Goal: Task Accomplishment & Management: Use online tool/utility

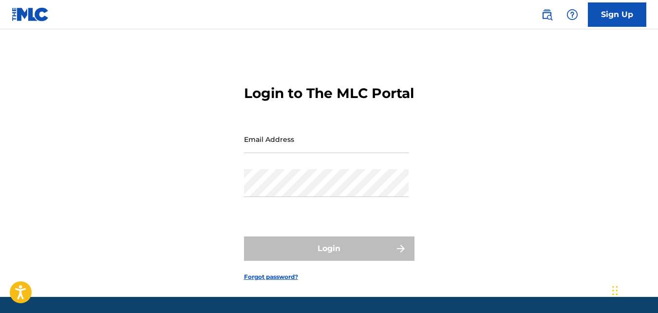
click at [279, 153] on input "Email Address" at bounding box center [326, 139] width 165 height 28
type input "[EMAIL_ADDRESS][DOMAIN_NAME]"
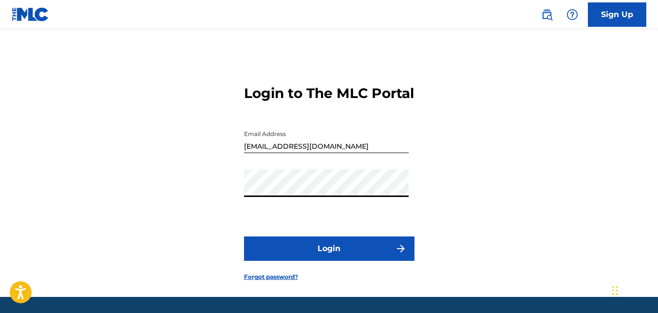
click at [244, 236] on button "Login" at bounding box center [329, 248] width 171 height 24
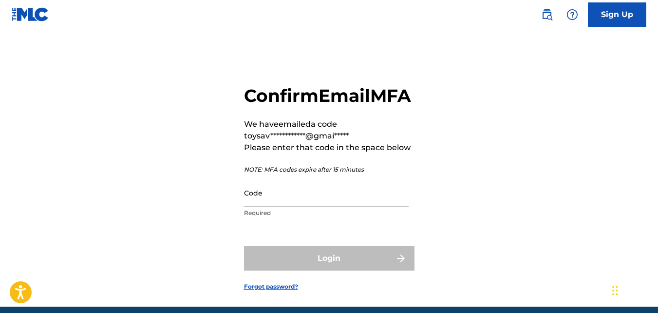
click at [275, 207] on input "Code" at bounding box center [326, 193] width 165 height 28
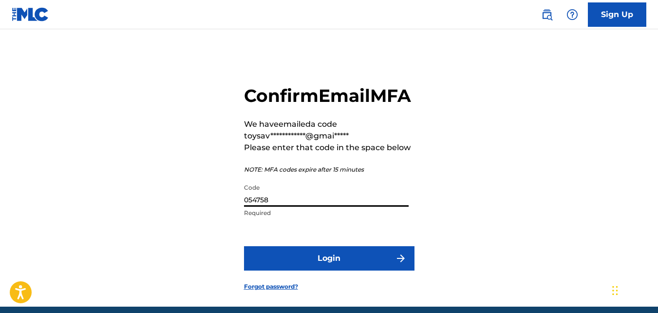
type input "054758"
click at [328, 270] on button "Login" at bounding box center [329, 258] width 171 height 24
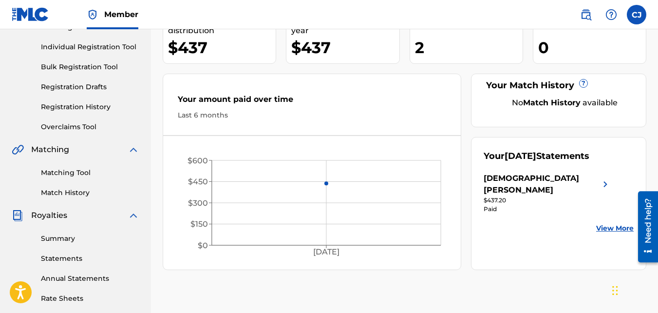
scroll to position [146, 0]
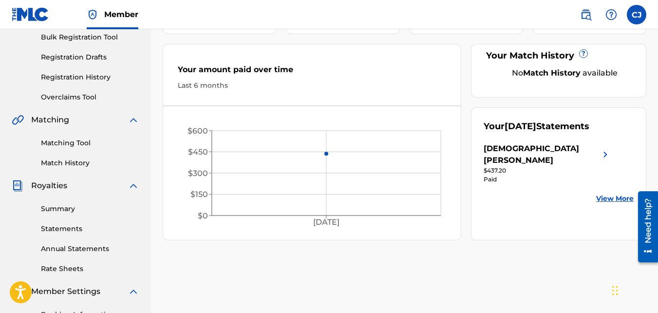
click at [604, 143] on img at bounding box center [606, 154] width 12 height 23
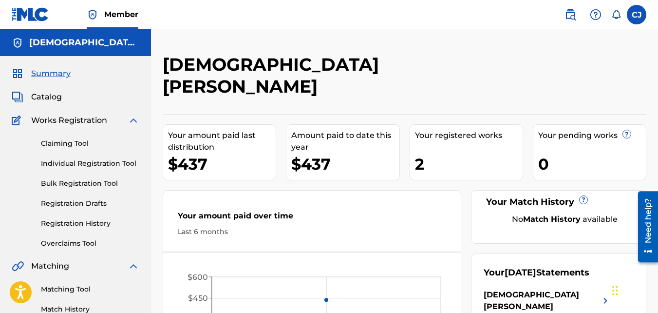
click at [35, 94] on span "Catalog" at bounding box center [46, 97] width 31 height 12
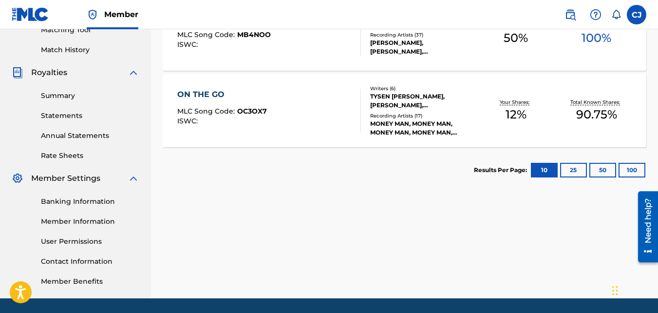
scroll to position [243, 0]
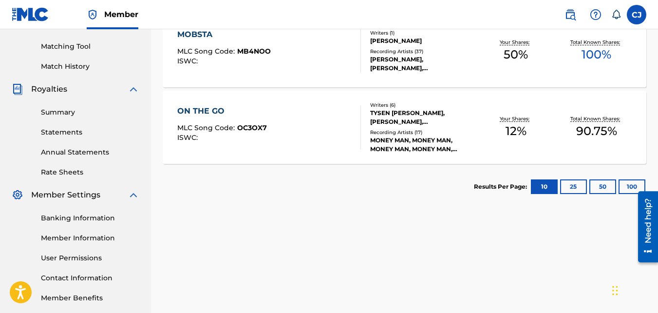
click at [425, 118] on div "TYSEN JAY BOLDING, TARIK DAVIS, ANDRE FELIPE ESPANA, CHRISTIAN JACKSON, MILAN S…" at bounding box center [423, 118] width 106 height 18
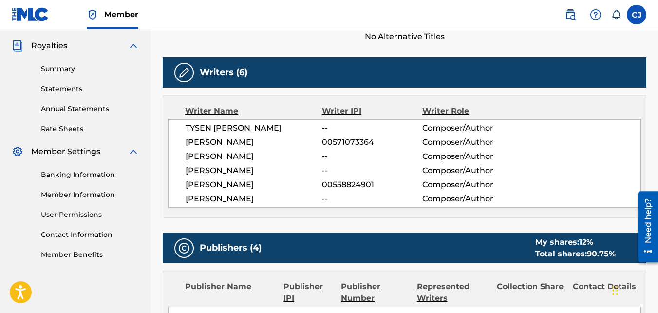
scroll to position [292, 0]
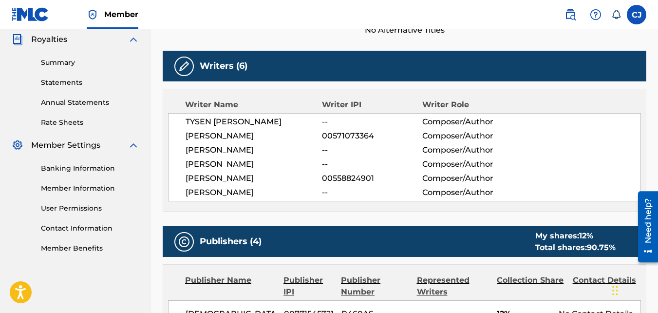
click at [218, 165] on span "CHRISTIAN JACKSON" at bounding box center [254, 164] width 136 height 12
drag, startPoint x: 305, startPoint y: 164, endPoint x: 319, endPoint y: 164, distance: 13.6
click at [306, 164] on span "CHRISTIAN JACKSON" at bounding box center [254, 164] width 136 height 12
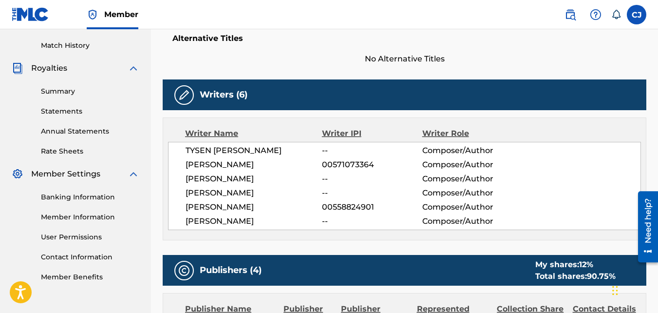
scroll to position [240, 0]
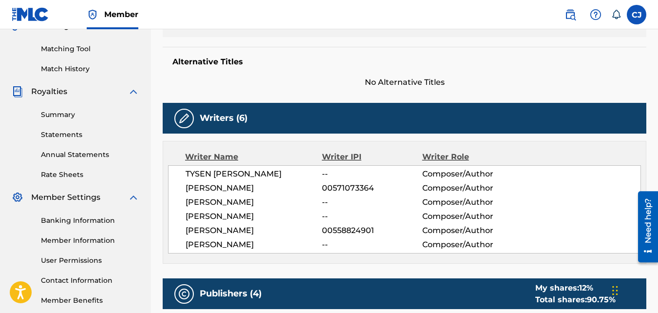
click at [54, 113] on link "Summary" at bounding box center [90, 115] width 98 height 10
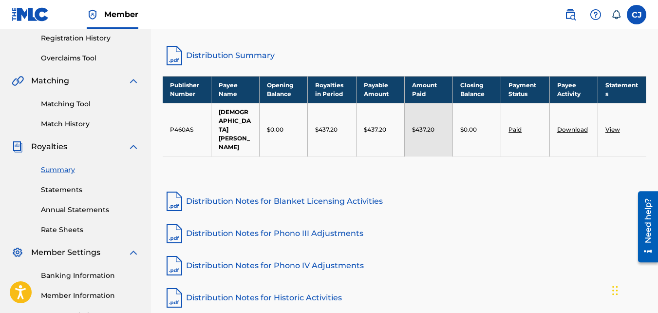
scroll to position [195, 0]
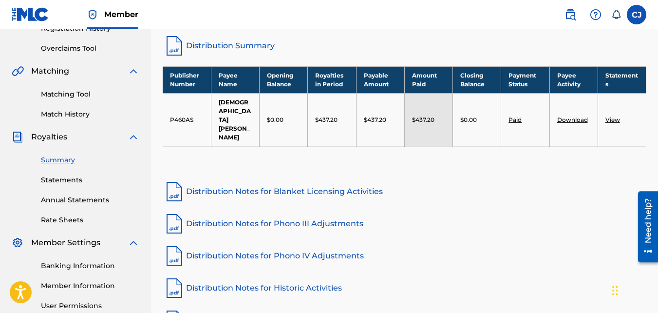
click at [55, 182] on link "Statements" at bounding box center [90, 180] width 98 height 10
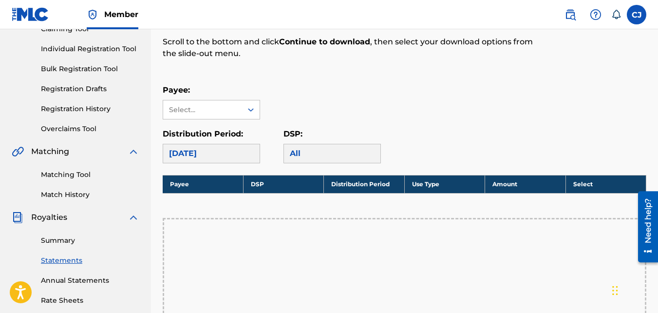
scroll to position [97, 0]
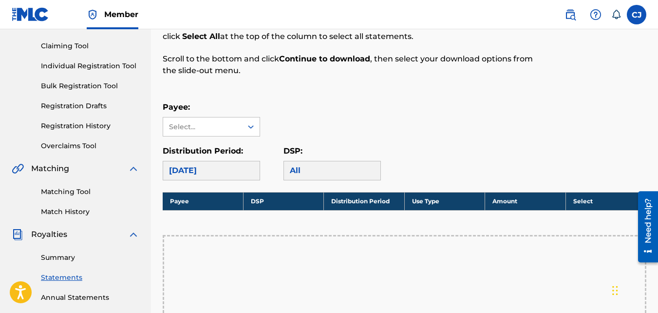
click at [87, 124] on link "Registration History" at bounding box center [90, 126] width 98 height 10
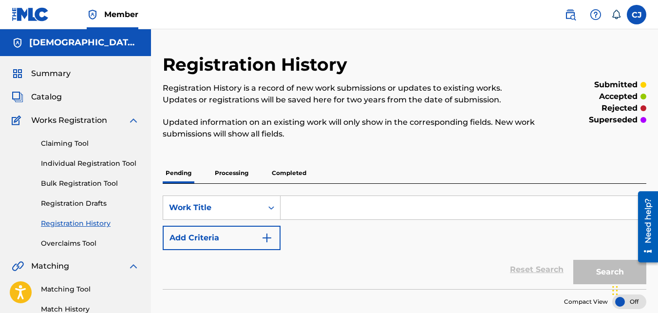
click at [51, 75] on span "Summary" at bounding box center [50, 74] width 39 height 12
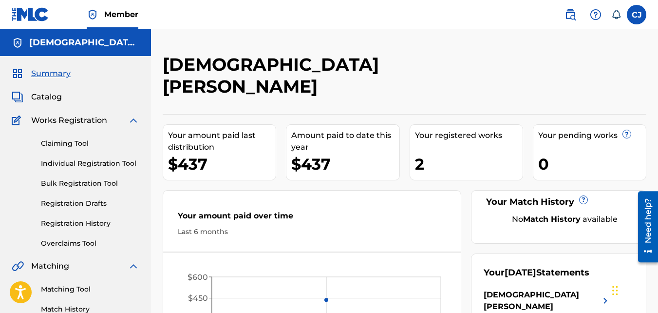
click at [38, 95] on span "Catalog" at bounding box center [46, 97] width 31 height 12
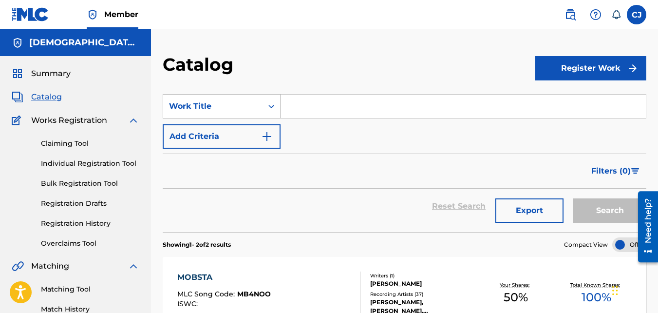
click at [273, 111] on div "Search Form" at bounding box center [272, 106] width 18 height 18
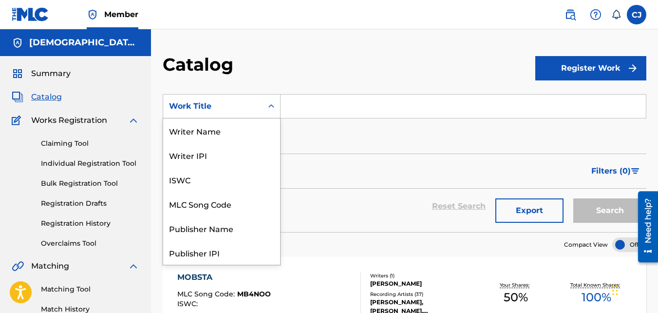
scroll to position [146, 0]
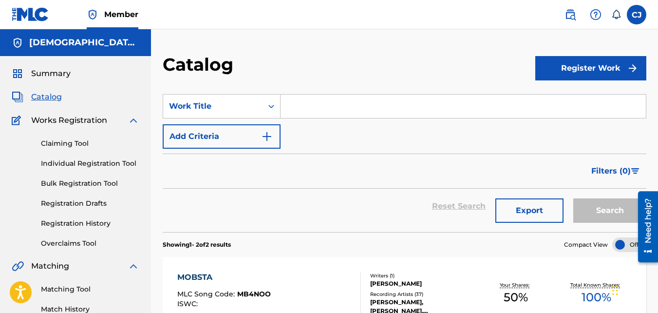
click at [333, 155] on div "Filters ( 0 )" at bounding box center [405, 170] width 484 height 35
click at [302, 104] on input "Search Form" at bounding box center [463, 106] width 365 height 23
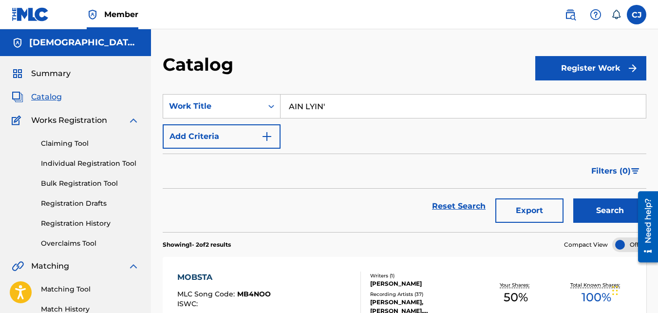
click at [573, 198] on button "Search" at bounding box center [609, 210] width 73 height 24
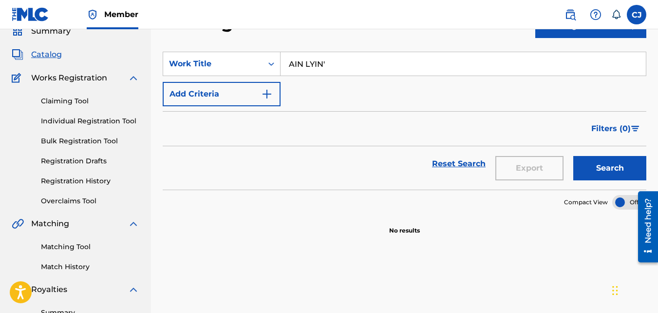
scroll to position [0, 0]
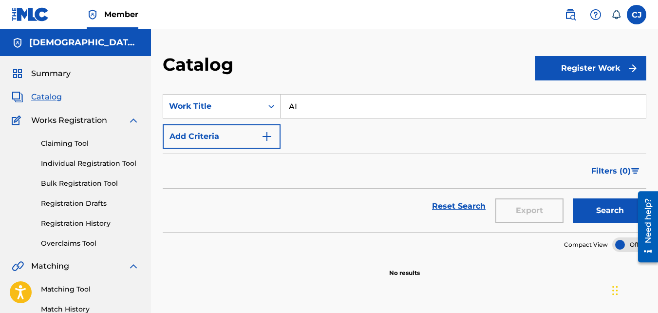
type input "A"
type input "LIL BAM"
click at [573, 198] on button "Search" at bounding box center [609, 210] width 73 height 24
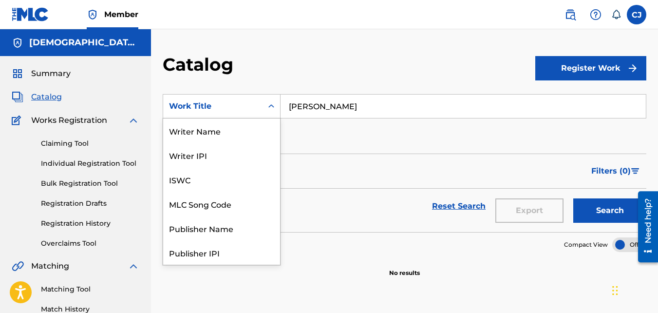
click at [233, 110] on div "Work Title" at bounding box center [213, 106] width 88 height 12
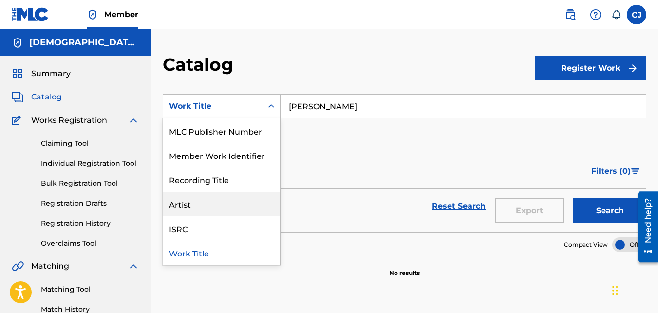
click at [211, 209] on div "Artist" at bounding box center [221, 203] width 117 height 24
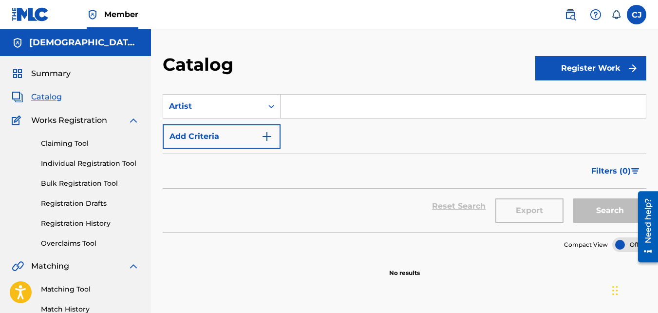
click at [325, 105] on input "Search Form" at bounding box center [463, 106] width 365 height 23
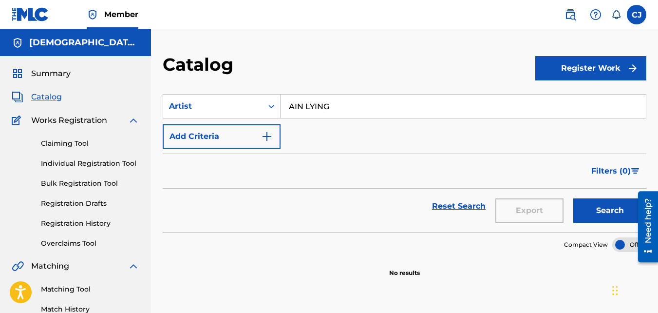
click at [620, 205] on button "Search" at bounding box center [609, 210] width 73 height 24
drag, startPoint x: 348, startPoint y: 106, endPoint x: 285, endPoint y: 104, distance: 63.9
click at [285, 104] on input "AIN LYING" at bounding box center [463, 106] width 365 height 23
type input "LIL BAM"
click at [573, 198] on button "Search" at bounding box center [609, 210] width 73 height 24
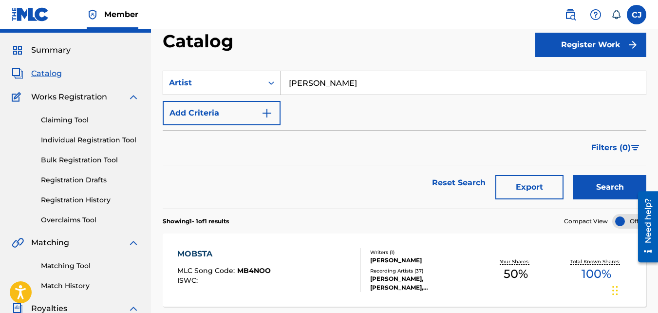
scroll to position [0, 0]
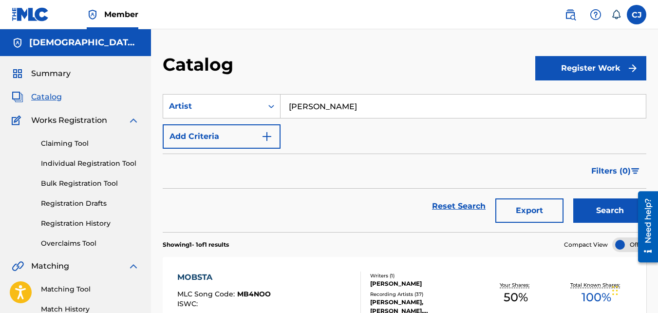
click at [59, 146] on link "Claiming Tool" at bounding box center [90, 143] width 98 height 10
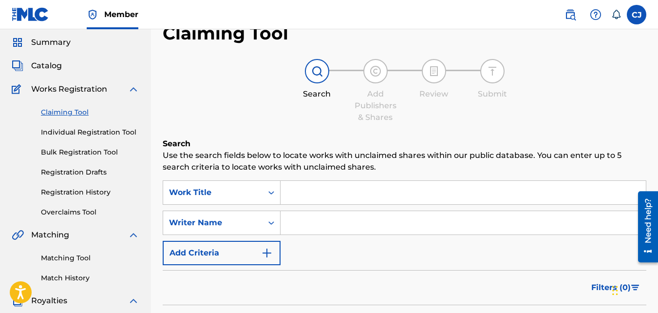
scroll to position [49, 0]
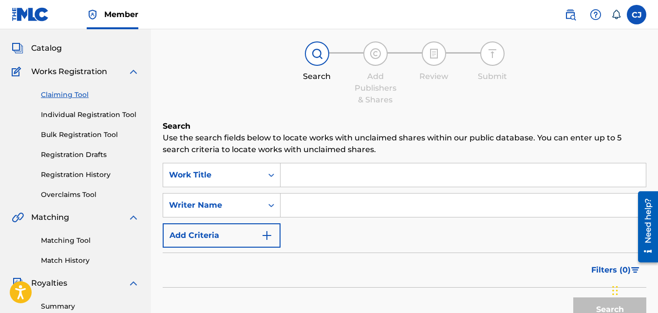
click at [321, 175] on input "Search Form" at bounding box center [463, 174] width 365 height 23
click at [309, 201] on input "Search Form" at bounding box center [463, 204] width 365 height 23
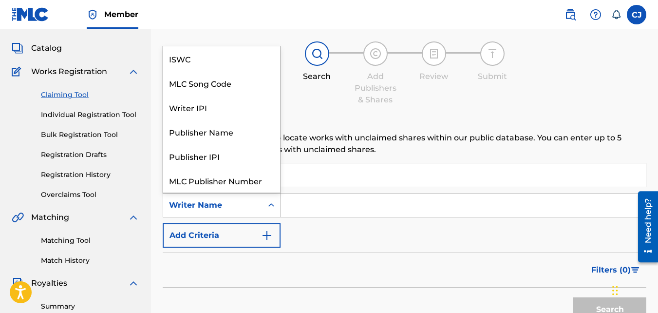
click at [244, 211] on div "Writer Name" at bounding box center [212, 205] width 99 height 19
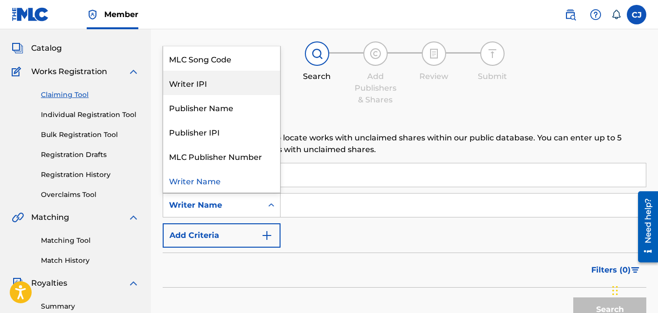
scroll to position [0, 0]
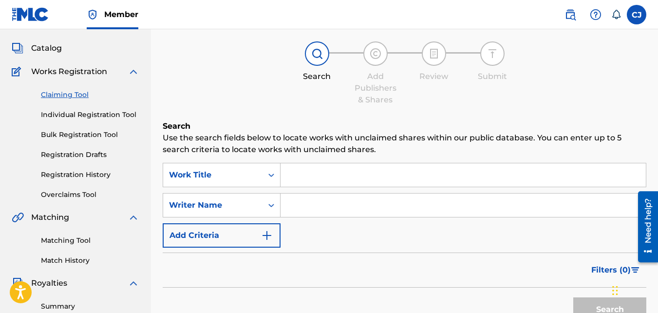
drag, startPoint x: 337, startPoint y: 85, endPoint x: 328, endPoint y: 112, distance: 28.2
click at [337, 86] on div "Search Add Publishers & Shares Review Submit" at bounding box center [405, 73] width 484 height 64
click at [239, 183] on div "Work Title" at bounding box center [222, 175] width 118 height 24
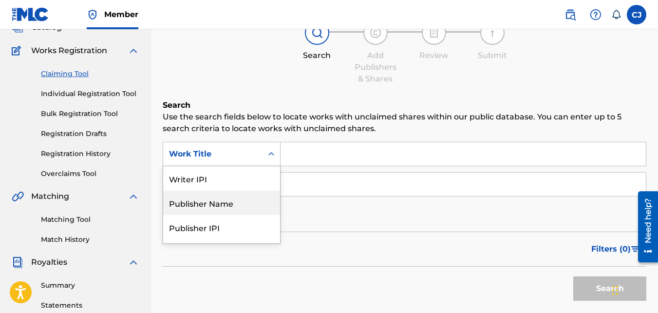
scroll to position [94, 0]
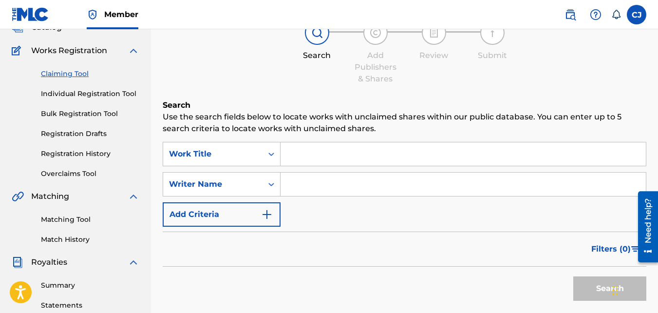
click at [300, 151] on input "Search Form" at bounding box center [463, 153] width 365 height 23
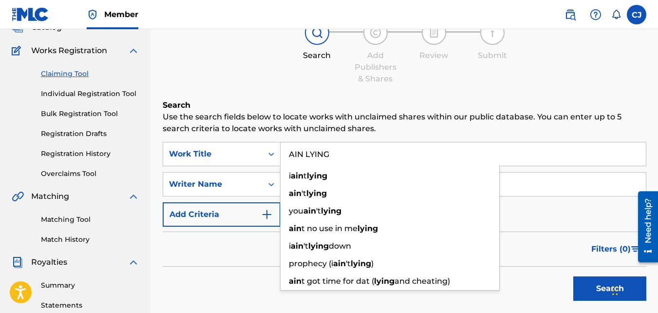
type input "AIN LYING"
click at [573, 276] on button "Search" at bounding box center [609, 288] width 73 height 24
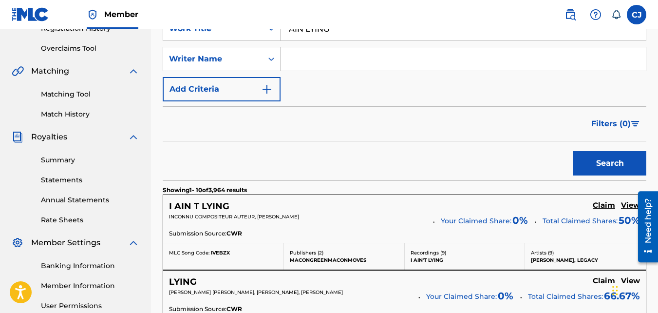
scroll to position [146, 0]
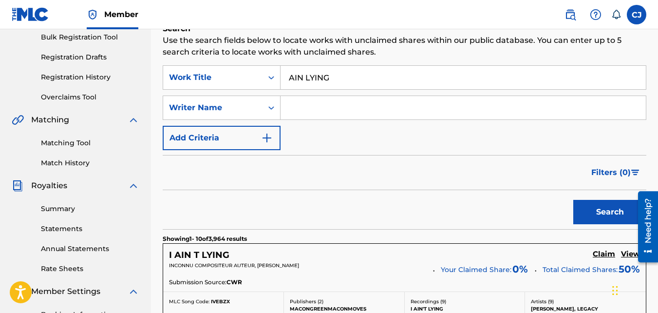
drag, startPoint x: 333, startPoint y: 77, endPoint x: 285, endPoint y: 82, distance: 48.5
click at [285, 82] on input "AIN LYING" at bounding box center [463, 77] width 365 height 23
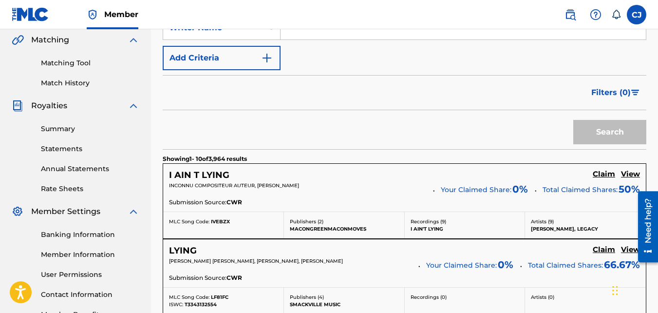
scroll to position [195, 0]
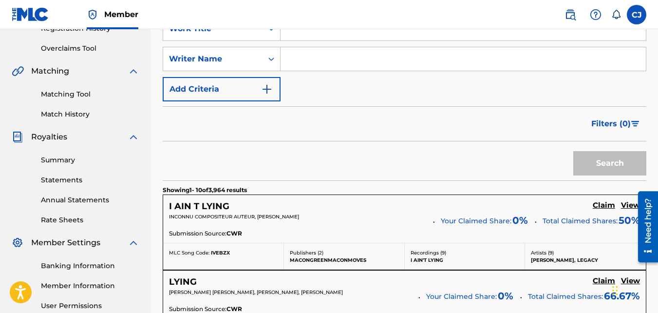
click at [302, 56] on input "Search Form" at bounding box center [463, 58] width 365 height 23
type input "Keshawn Hampton"
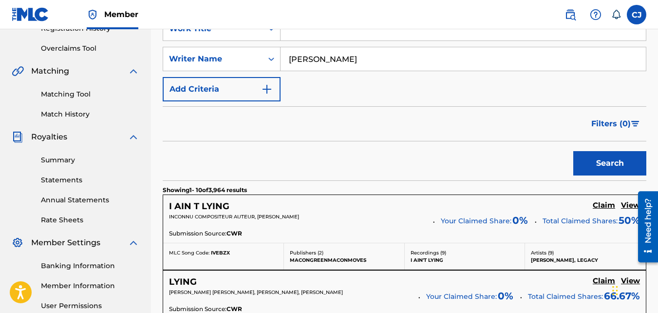
click at [600, 159] on button "Search" at bounding box center [609, 163] width 73 height 24
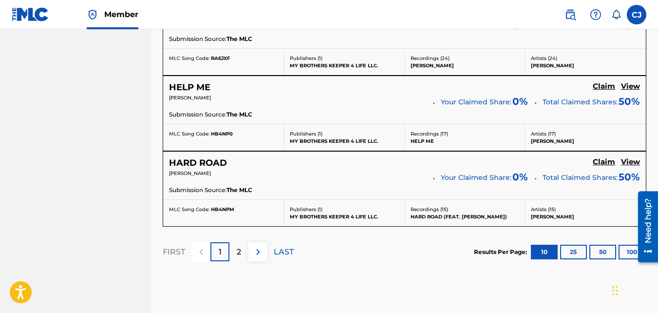
scroll to position [926, 0]
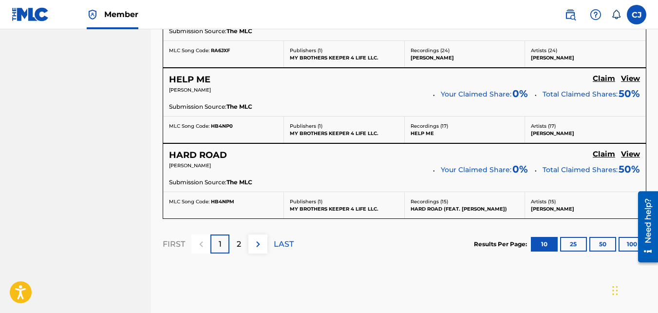
click at [241, 247] on p "2" at bounding box center [239, 244] width 4 height 12
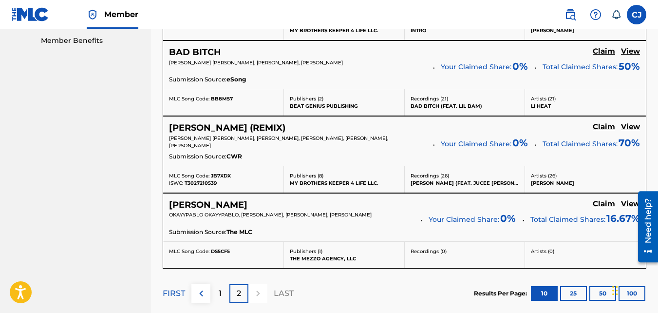
scroll to position [553, 0]
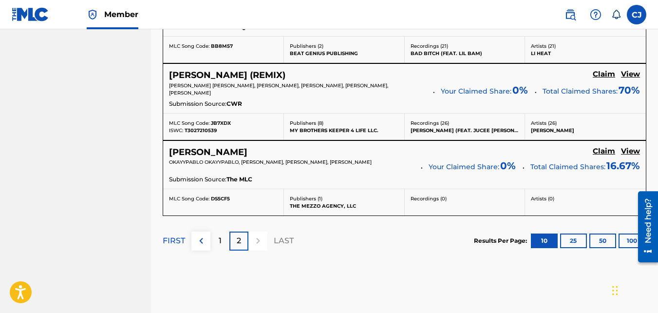
click at [222, 235] on div "1" at bounding box center [219, 240] width 19 height 19
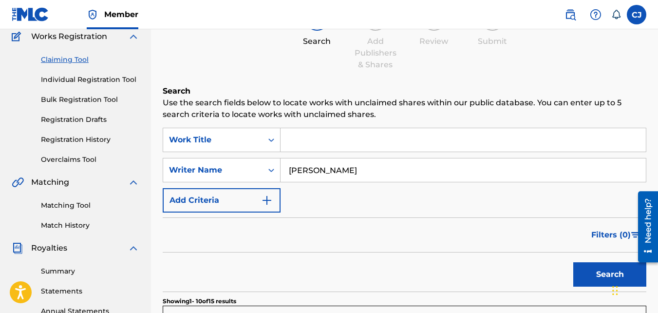
scroll to position [114, 0]
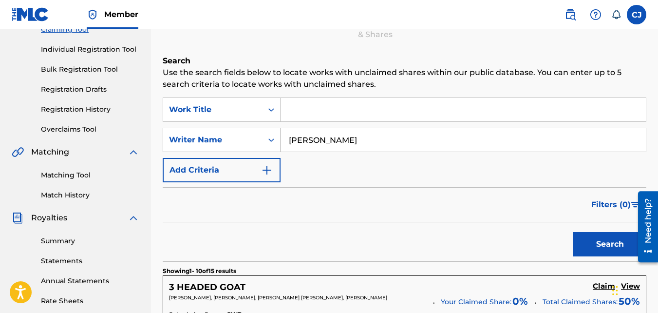
drag, startPoint x: 371, startPoint y: 139, endPoint x: 265, endPoint y: 143, distance: 106.8
click at [265, 143] on div "SearchWithCriteria7dd0c673-8dea-4703-a9a6-6b9c203e8d44 Writer Name Keshawn Hamp…" at bounding box center [405, 140] width 484 height 24
type input "DYLAN MCCORD"
click at [573, 232] on button "Search" at bounding box center [609, 244] width 73 height 24
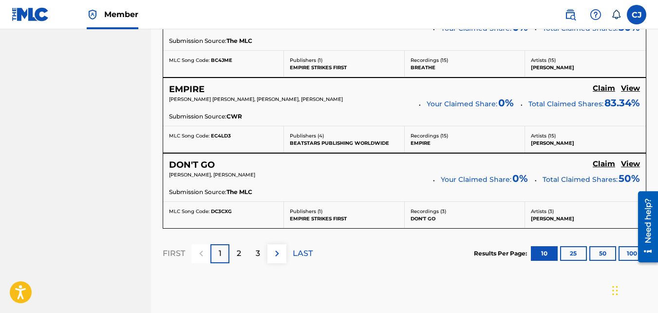
scroll to position [942, 0]
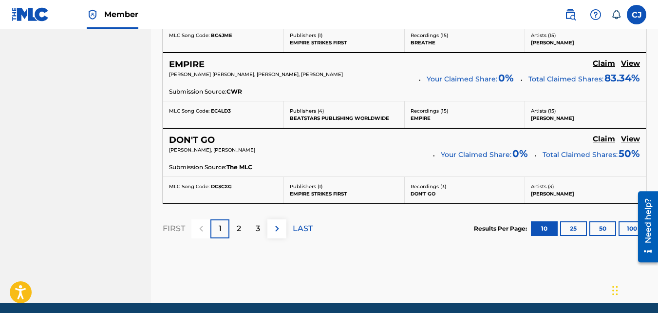
click at [242, 230] on div "2" at bounding box center [238, 228] width 19 height 19
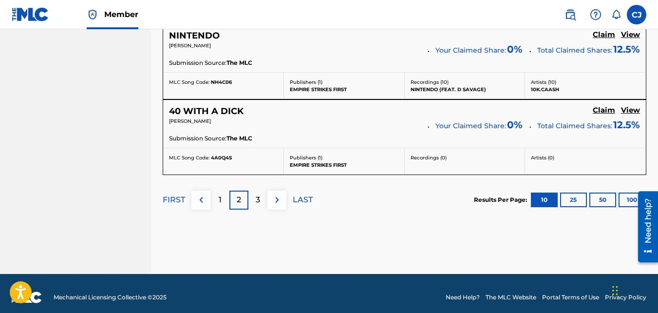
scroll to position [979, 0]
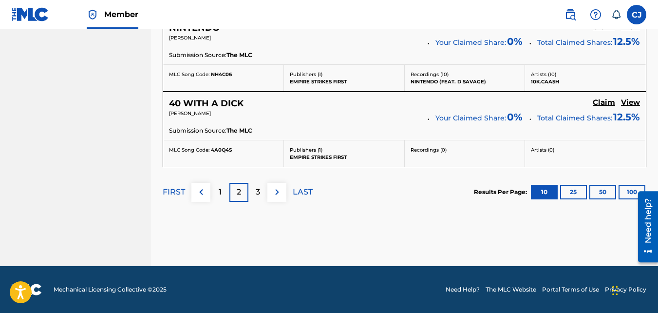
click at [252, 191] on div "3" at bounding box center [257, 192] width 19 height 19
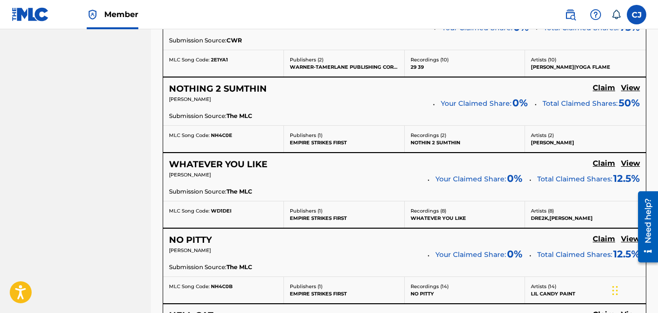
scroll to position [588, 0]
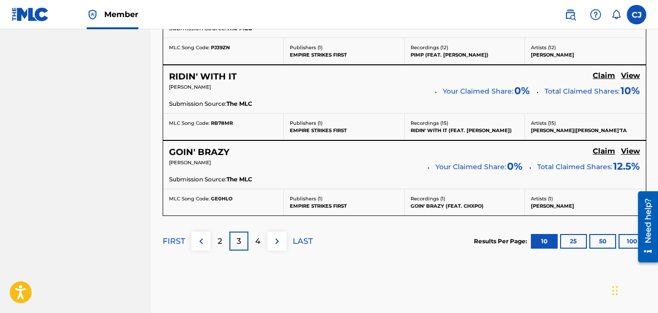
click at [261, 235] on div "4" at bounding box center [257, 240] width 19 height 19
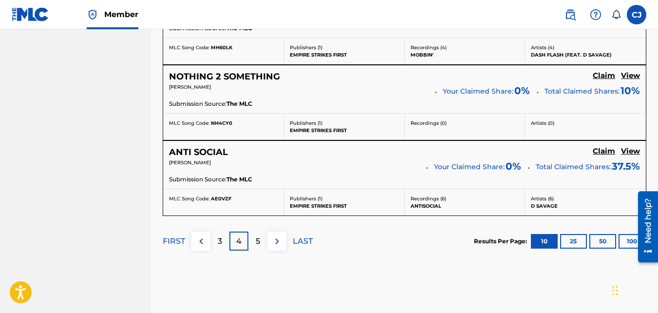
click at [261, 237] on div "5" at bounding box center [257, 240] width 19 height 19
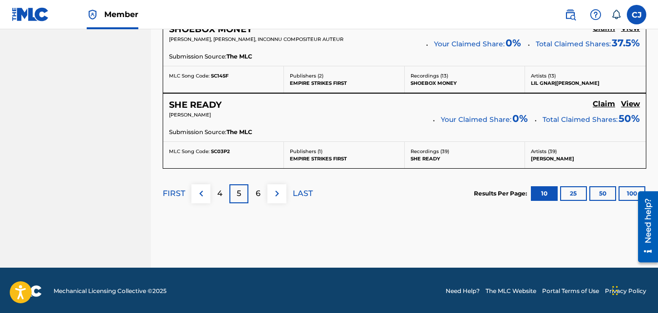
click at [255, 196] on div "6" at bounding box center [257, 193] width 19 height 19
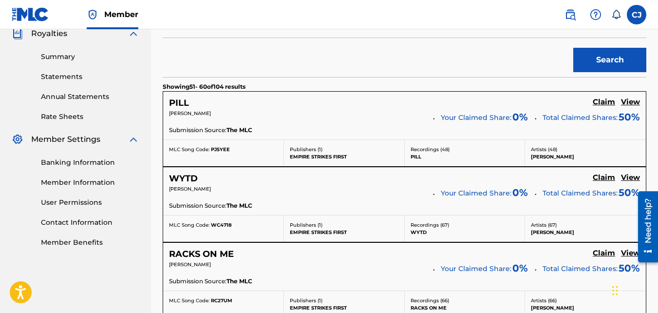
scroll to position [344, 0]
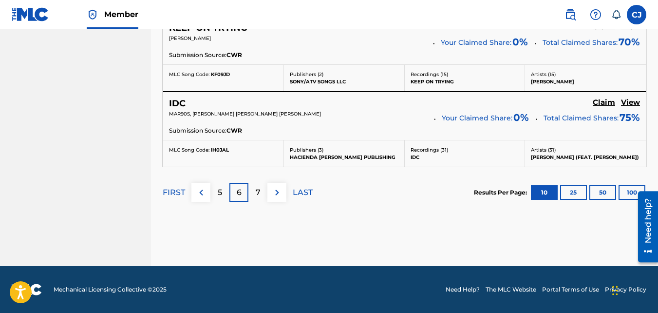
click at [255, 194] on div "7" at bounding box center [257, 192] width 19 height 19
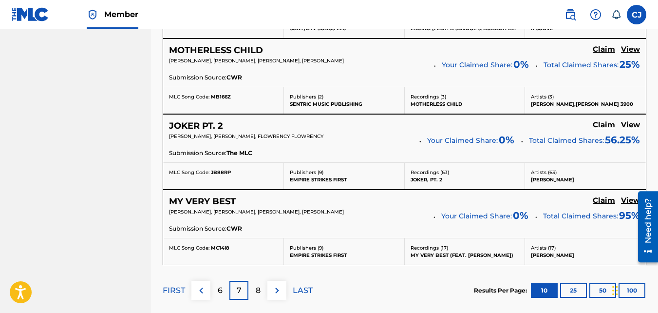
scroll to position [880, 0]
click at [261, 289] on div "8" at bounding box center [257, 289] width 19 height 19
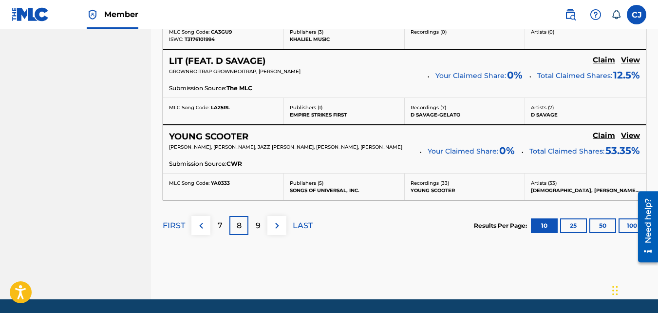
scroll to position [977, 0]
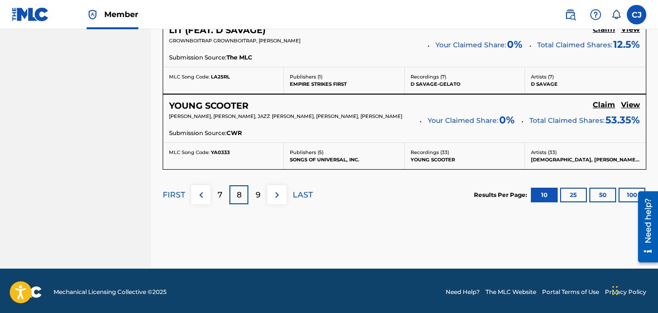
click at [261, 192] on div "9" at bounding box center [257, 194] width 19 height 19
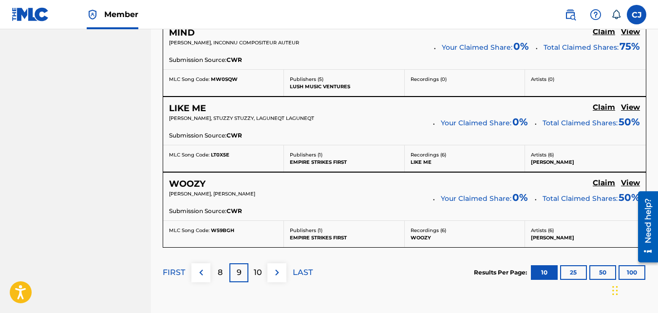
scroll to position [929, 0]
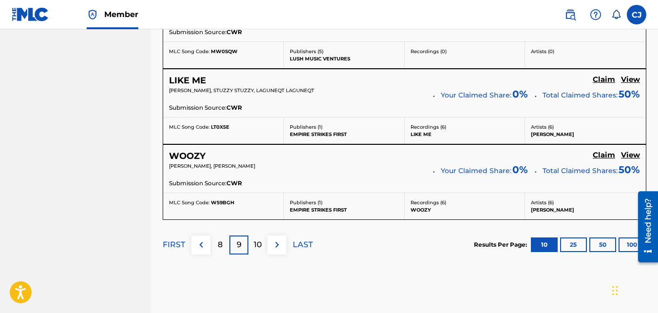
click at [263, 247] on div "10" at bounding box center [257, 244] width 19 height 19
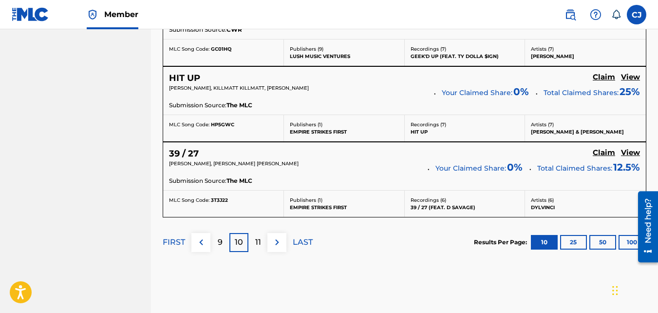
click at [259, 236] on p "11" at bounding box center [258, 242] width 6 height 12
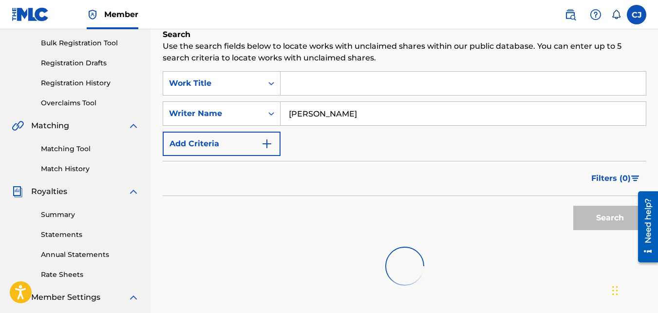
scroll to position [145, 0]
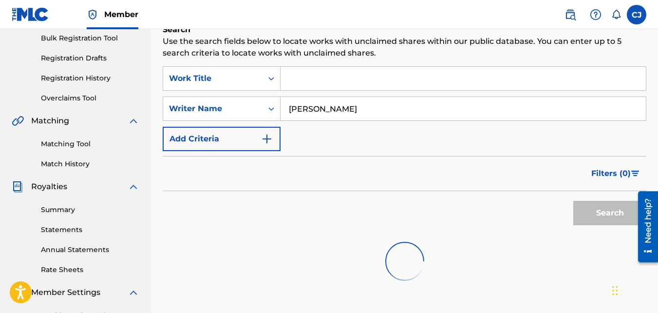
click at [421, 189] on div "Filters ( 0 )" at bounding box center [405, 173] width 484 height 35
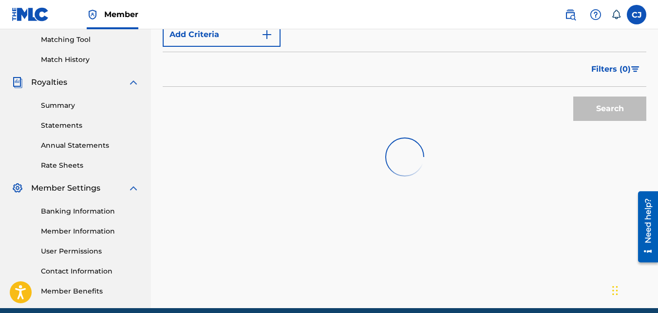
scroll to position [291, 0]
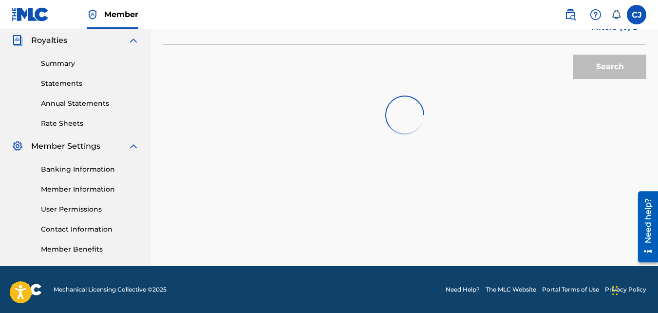
click at [96, 244] on div "Banking Information Member Information User Permissions Contact Information Mem…" at bounding box center [76, 203] width 128 height 102
click at [95, 250] on link "Member Benefits" at bounding box center [90, 249] width 98 height 10
click at [71, 189] on link "Member Information" at bounding box center [90, 189] width 98 height 10
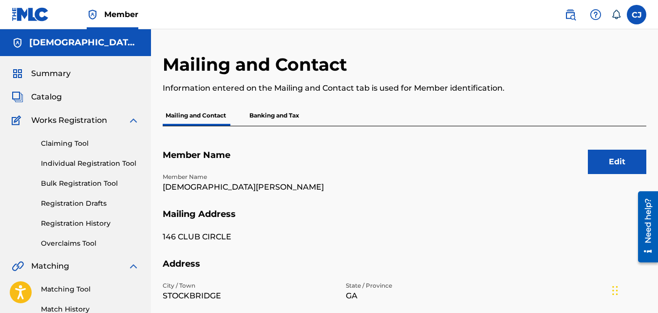
click at [273, 120] on p "Banking and Tax" at bounding box center [275, 115] width 56 height 20
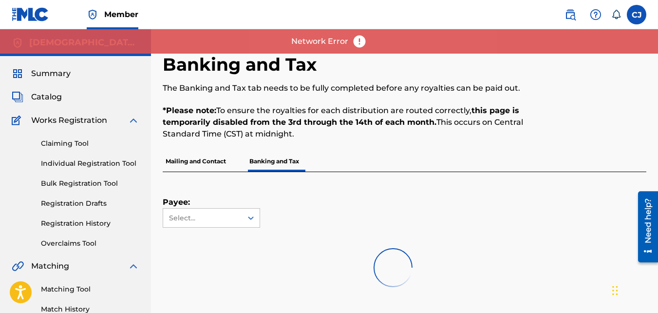
click at [197, 160] on p "Mailing and Contact" at bounding box center [196, 161] width 66 height 20
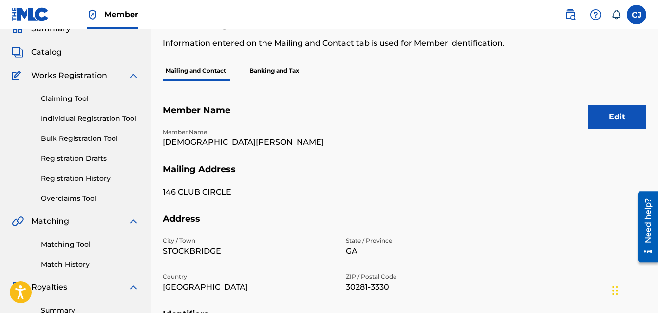
scroll to position [49, 0]
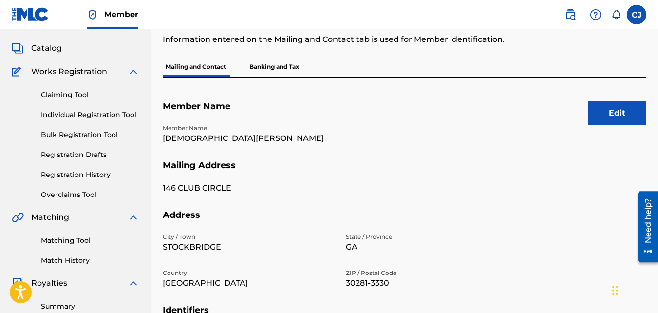
click at [261, 71] on p "Banking and Tax" at bounding box center [275, 67] width 56 height 20
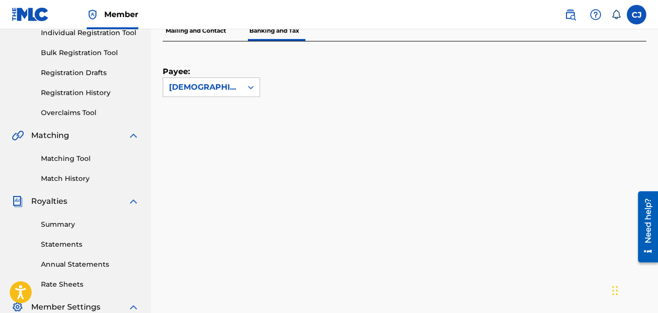
scroll to position [34, 0]
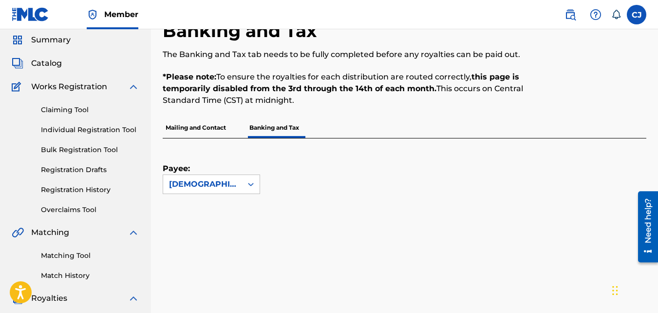
click at [184, 125] on p "Mailing and Contact" at bounding box center [196, 127] width 66 height 20
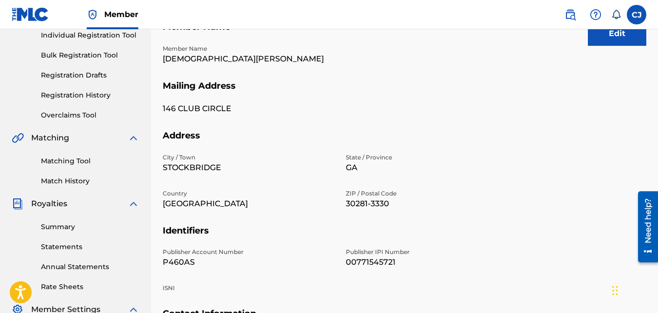
scroll to position [97, 0]
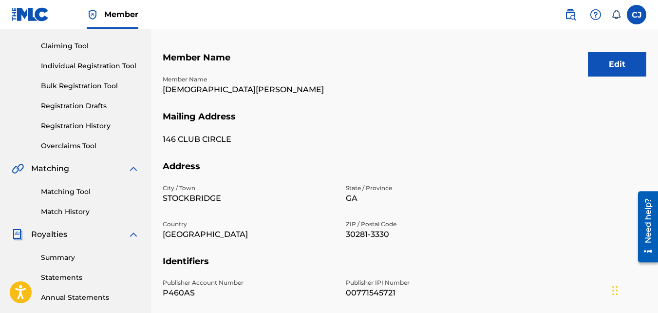
click at [92, 258] on link "Summary" at bounding box center [90, 257] width 98 height 10
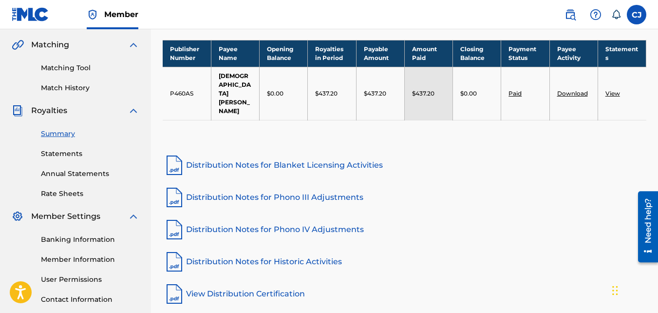
scroll to position [244, 0]
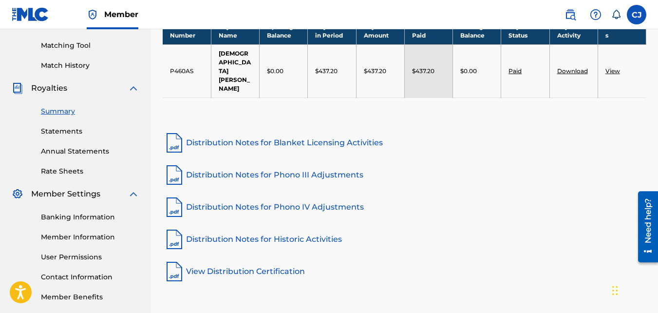
click at [57, 129] on link "Statements" at bounding box center [90, 131] width 98 height 10
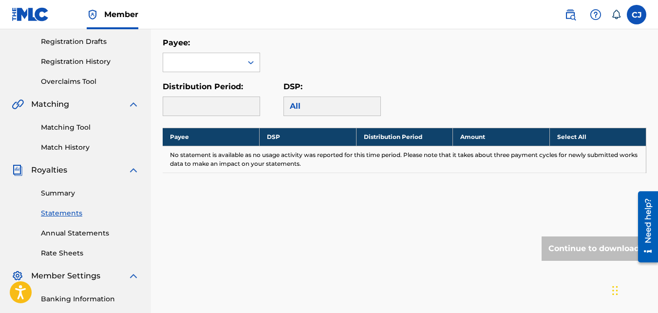
scroll to position [146, 0]
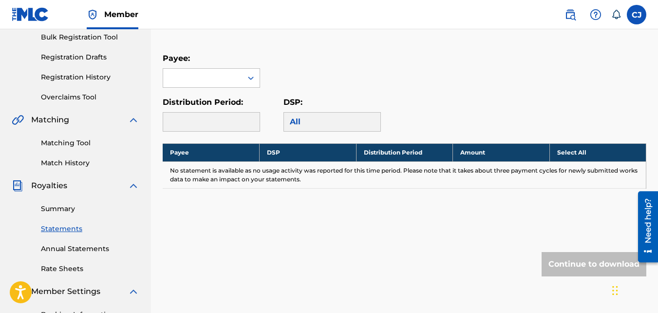
drag, startPoint x: 305, startPoint y: 113, endPoint x: 307, endPoint y: 118, distance: 6.5
click at [305, 114] on div "All" at bounding box center [332, 121] width 97 height 19
click at [210, 122] on div at bounding box center [211, 121] width 97 height 19
click at [197, 87] on div at bounding box center [211, 77] width 97 height 19
click at [214, 99] on div "Christian Jackson" at bounding box center [211, 106] width 96 height 36
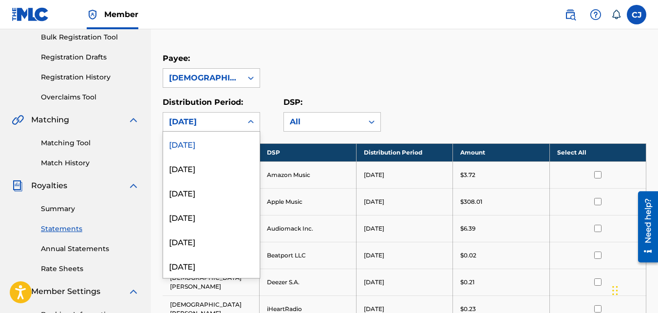
click at [211, 125] on div "August 2025" at bounding box center [202, 122] width 67 height 12
click at [213, 161] on div "July 2025" at bounding box center [211, 168] width 96 height 24
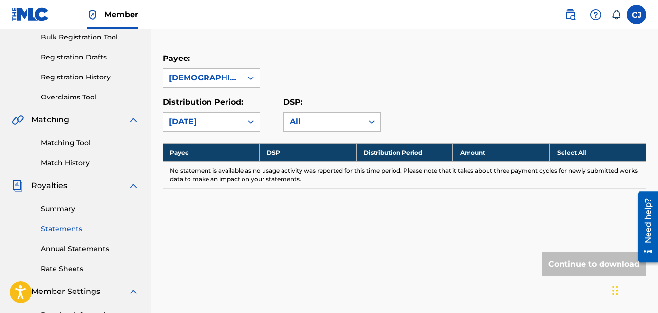
click at [204, 128] on div "July 2025" at bounding box center [202, 122] width 79 height 19
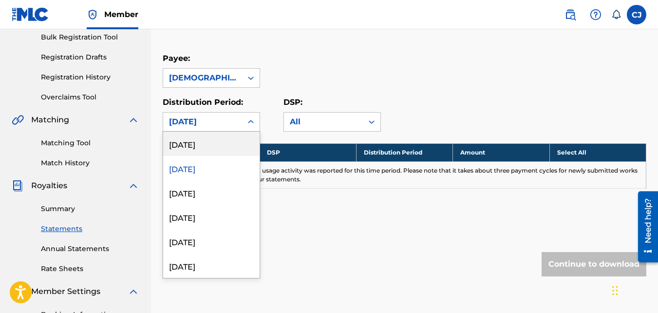
click at [206, 147] on div "August 2025" at bounding box center [211, 144] width 96 height 24
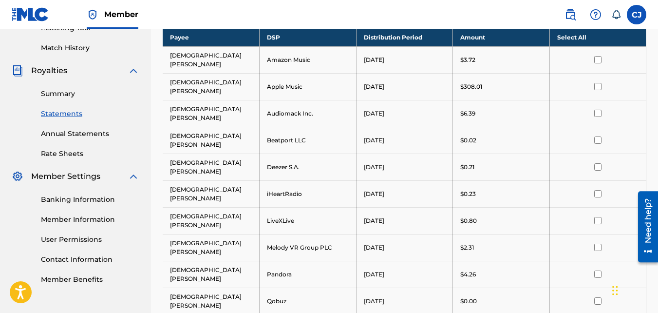
scroll to position [244, 0]
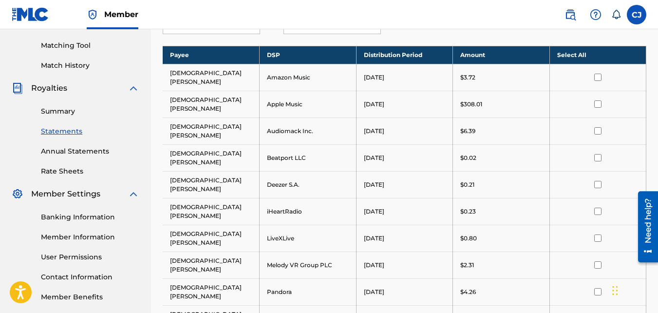
click at [60, 110] on link "Summary" at bounding box center [90, 111] width 98 height 10
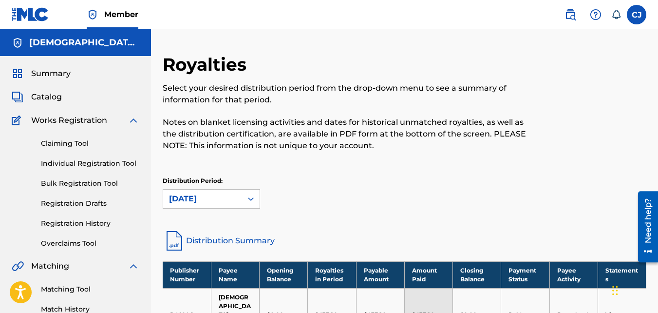
drag, startPoint x: 130, startPoint y: 116, endPoint x: 125, endPoint y: 120, distance: 6.4
click at [130, 117] on img at bounding box center [134, 120] width 12 height 12
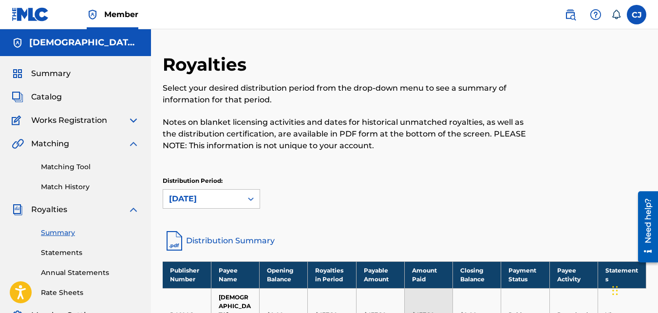
click at [44, 100] on span "Catalog" at bounding box center [46, 97] width 31 height 12
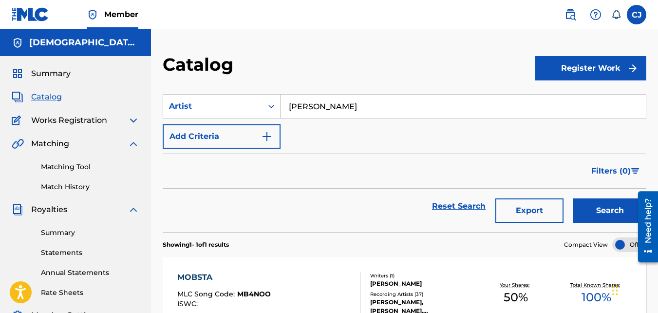
click at [69, 268] on link "Annual Statements" at bounding box center [90, 272] width 98 height 10
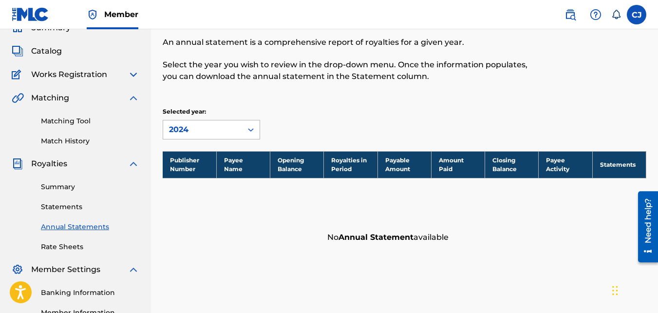
scroll to position [49, 0]
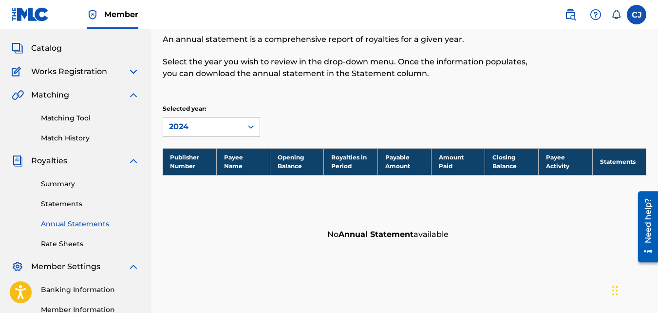
click at [214, 124] on div "2024" at bounding box center [202, 127] width 67 height 12
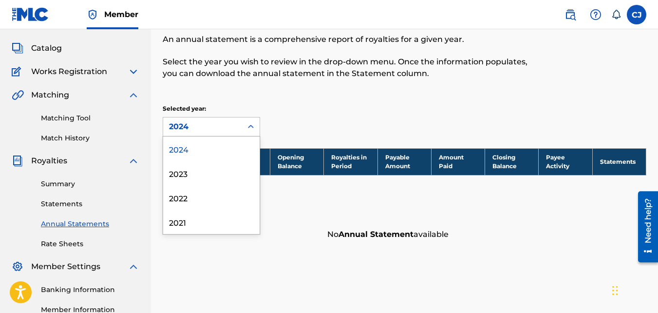
click at [189, 146] on div "2024" at bounding box center [211, 148] width 96 height 24
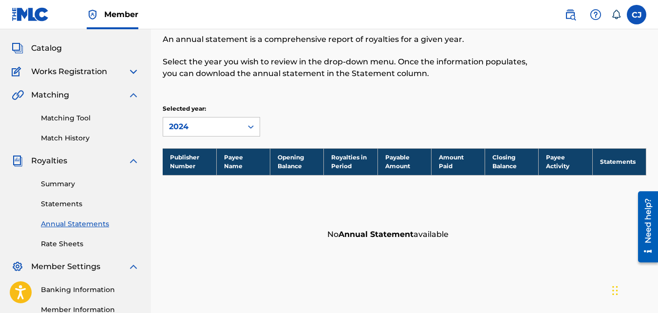
scroll to position [0, 0]
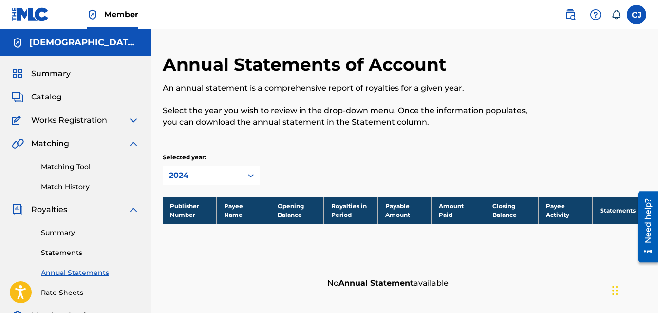
click at [126, 144] on div "Matching" at bounding box center [76, 144] width 128 height 12
click at [133, 121] on img at bounding box center [134, 120] width 12 height 12
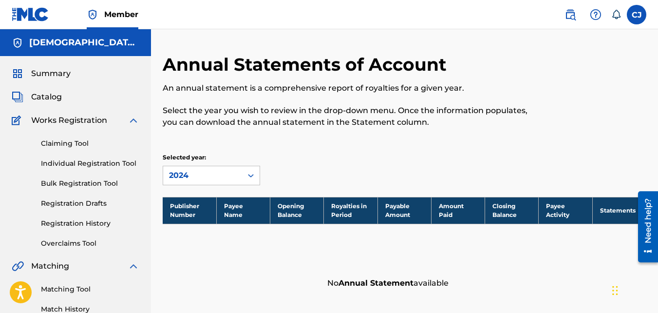
click at [60, 222] on link "Registration History" at bounding box center [90, 223] width 98 height 10
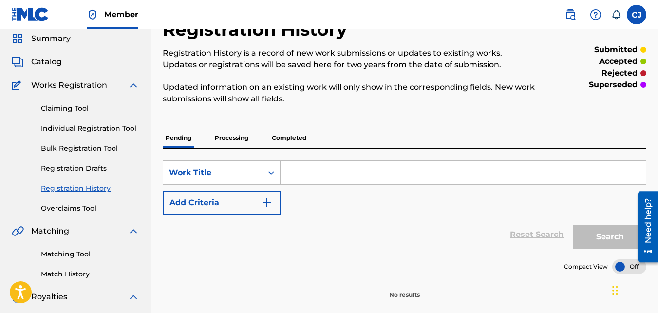
scroll to position [97, 0]
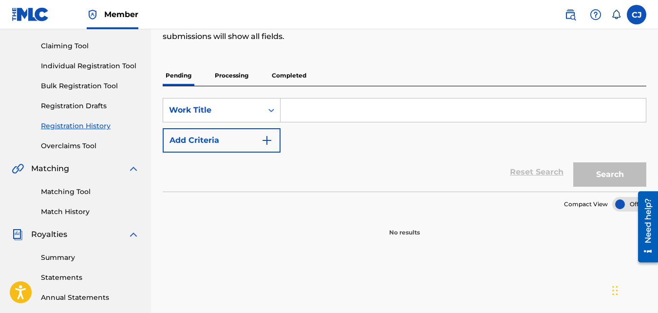
click at [236, 79] on p "Processing" at bounding box center [231, 75] width 39 height 20
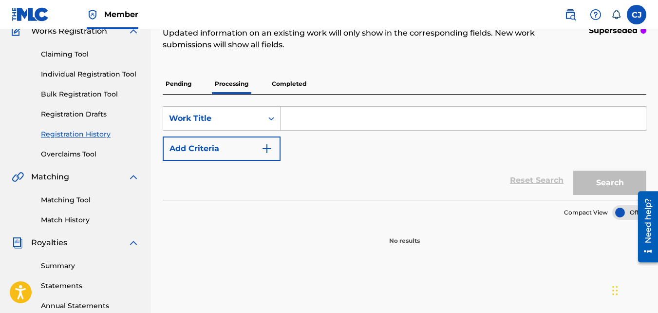
scroll to position [97, 0]
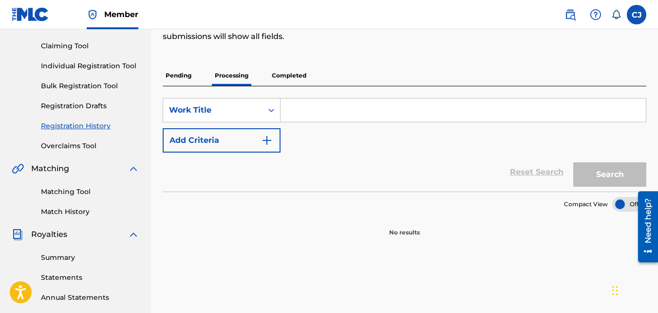
click at [292, 77] on p "Completed" at bounding box center [289, 75] width 40 height 20
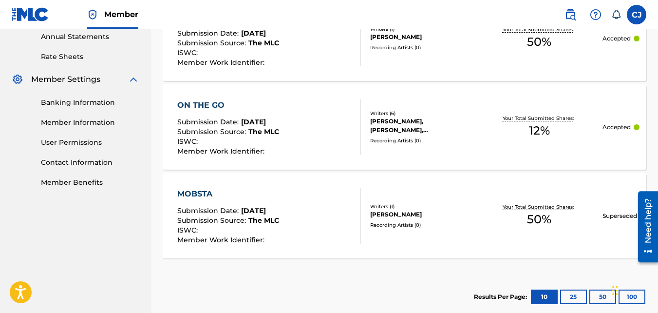
scroll to position [341, 0]
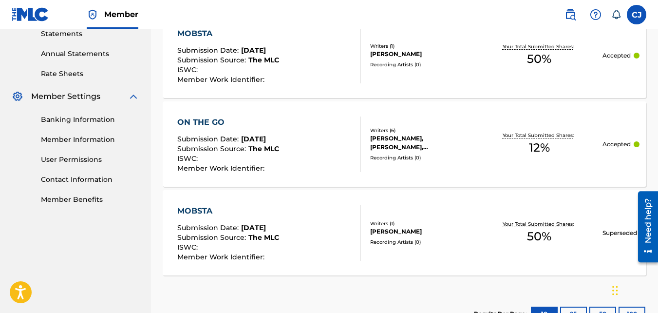
click at [299, 65] on div "MOBSTA Submission Date : May 17, 2025 Submission Source : The MLC ISWC : Member…" at bounding box center [269, 56] width 184 height 56
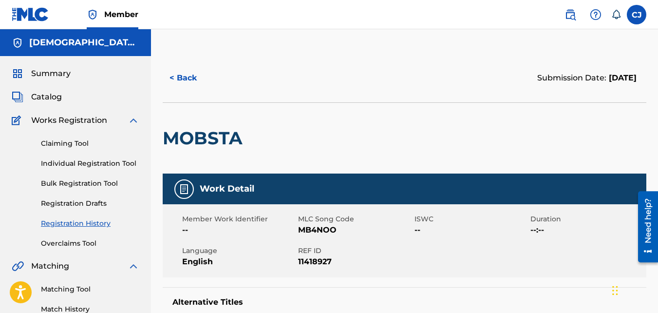
click at [175, 79] on button "< Back" at bounding box center [192, 78] width 58 height 24
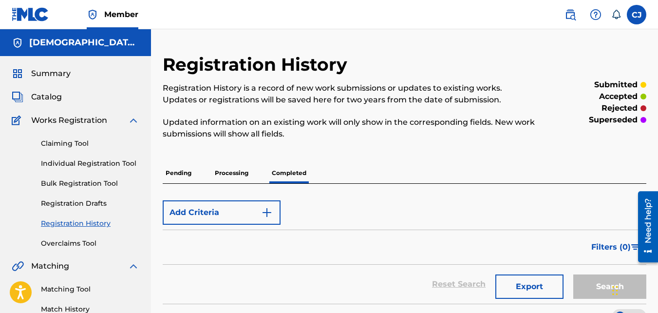
scroll to position [291, 0]
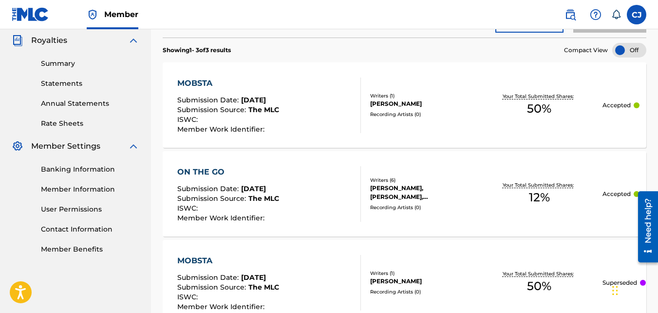
click at [316, 204] on div "ON THE GO Submission Date : May 17, 2025 Submission Source : The MLC ISWC : Mem…" at bounding box center [269, 194] width 184 height 56
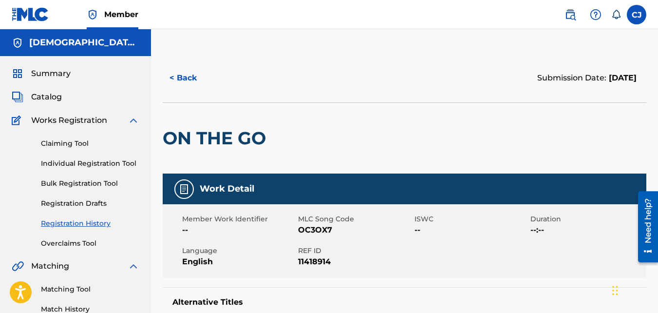
click at [127, 122] on div "Works Registration" at bounding box center [76, 120] width 128 height 12
click at [51, 78] on span "Summary" at bounding box center [50, 74] width 39 height 12
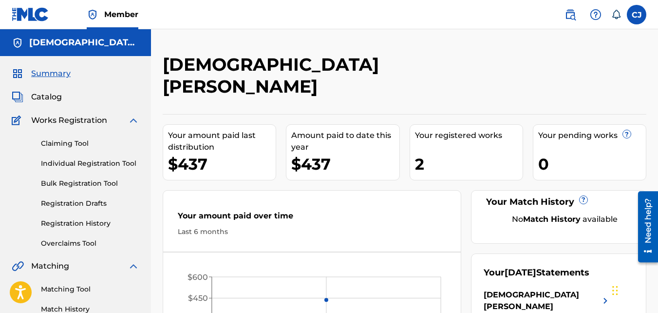
click at [50, 101] on span "Catalog" at bounding box center [46, 97] width 31 height 12
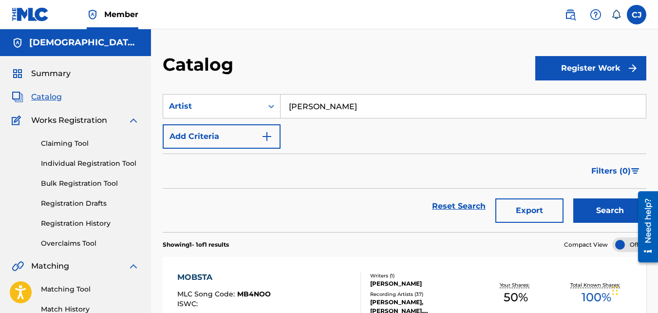
click at [56, 145] on link "Claiming Tool" at bounding box center [90, 143] width 98 height 10
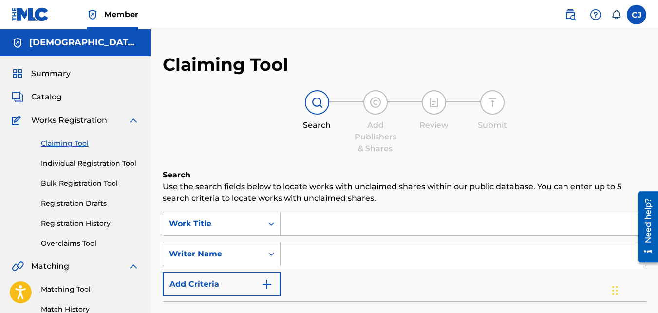
scroll to position [97, 0]
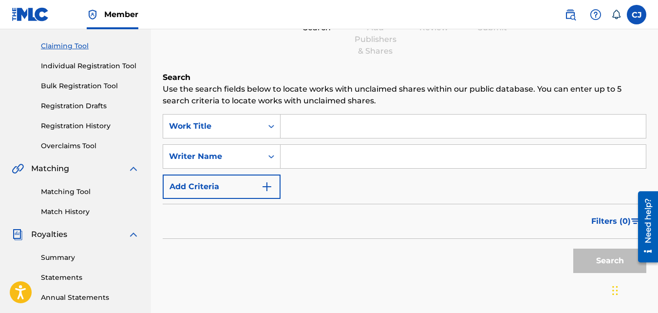
click at [308, 155] on input "Search Form" at bounding box center [463, 156] width 365 height 23
type input "Keshawn Hampton"
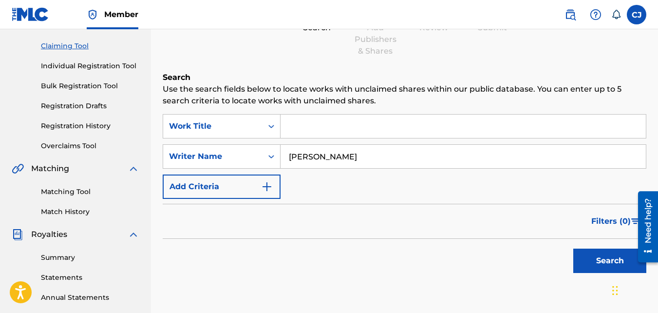
click at [613, 251] on button "Search" at bounding box center [609, 260] width 73 height 24
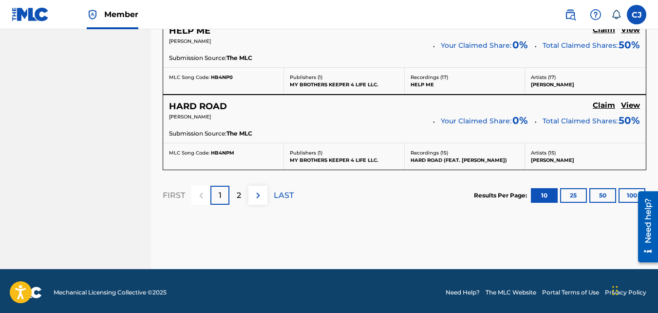
click at [237, 199] on p "2" at bounding box center [239, 196] width 4 height 12
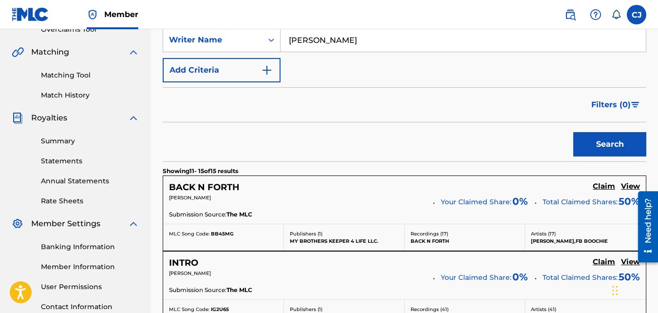
scroll to position [114, 0]
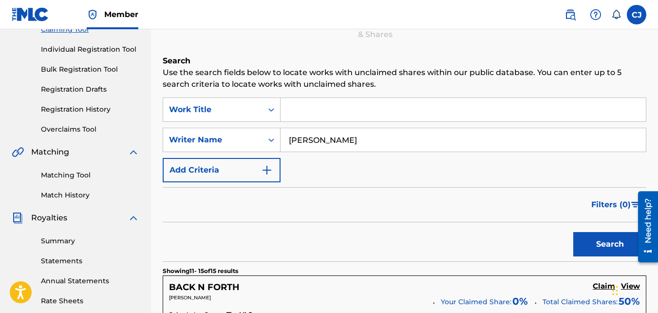
drag, startPoint x: 376, startPoint y: 143, endPoint x: 289, endPoint y: 142, distance: 86.7
click at [289, 142] on input "Keshawn Hampton" at bounding box center [463, 139] width 365 height 23
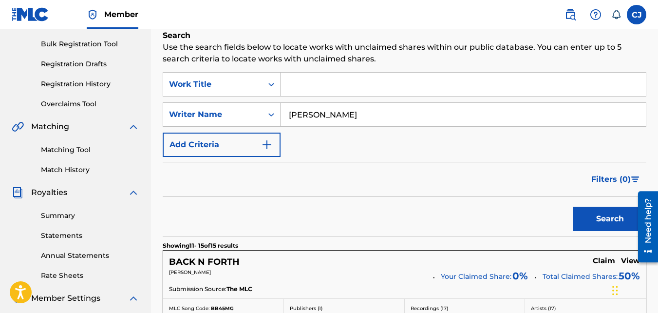
scroll to position [163, 0]
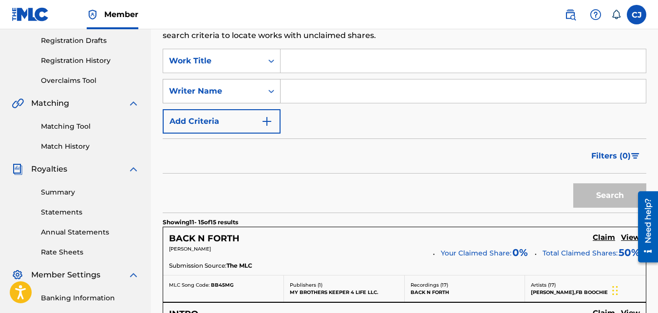
click at [244, 89] on div "Writer Name" at bounding box center [213, 91] width 88 height 12
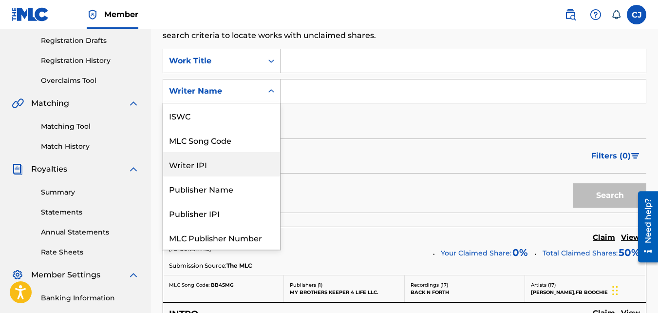
scroll to position [24, 0]
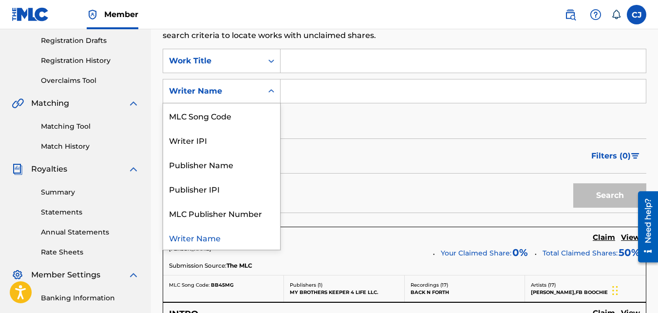
click at [207, 239] on div "Writer Name" at bounding box center [221, 237] width 117 height 24
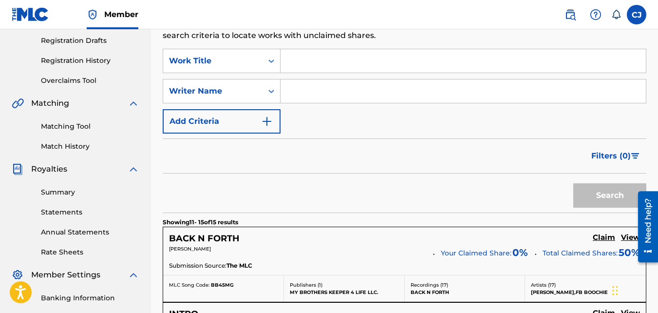
click at [306, 94] on input "Search Form" at bounding box center [463, 90] width 365 height 23
type input "Tarik Davis"
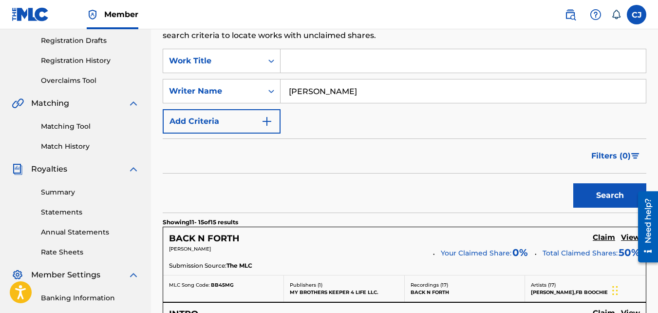
click at [586, 191] on button "Search" at bounding box center [609, 195] width 73 height 24
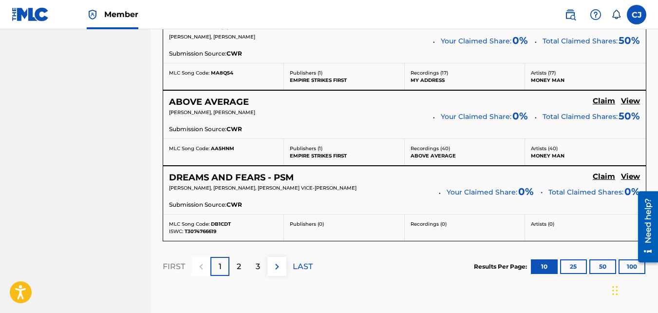
scroll to position [942, 0]
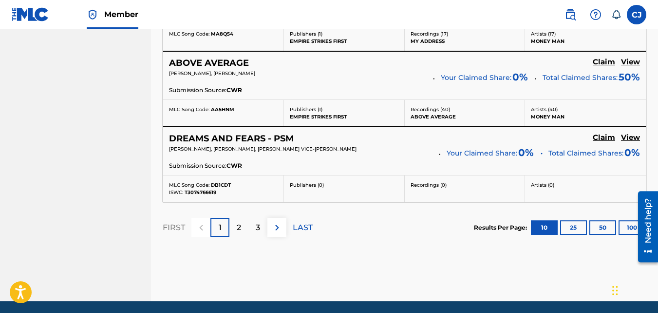
click at [243, 226] on div "2" at bounding box center [238, 227] width 19 height 19
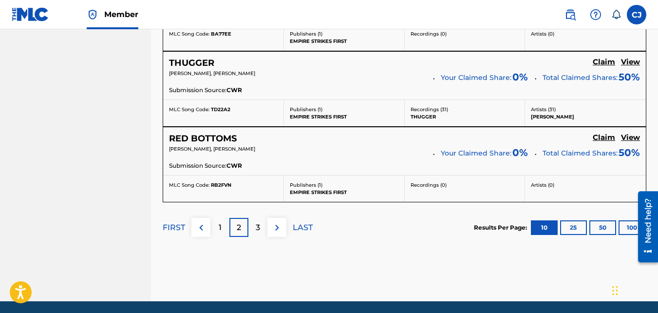
click at [250, 228] on div "3" at bounding box center [257, 227] width 19 height 19
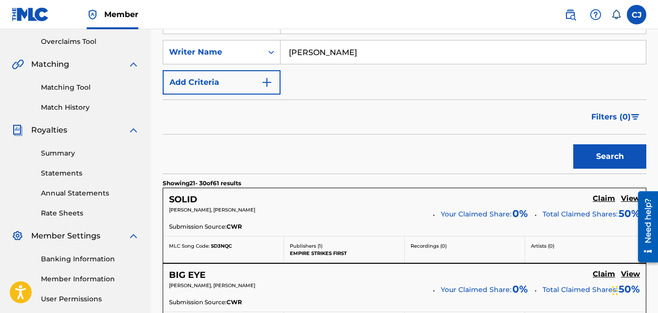
scroll to position [163, 0]
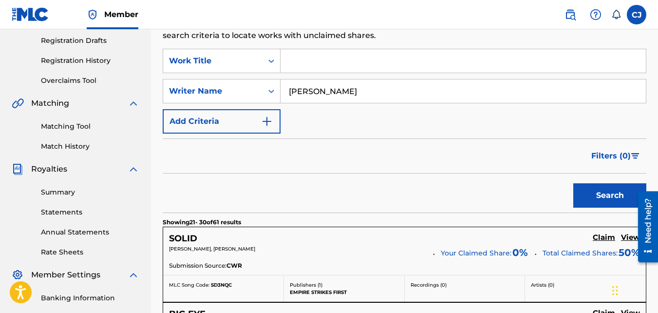
click at [341, 93] on input "Tarik Davis" at bounding box center [463, 90] width 365 height 23
type input "JUSTIN ROSS"
click at [573, 183] on button "Search" at bounding box center [609, 195] width 73 height 24
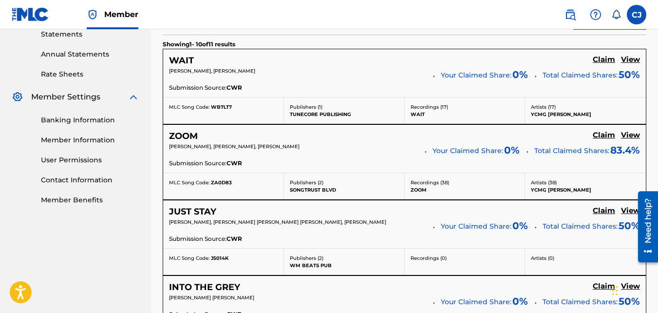
scroll to position [114, 0]
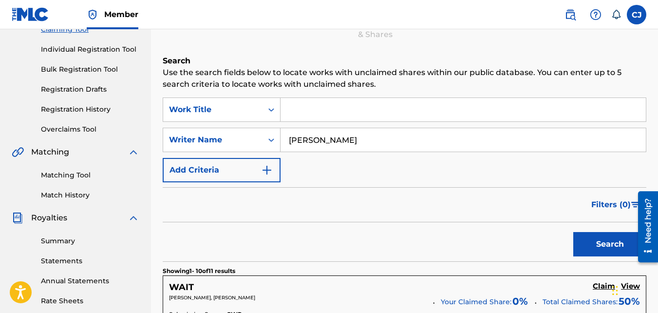
drag, startPoint x: 343, startPoint y: 141, endPoint x: 284, endPoint y: 149, distance: 59.1
click at [284, 149] on input "JUSTIN ROSS" at bounding box center [463, 139] width 365 height 23
type input "QUINTA BROWN"
click at [573, 232] on button "Search" at bounding box center [609, 244] width 73 height 24
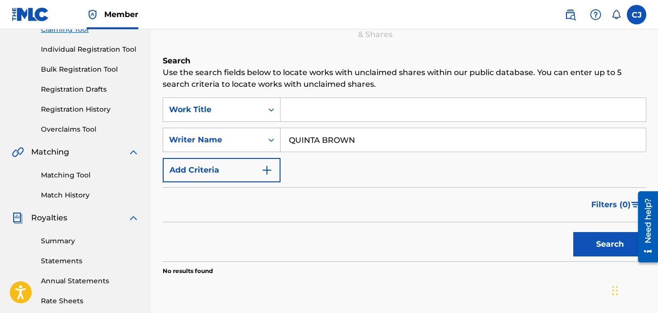
drag, startPoint x: 369, startPoint y: 139, endPoint x: 276, endPoint y: 141, distance: 92.6
click at [276, 141] on div "SearchWithCriteria816c4f82-219f-4d33-99d5-9cf1dd40e879 Writer Name QUINTA BROWN" at bounding box center [405, 140] width 484 height 24
click at [573, 232] on button "Search" at bounding box center [609, 244] width 73 height 24
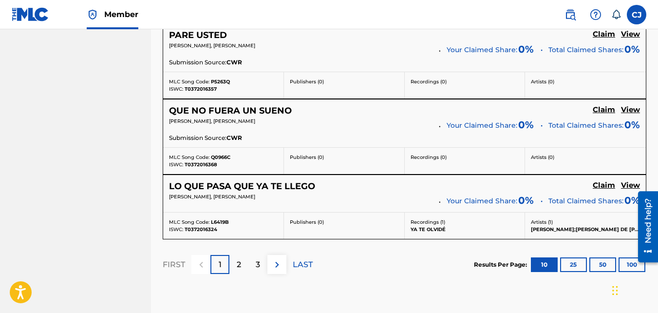
scroll to position [894, 0]
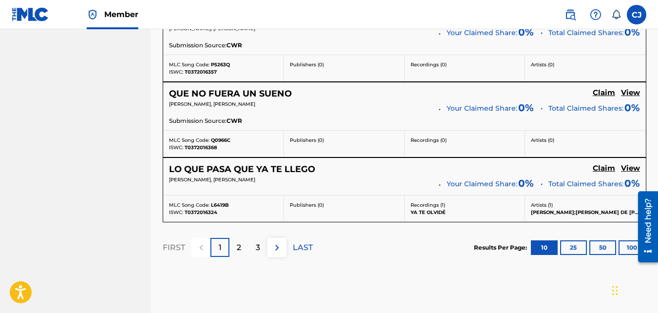
click at [233, 244] on div "2" at bounding box center [238, 247] width 19 height 19
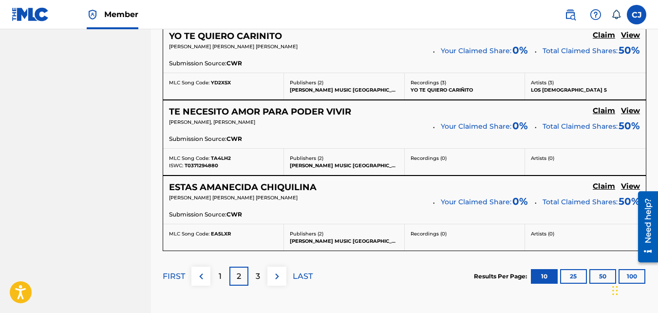
click at [263, 273] on div "3" at bounding box center [257, 276] width 19 height 19
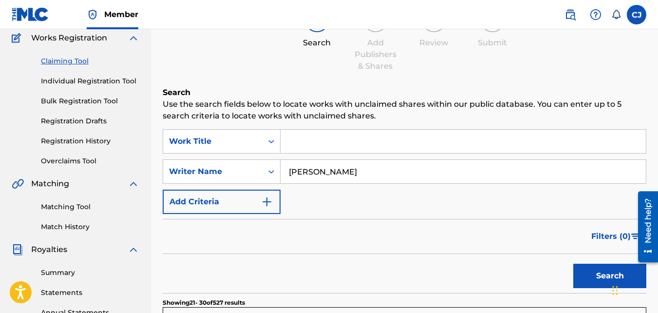
scroll to position [65, 0]
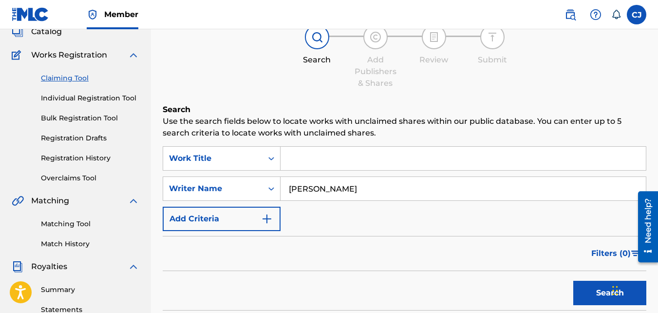
drag, startPoint x: 378, startPoint y: 187, endPoint x: 331, endPoint y: 191, distance: 46.9
click at [331, 191] on input "HECTOR BARRAGAN" at bounding box center [463, 188] width 365 height 23
type input "H"
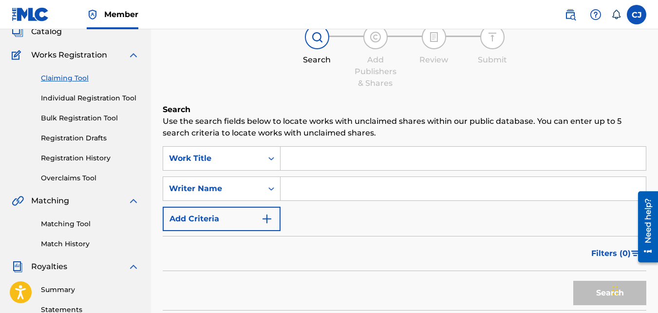
click at [294, 159] on input "Search Form" at bounding box center [463, 158] width 365 height 23
type input "a"
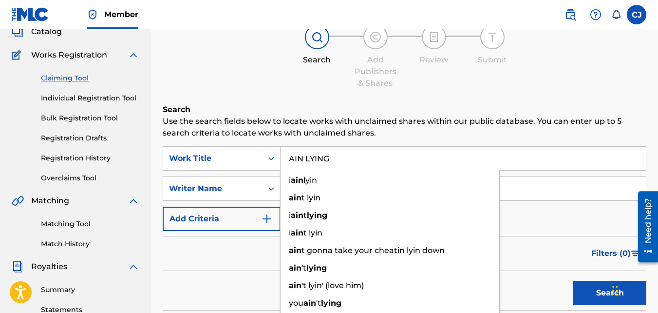
type input "AIN LYING"
click at [573, 281] on button "Search" at bounding box center [609, 293] width 73 height 24
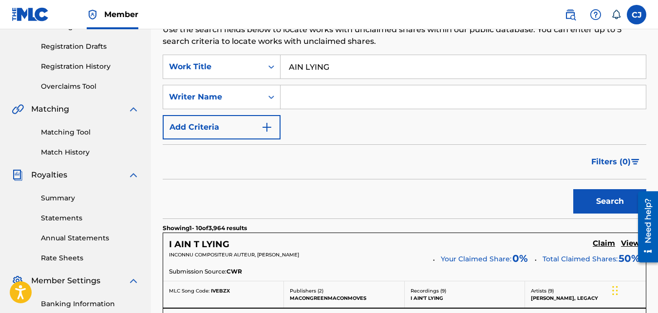
scroll to position [163, 0]
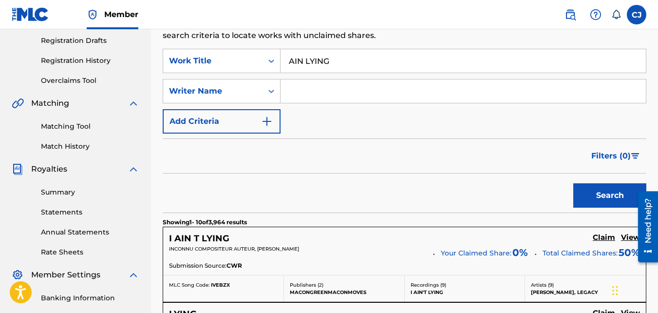
click at [311, 89] on input "Search Form" at bounding box center [463, 90] width 365 height 23
type input "Keshawn Hampton"
click at [574, 188] on button "Search" at bounding box center [609, 195] width 73 height 24
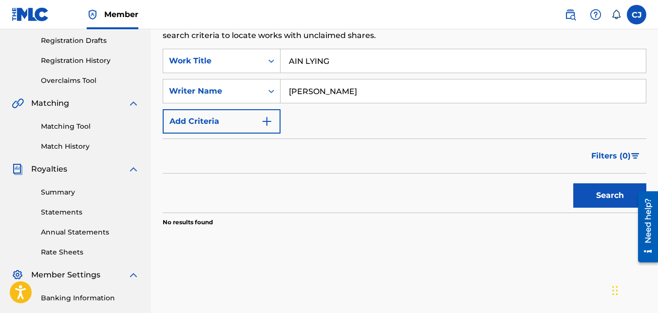
click at [304, 63] on input "AIN LYING" at bounding box center [463, 60] width 365 height 23
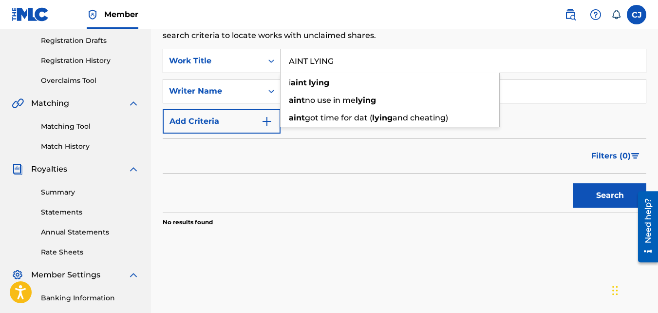
click at [573, 183] on button "Search" at bounding box center [609, 195] width 73 height 24
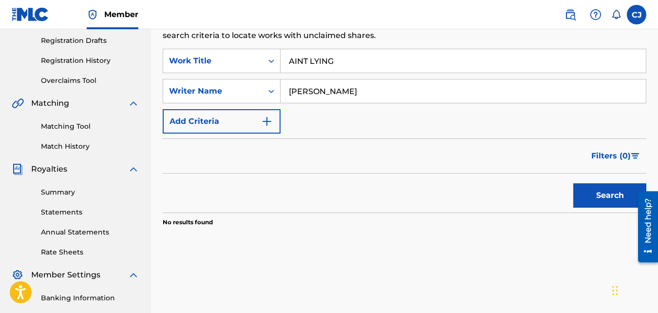
click at [308, 63] on input "AINT LYING" at bounding box center [463, 60] width 365 height 23
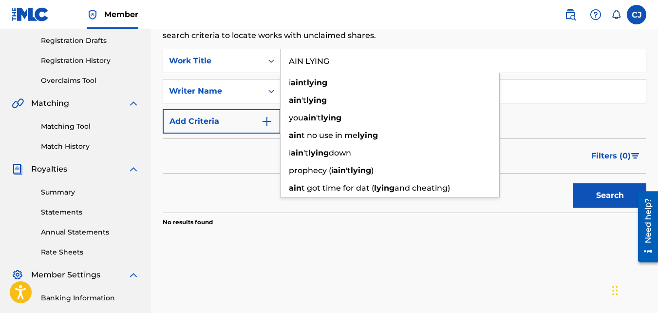
type input "AIN LYING"
click at [573, 183] on button "Search" at bounding box center [609, 195] width 73 height 24
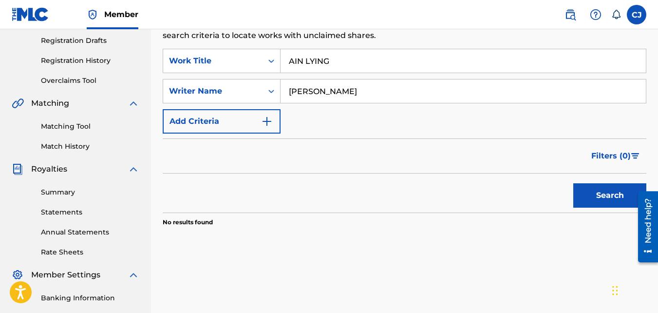
click at [80, 125] on link "Matching Tool" at bounding box center [90, 126] width 98 height 10
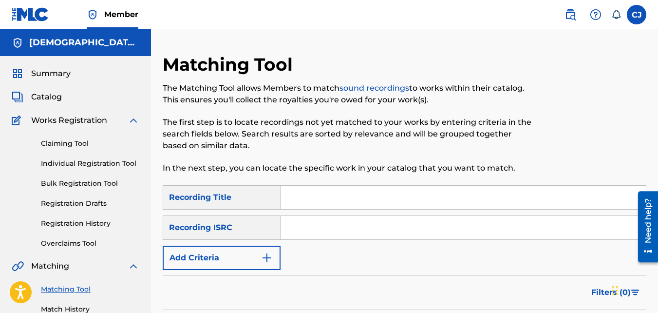
click at [310, 197] on input "Search Form" at bounding box center [463, 197] width 365 height 23
type input "AIN LYING"
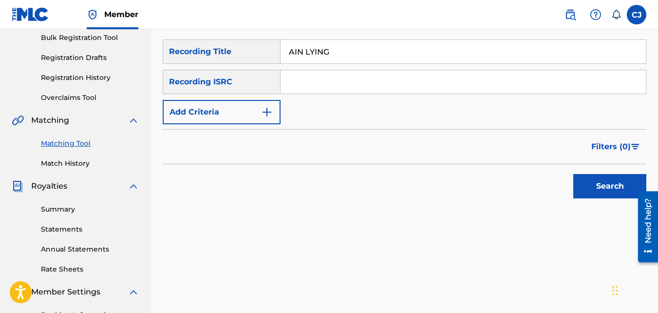
scroll to position [146, 0]
click at [595, 184] on button "Search" at bounding box center [609, 185] width 73 height 24
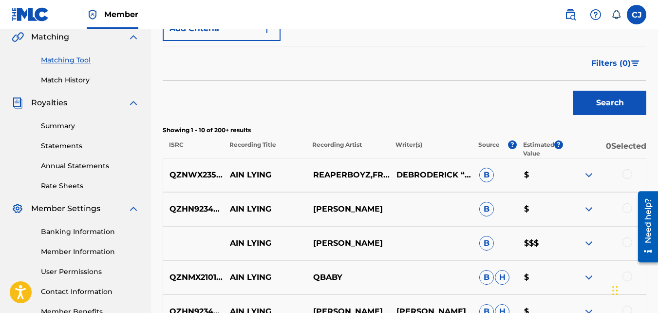
scroll to position [292, 0]
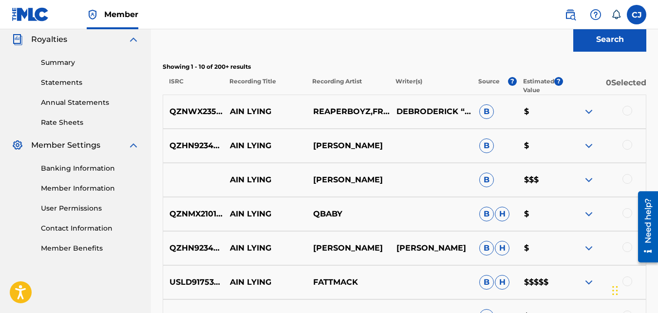
click at [489, 178] on span "B" at bounding box center [486, 179] width 15 height 15
click at [591, 180] on img at bounding box center [589, 180] width 12 height 12
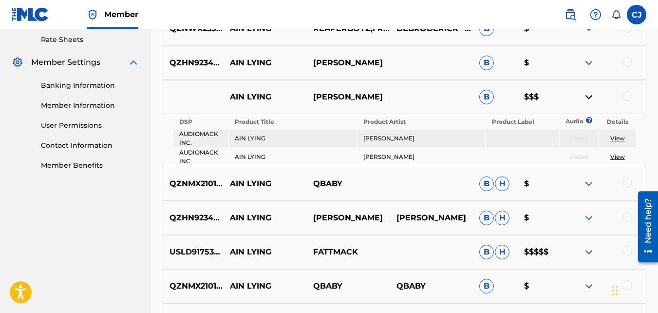
scroll to position [390, 0]
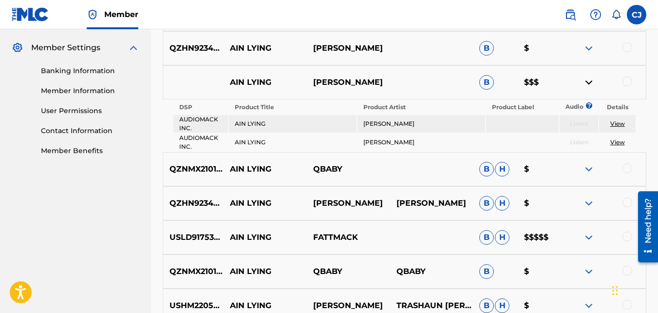
click at [618, 125] on link "View" at bounding box center [617, 123] width 15 height 7
click at [620, 141] on link "View" at bounding box center [617, 141] width 15 height 7
click at [614, 142] on link "View" at bounding box center [617, 141] width 15 height 7
click at [275, 121] on td "AIN LYING" at bounding box center [292, 124] width 127 height 18
drag, startPoint x: 197, startPoint y: 119, endPoint x: 441, endPoint y: 113, distance: 243.7
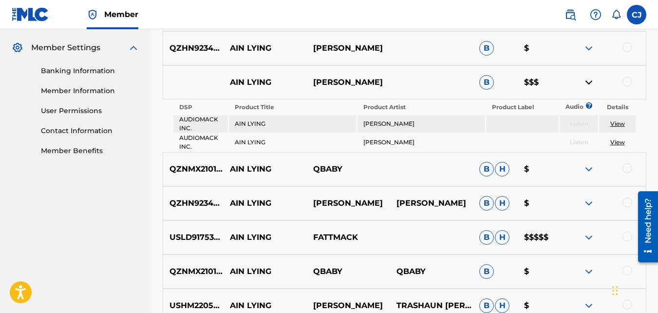
click at [232, 117] on tr "AUDIOMACK INC. AIN LYING LIL BAM Listen View" at bounding box center [404, 124] width 462 height 18
click at [588, 82] on img at bounding box center [589, 82] width 12 height 12
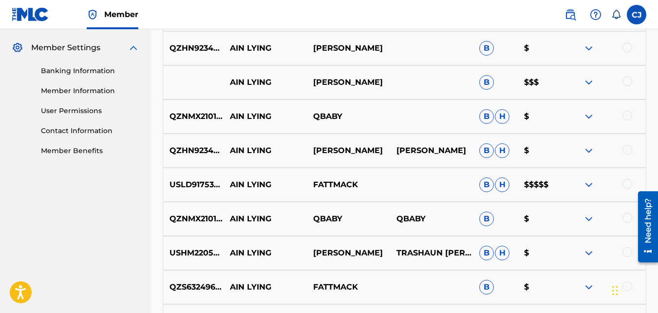
click at [485, 84] on span "B" at bounding box center [486, 82] width 15 height 15
click at [482, 81] on span "B" at bounding box center [486, 82] width 15 height 15
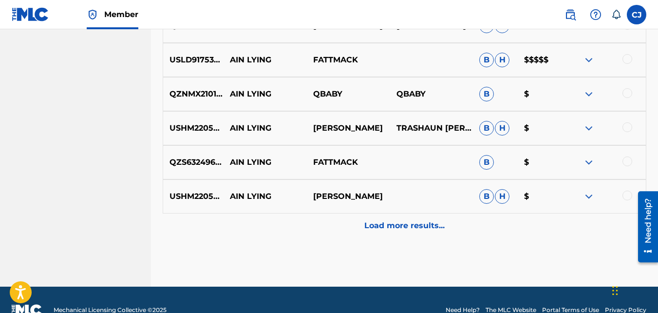
scroll to position [535, 0]
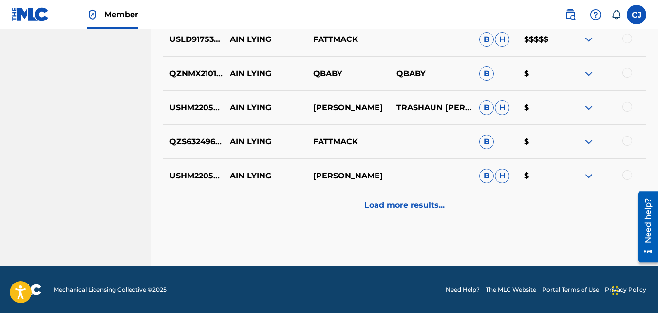
click at [344, 204] on div "Load more results..." at bounding box center [405, 205] width 484 height 24
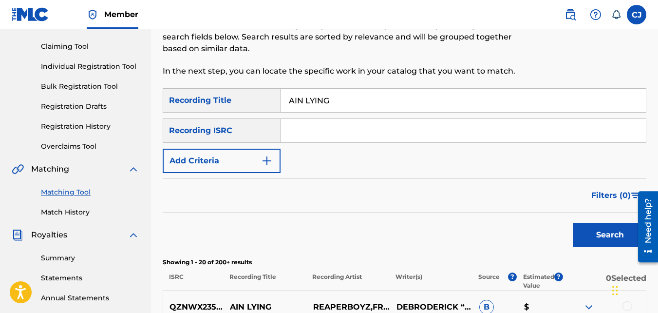
scroll to position [96, 0]
drag, startPoint x: 343, startPoint y: 101, endPoint x: 287, endPoint y: 99, distance: 56.6
click at [287, 99] on input "AIN LYING" at bounding box center [463, 100] width 365 height 23
type input "APE SHXT"
click at [573, 223] on button "Search" at bounding box center [609, 235] width 73 height 24
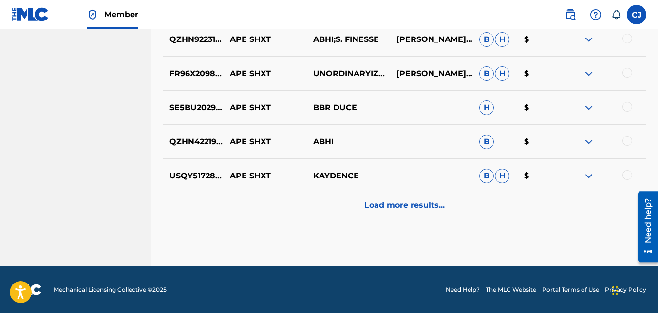
click at [405, 208] on p "Load more results..." at bounding box center [404, 205] width 80 height 12
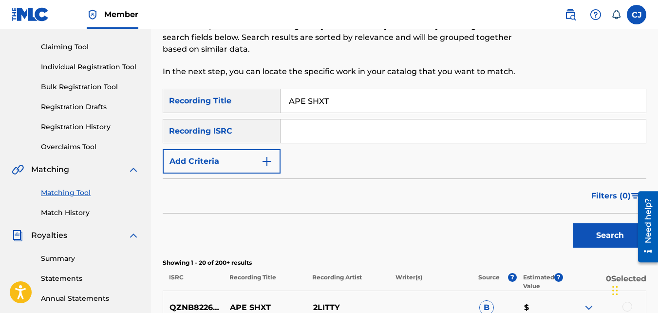
drag, startPoint x: 328, startPoint y: 100, endPoint x: 277, endPoint y: 104, distance: 50.8
click at [277, 104] on div "SearchWithCriteria9168f29f-dc3a-4141-ada6-d1c73a9886dd Recording Title APE SHXT" at bounding box center [405, 101] width 484 height 24
type input "HOLD ME DOWN"
click at [573, 223] on button "Search" at bounding box center [609, 235] width 73 height 24
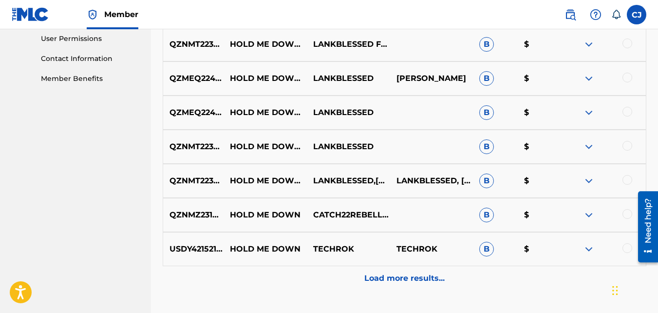
scroll to position [486, 0]
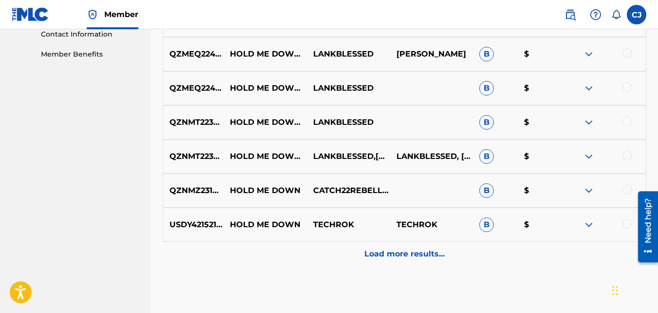
click at [368, 251] on p "Load more results..." at bounding box center [404, 254] width 80 height 12
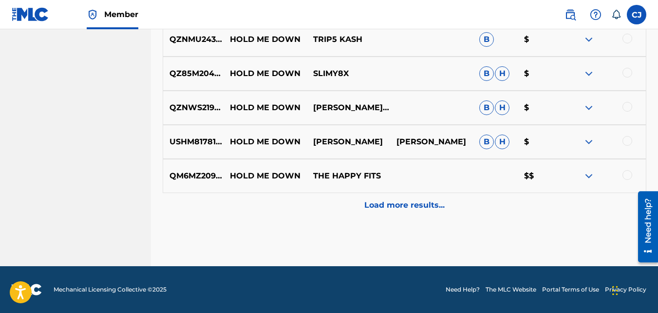
click at [390, 202] on p "Load more results..." at bounding box center [404, 205] width 80 height 12
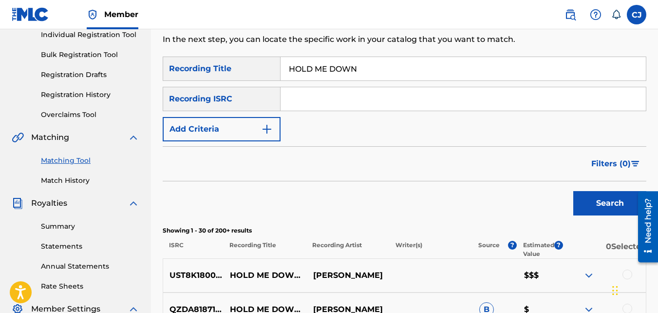
scroll to position [96, 0]
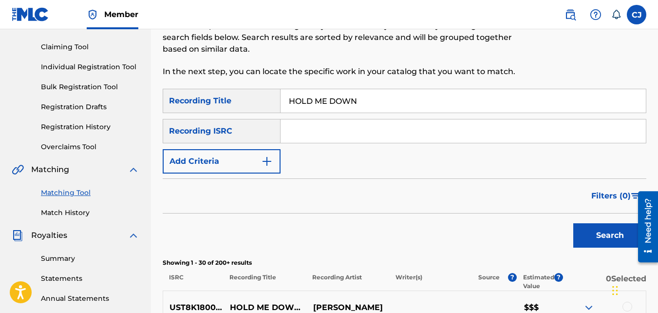
click at [267, 157] on img "Search Form" at bounding box center [267, 161] width 12 height 12
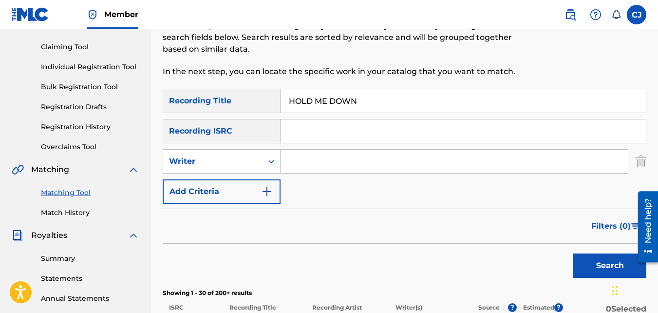
click at [295, 165] on input "Search Form" at bounding box center [454, 161] width 347 height 23
click at [281, 162] on input "Search Form" at bounding box center [454, 161] width 347 height 23
click at [273, 162] on icon "Search Form" at bounding box center [272, 161] width 10 height 10
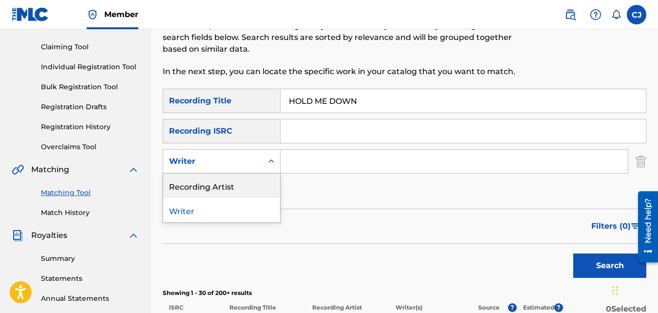
click at [260, 181] on div "Recording Artist" at bounding box center [221, 185] width 117 height 24
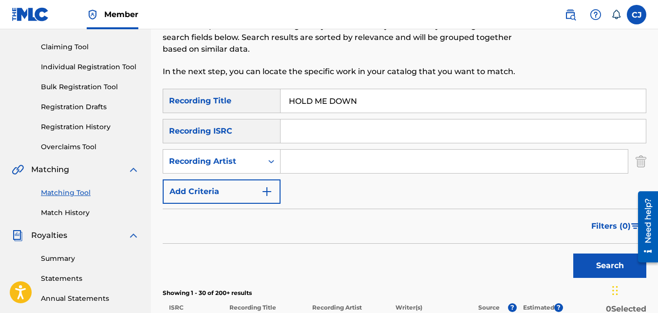
click at [315, 157] on input "Search Form" at bounding box center [454, 161] width 347 height 23
type input "JOE GIFTED"
click at [573, 253] on button "Search" at bounding box center [609, 265] width 73 height 24
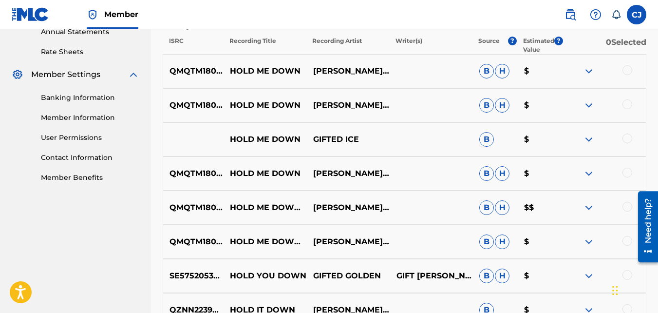
scroll to position [438, 0]
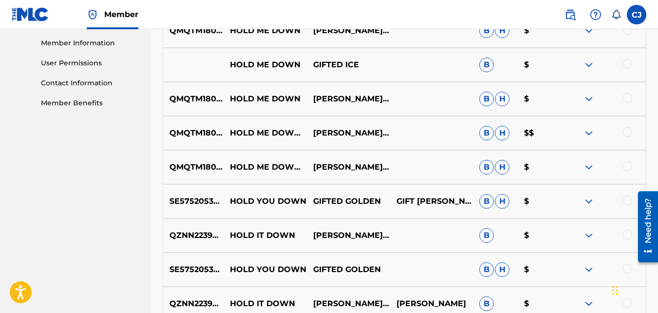
click at [590, 132] on img at bounding box center [589, 133] width 12 height 12
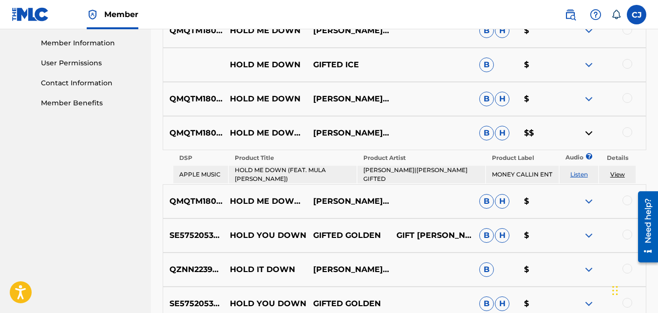
click at [580, 176] on link "Listen" at bounding box center [580, 174] width 18 height 7
click at [585, 134] on img at bounding box center [589, 133] width 12 height 12
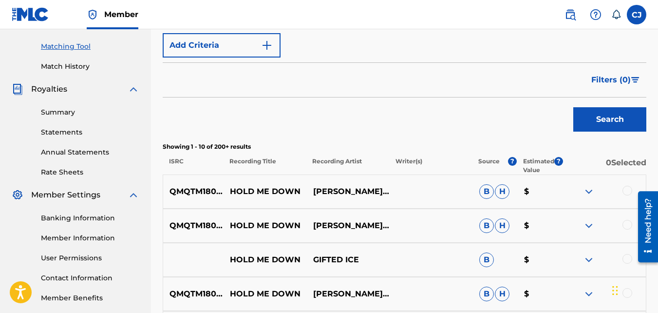
scroll to position [340, 0]
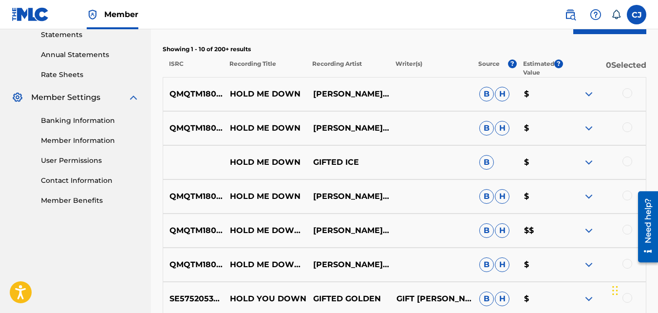
click at [593, 96] on img at bounding box center [589, 94] width 12 height 12
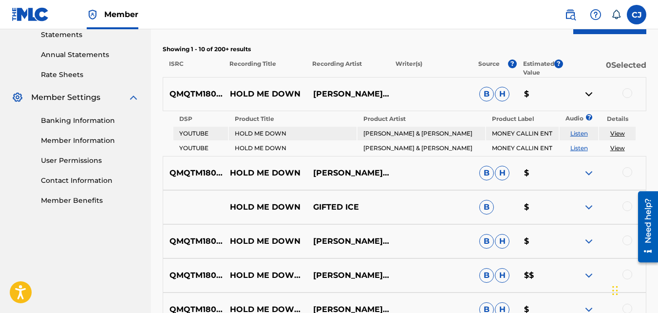
click at [578, 133] on link "Listen" at bounding box center [580, 133] width 18 height 7
click at [575, 147] on link "Listen" at bounding box center [580, 147] width 18 height 7
click at [618, 132] on link "View" at bounding box center [617, 133] width 15 height 7
click at [587, 93] on img at bounding box center [589, 94] width 12 height 12
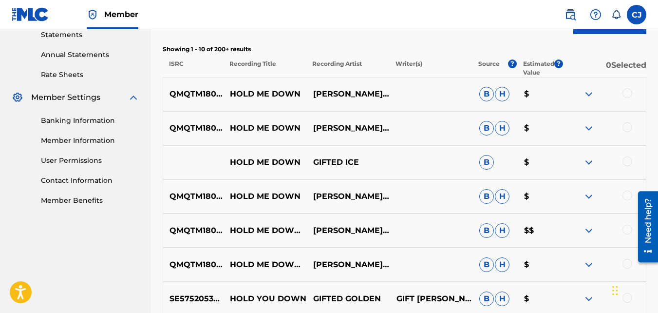
click at [590, 129] on img at bounding box center [589, 128] width 12 height 12
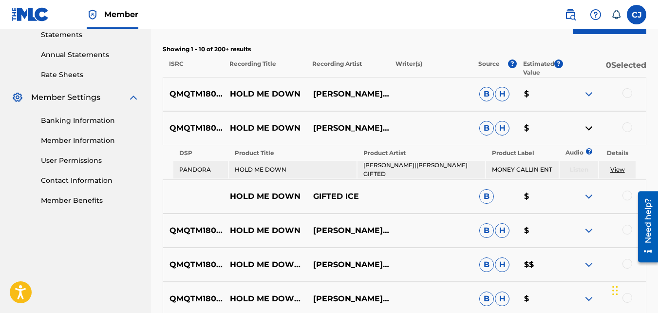
click at [617, 169] on link "View" at bounding box center [617, 169] width 15 height 7
click at [587, 127] on img at bounding box center [589, 128] width 12 height 12
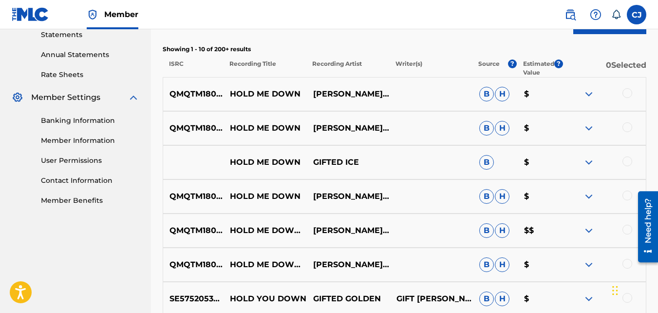
click at [587, 191] on img at bounding box center [589, 197] width 12 height 12
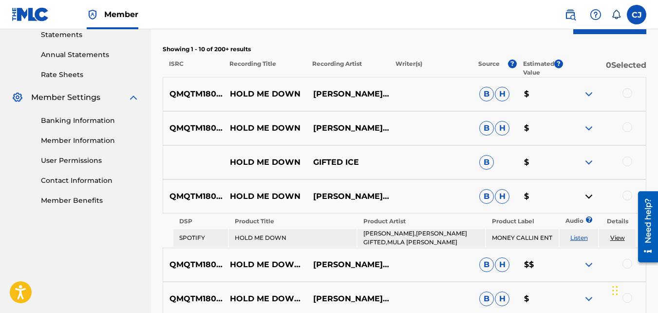
click at [617, 237] on link "View" at bounding box center [617, 237] width 15 height 7
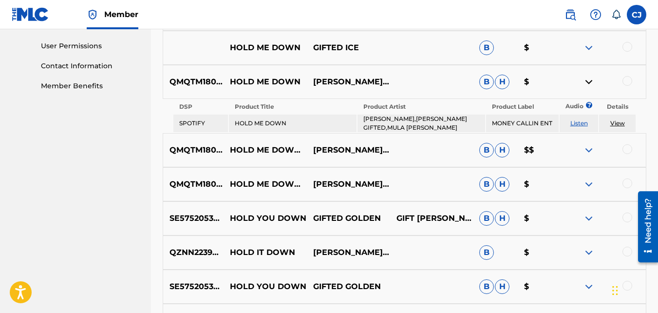
scroll to position [438, 0]
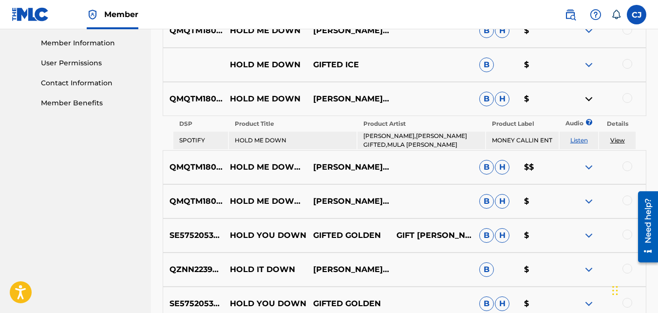
click at [593, 97] on img at bounding box center [589, 99] width 12 height 12
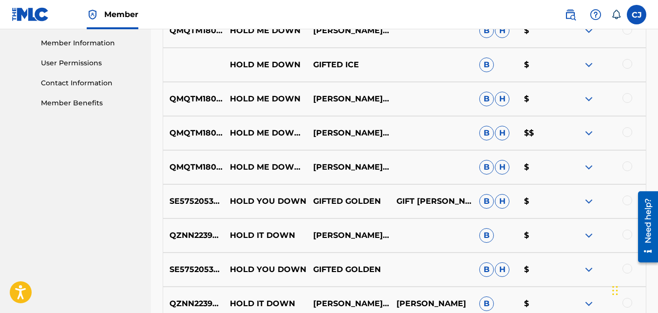
click at [591, 133] on img at bounding box center [589, 133] width 12 height 12
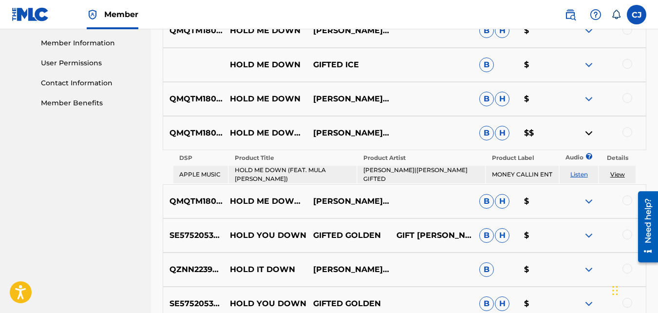
click at [619, 176] on link "View" at bounding box center [617, 174] width 15 height 7
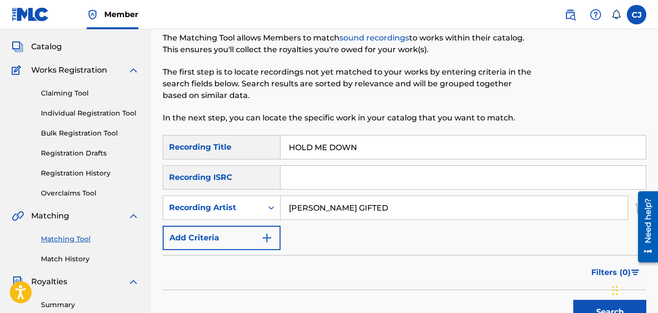
scroll to position [48, 0]
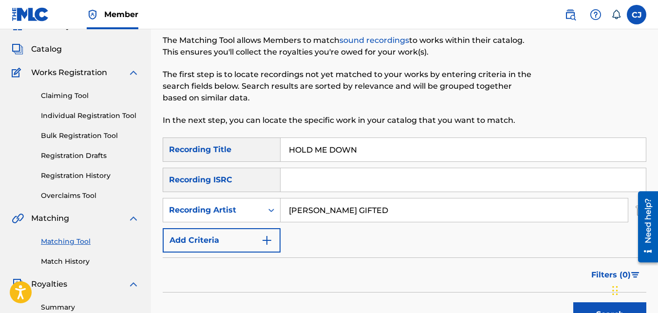
click at [79, 95] on link "Claiming Tool" at bounding box center [90, 96] width 98 height 10
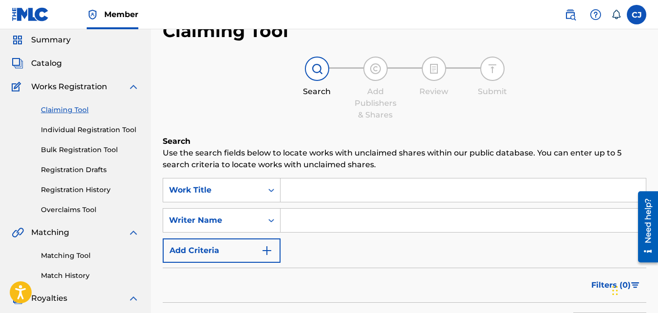
scroll to position [49, 0]
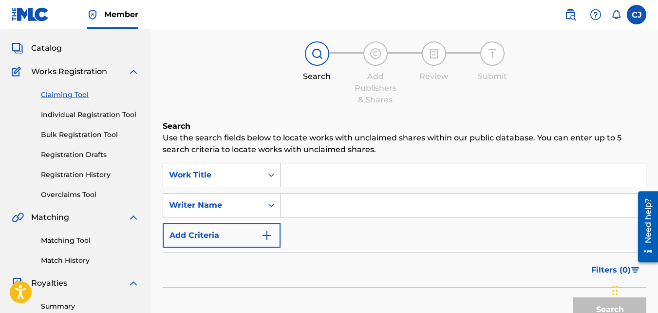
click at [300, 168] on input "Search Form" at bounding box center [463, 174] width 365 height 23
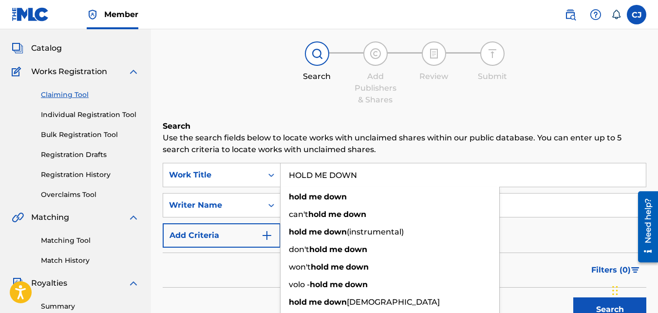
type input "HOLD ME DOWN"
click at [241, 112] on div "Claiming Tool Search Add Publishers & Shares Review Submit Search Use the searc…" at bounding box center [405, 190] width 484 height 370
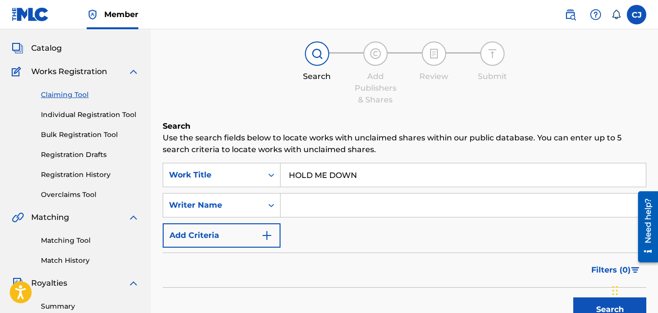
click at [308, 208] on input "Search Form" at bounding box center [463, 204] width 365 height 23
type input "JOE GIFTED"
click at [595, 305] on button "Search" at bounding box center [609, 309] width 73 height 24
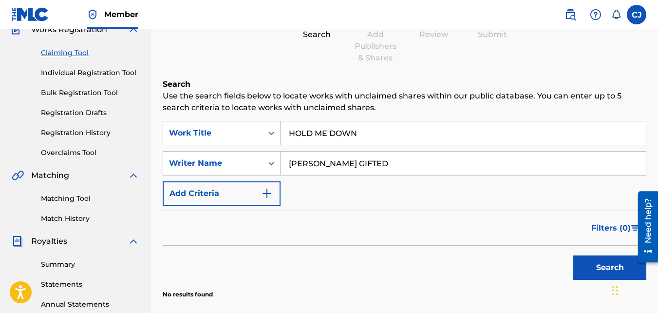
scroll to position [146, 0]
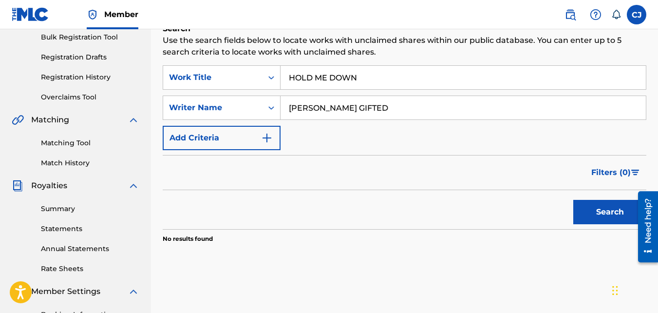
click at [243, 136] on button "Add Criteria" at bounding box center [222, 138] width 118 height 24
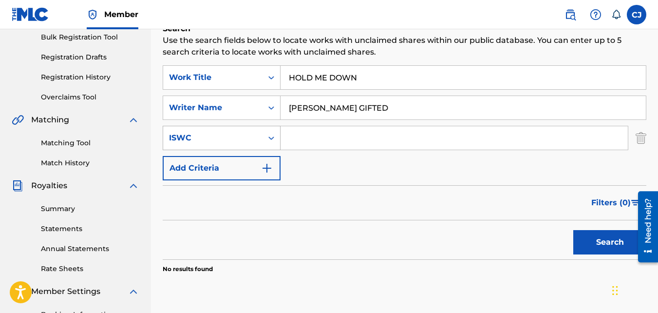
click at [230, 138] on div "ISWC" at bounding box center [213, 138] width 88 height 12
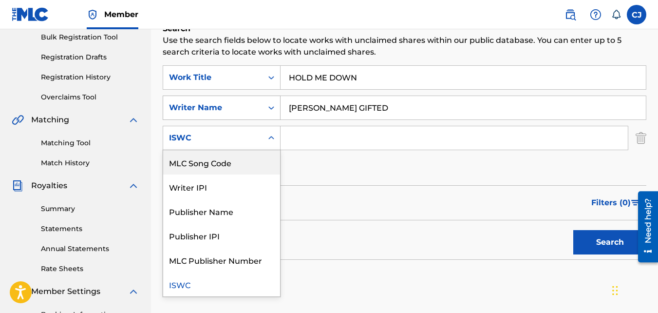
click at [252, 109] on div "Writer Name" at bounding box center [213, 108] width 88 height 12
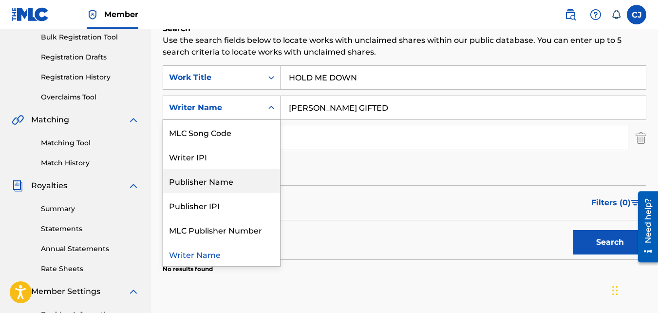
click at [208, 188] on div "Publisher Name" at bounding box center [221, 181] width 117 height 24
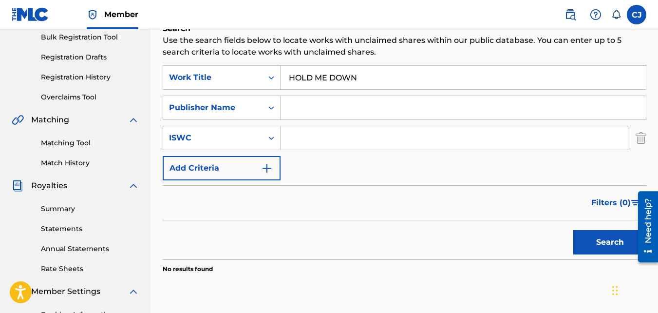
click at [295, 138] on input "Search Form" at bounding box center [454, 137] width 347 height 23
click at [289, 114] on input "Search Form" at bounding box center [463, 107] width 365 height 23
type input "JOE GIFTED"
click at [599, 249] on button "Search" at bounding box center [609, 242] width 73 height 24
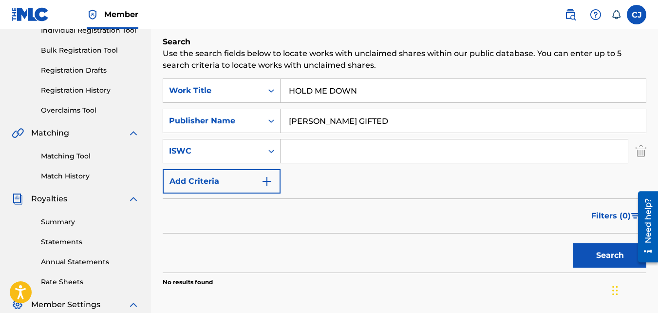
scroll to position [97, 0]
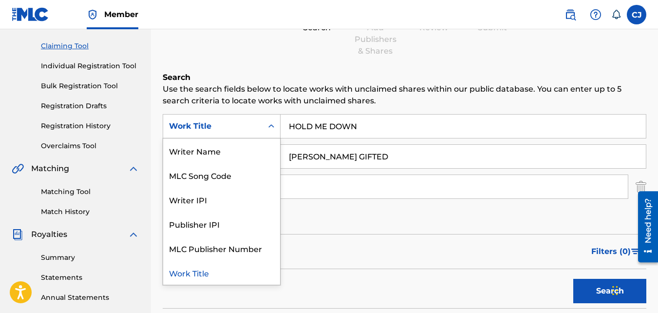
click at [233, 127] on div "Work Title" at bounding box center [213, 126] width 88 height 12
click at [196, 273] on div "Work Title" at bounding box center [221, 272] width 117 height 24
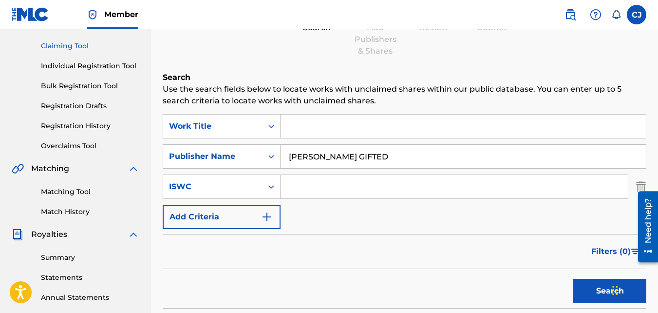
click at [299, 132] on input "Search Form" at bounding box center [463, 125] width 365 height 23
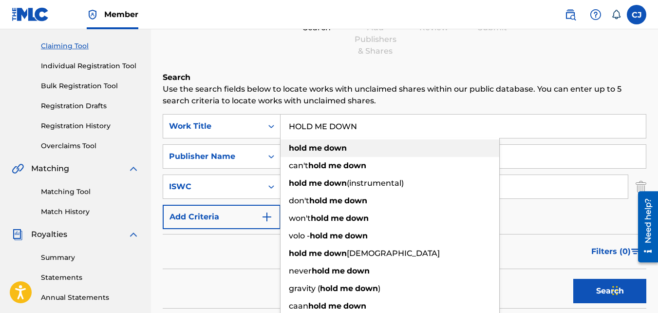
click at [313, 151] on strong "me" at bounding box center [315, 147] width 13 height 9
type input "hold me down"
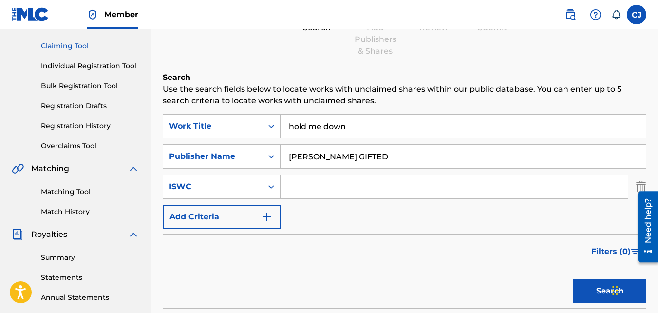
click at [349, 157] on input "JOE GIFTED" at bounding box center [463, 156] width 365 height 23
drag, startPoint x: 349, startPoint y: 156, endPoint x: 262, endPoint y: 162, distance: 87.4
click at [262, 161] on div "SearchWithCriteriaff30a614-7fa1-47d0-895e-24827372edd1 Publisher Name JOE GIFTED" at bounding box center [405, 156] width 484 height 24
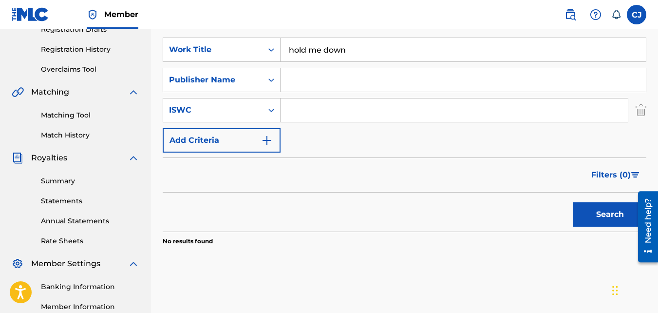
scroll to position [195, 0]
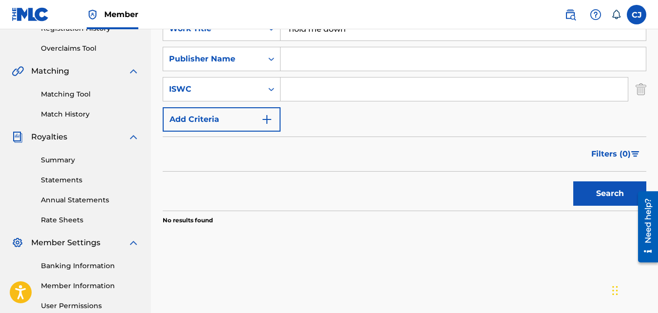
click at [587, 189] on button "Search" at bounding box center [609, 193] width 73 height 24
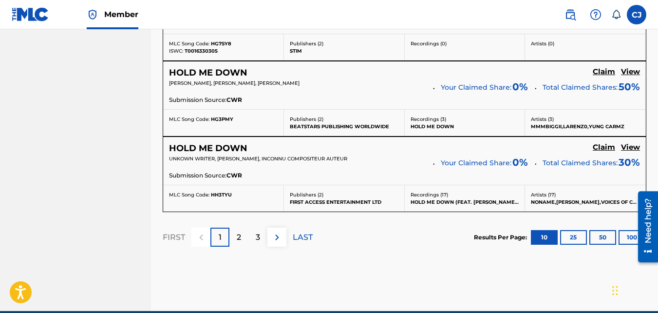
scroll to position [974, 0]
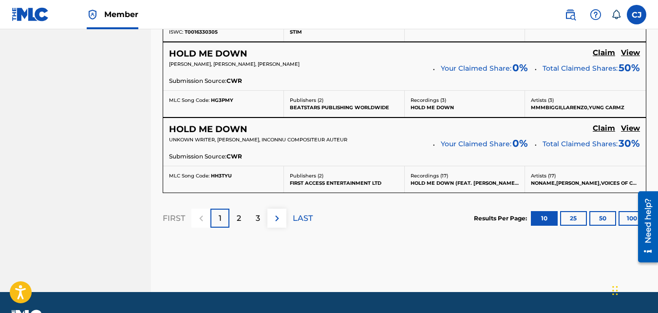
click at [241, 220] on p "2" at bounding box center [239, 218] width 4 height 12
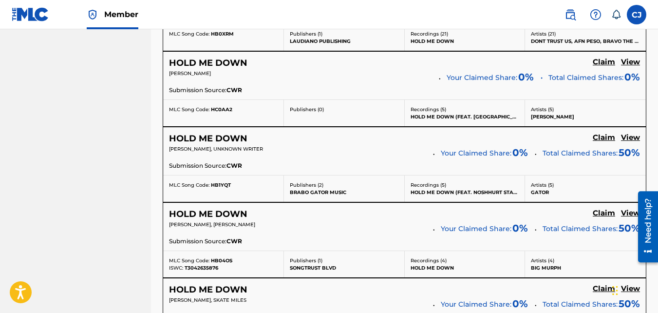
scroll to position [1008, 0]
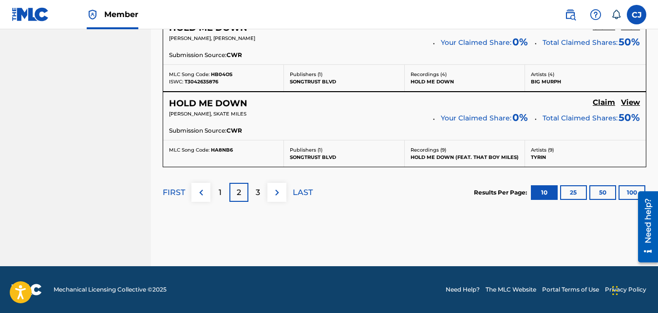
click at [255, 191] on div "3" at bounding box center [257, 192] width 19 height 19
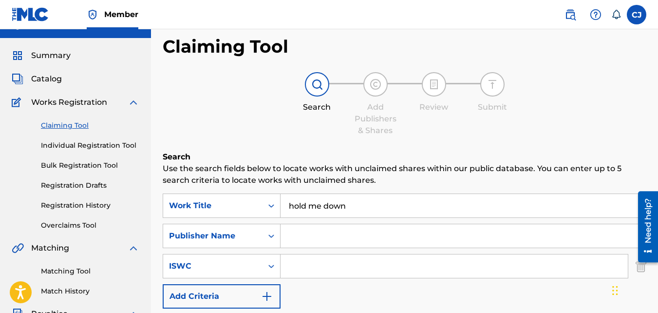
scroll to position [0, 0]
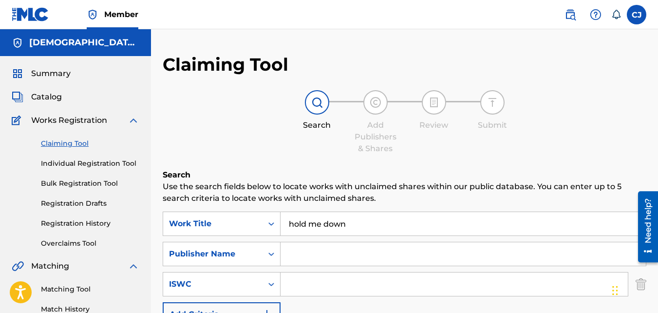
click at [79, 164] on link "Individual Registration Tool" at bounding box center [90, 163] width 98 height 10
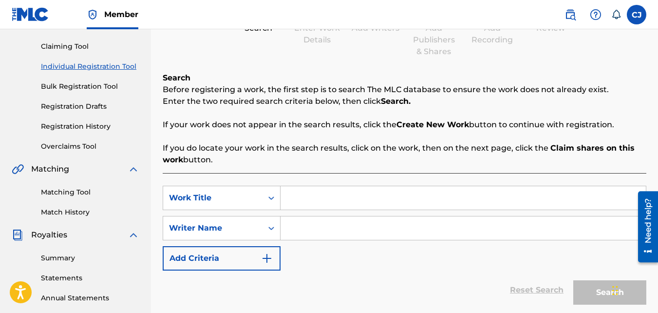
scroll to position [97, 0]
click at [314, 196] on input "Search Form" at bounding box center [463, 197] width 365 height 23
click at [243, 219] on div "Writer Name" at bounding box center [212, 227] width 99 height 19
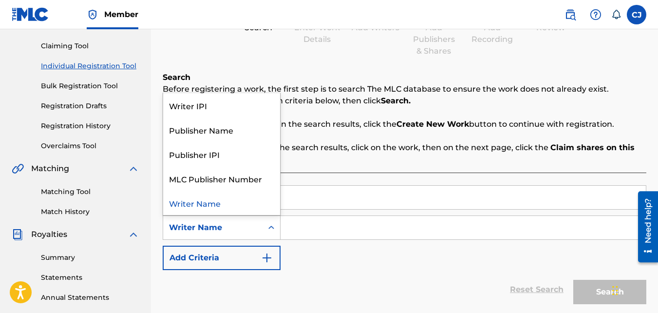
click at [247, 233] on div "Writer Name" at bounding box center [213, 228] width 88 height 12
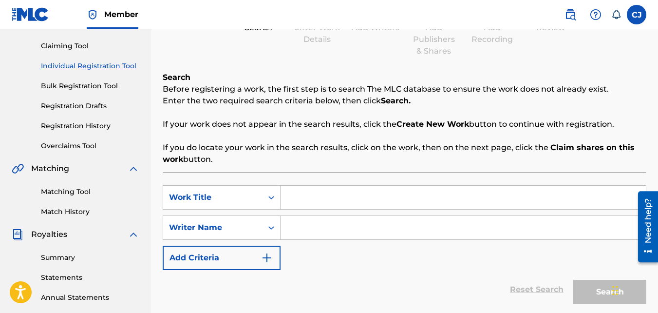
click at [254, 259] on button "Add Criteria" at bounding box center [222, 258] width 118 height 24
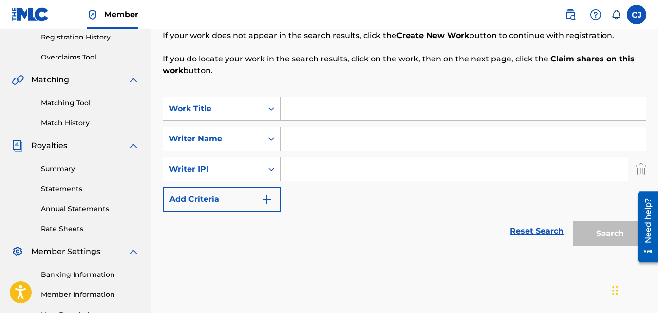
scroll to position [195, 0]
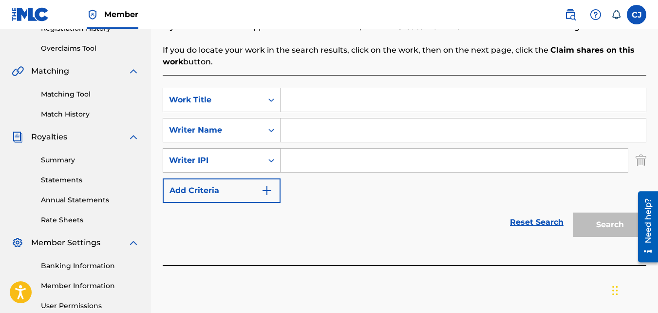
click at [246, 160] on div "Writer IPI" at bounding box center [213, 160] width 88 height 12
click at [638, 160] on img "Search Form" at bounding box center [641, 160] width 11 height 24
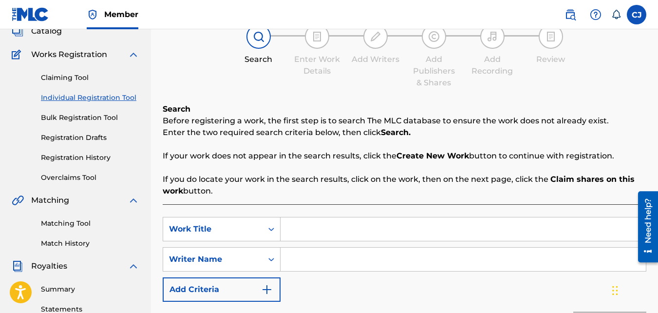
scroll to position [49, 0]
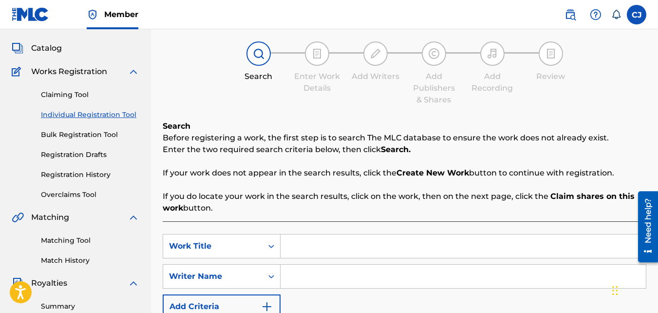
click at [60, 94] on link "Claiming Tool" at bounding box center [90, 95] width 98 height 10
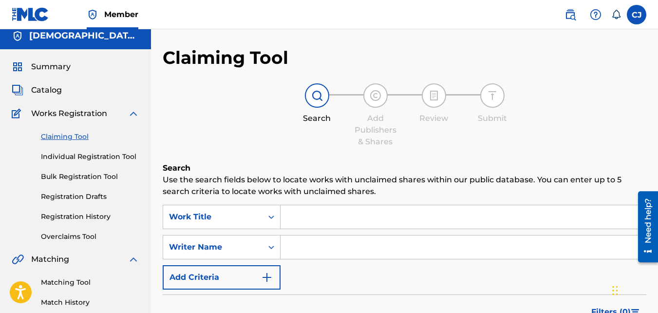
scroll to position [49, 0]
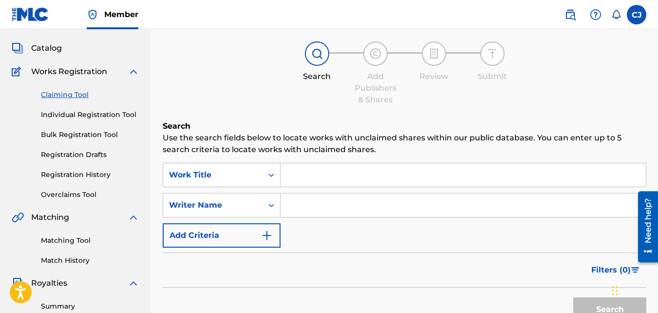
click at [300, 206] on input "Search Form" at bounding box center [463, 204] width 365 height 23
type input "Christian Jackson"
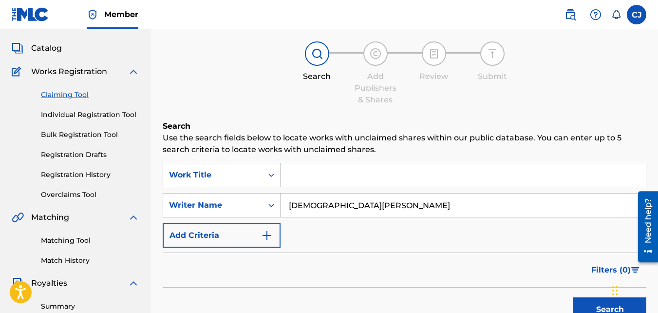
click at [590, 296] on div "Search" at bounding box center [608, 306] width 78 height 39
click at [591, 298] on button "Search" at bounding box center [609, 309] width 73 height 24
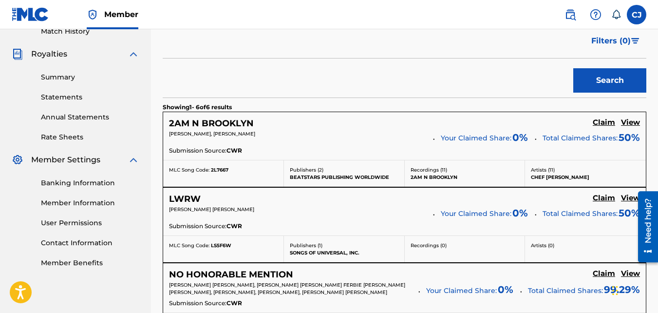
scroll to position [292, 0]
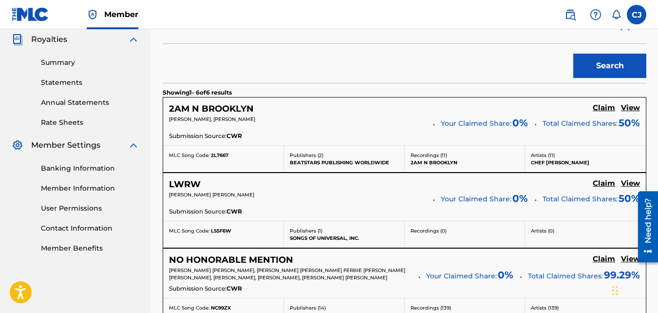
click at [181, 107] on h5 "2AM N BROOKLYN" at bounding box center [211, 108] width 85 height 11
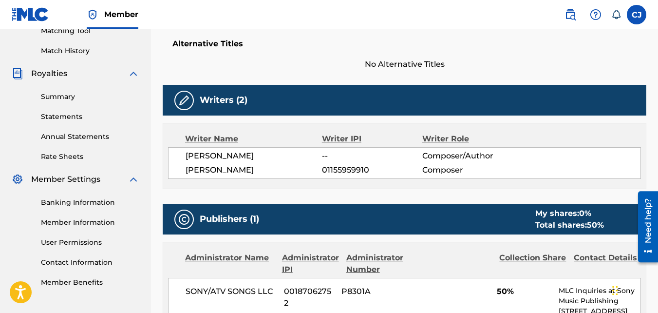
scroll to position [244, 0]
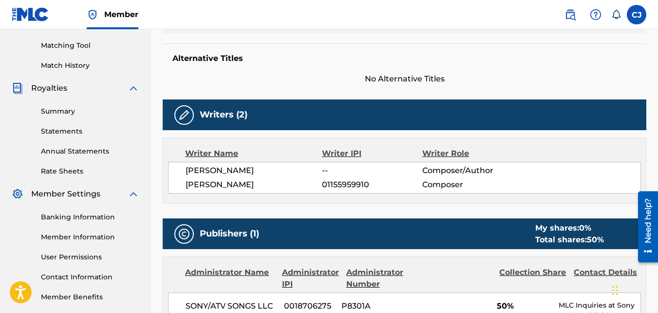
click at [132, 87] on img at bounding box center [134, 88] width 12 height 12
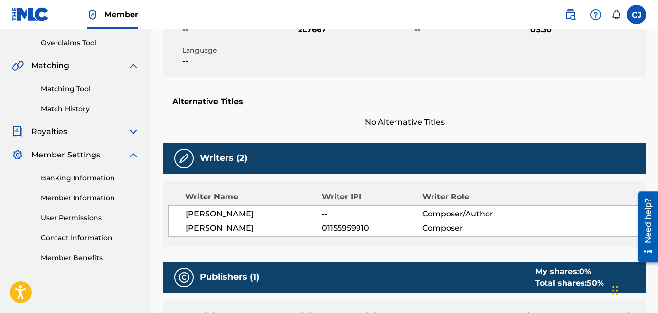
scroll to position [146, 0]
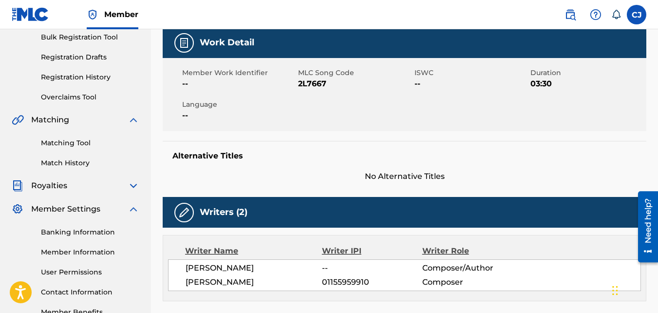
click at [134, 122] on img at bounding box center [134, 120] width 12 height 12
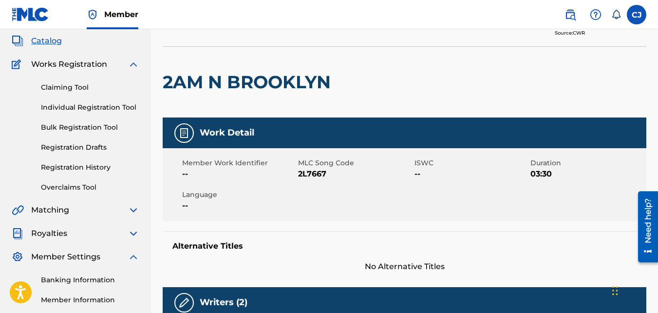
scroll to position [49, 0]
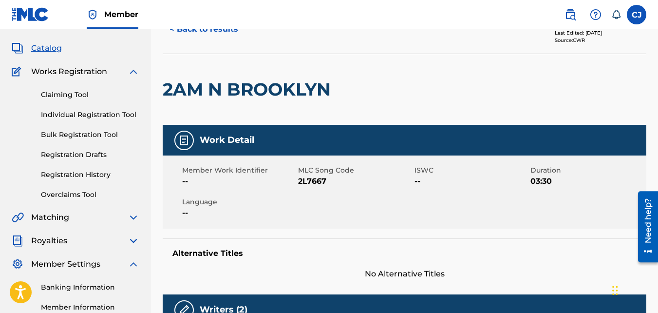
click at [129, 72] on img at bounding box center [134, 72] width 12 height 12
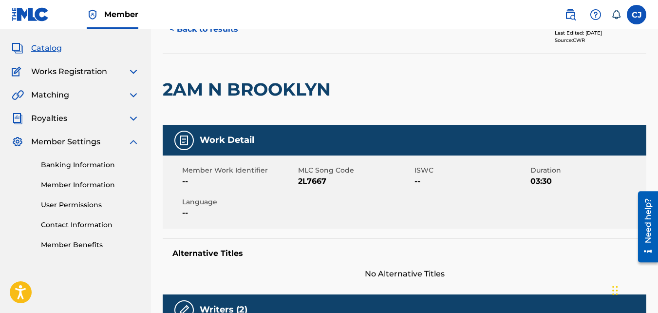
click at [41, 46] on span "Catalog" at bounding box center [46, 48] width 31 height 12
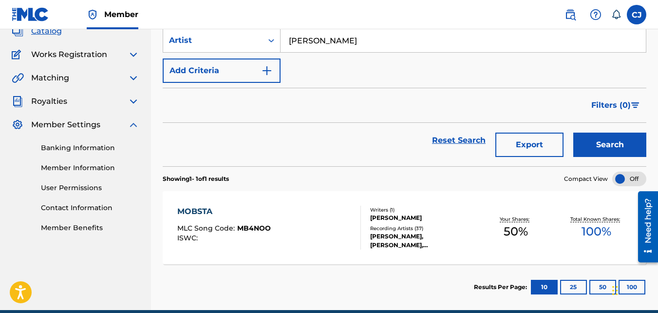
scroll to position [49, 0]
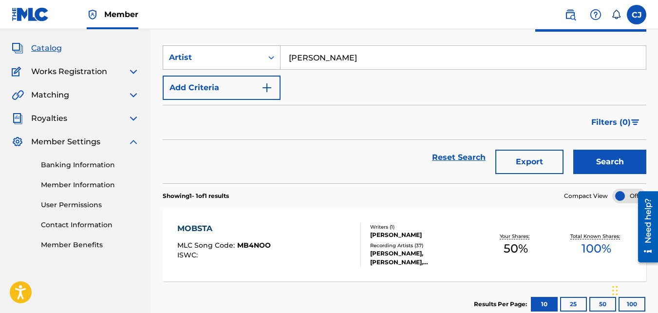
drag, startPoint x: 325, startPoint y: 59, endPoint x: 254, endPoint y: 61, distance: 71.2
click at [254, 61] on div "SearchWithCriteria708f43eb-3b7e-4d1c-87f7-6af41d31761d Artist LIL BAM" at bounding box center [405, 57] width 484 height 24
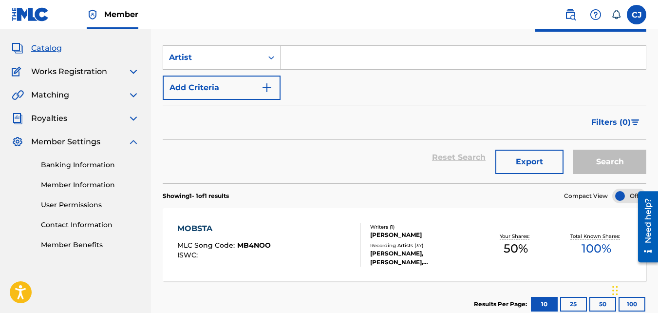
click at [58, 76] on span "Works Registration" at bounding box center [69, 72] width 76 height 12
click at [63, 70] on span "Works Registration" at bounding box center [69, 72] width 76 height 12
click at [128, 73] on img at bounding box center [134, 72] width 12 height 12
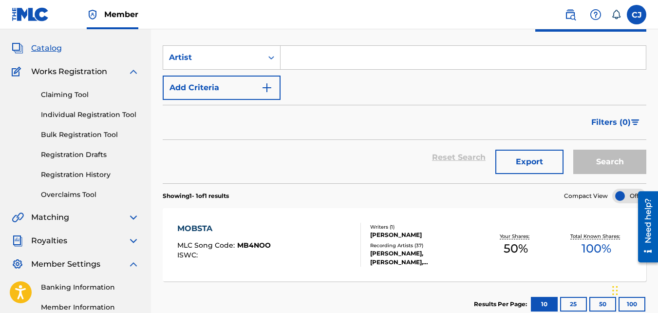
click at [66, 99] on link "Claiming Tool" at bounding box center [90, 95] width 98 height 10
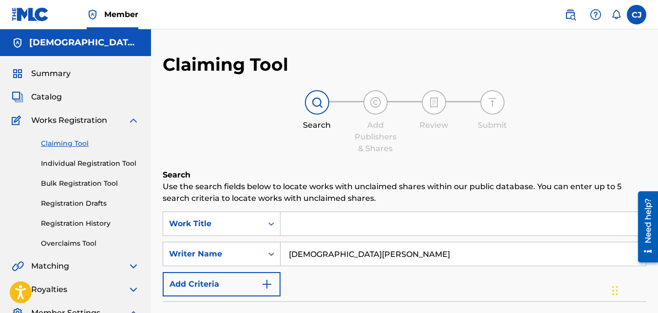
click at [258, 252] on div "Writer Name" at bounding box center [212, 254] width 99 height 19
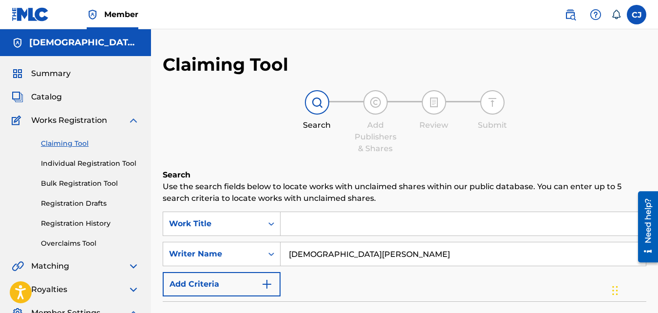
click at [95, 164] on link "Individual Registration Tool" at bounding box center [90, 163] width 98 height 10
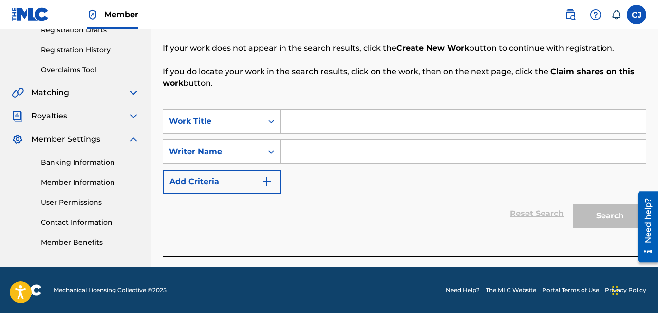
scroll to position [174, 0]
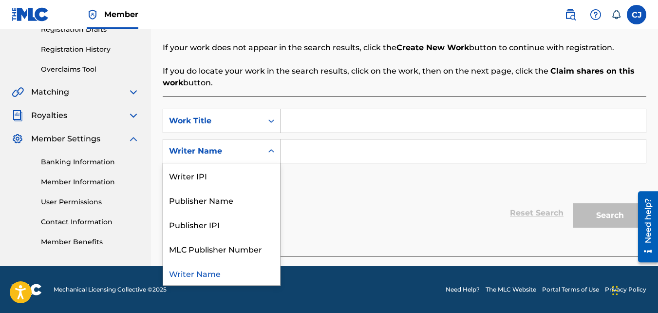
click at [226, 156] on div "Writer Name" at bounding box center [213, 151] width 88 height 12
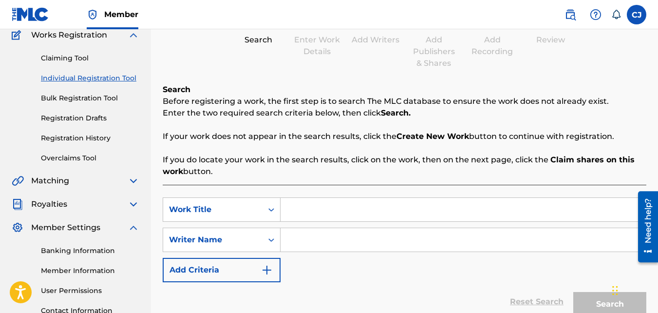
scroll to position [76, 0]
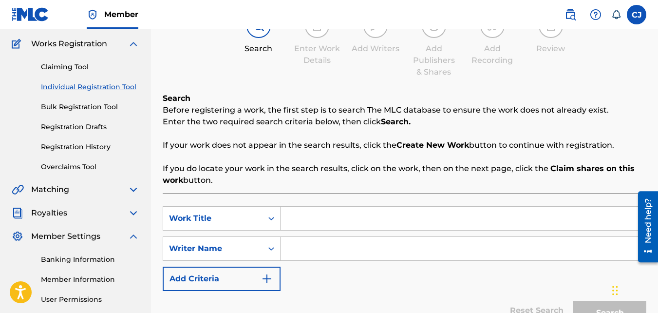
click at [73, 105] on link "Bulk Registration Tool" at bounding box center [90, 107] width 98 height 10
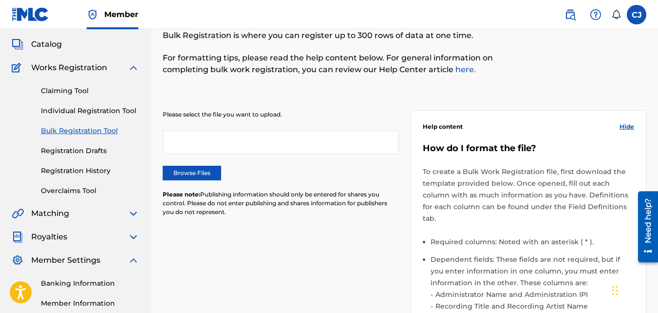
scroll to position [49, 0]
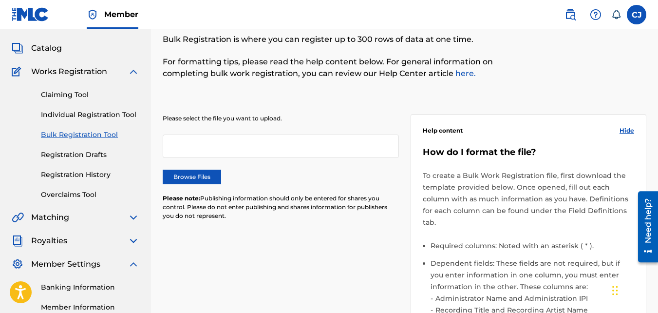
click at [79, 156] on link "Registration Drafts" at bounding box center [90, 155] width 98 height 10
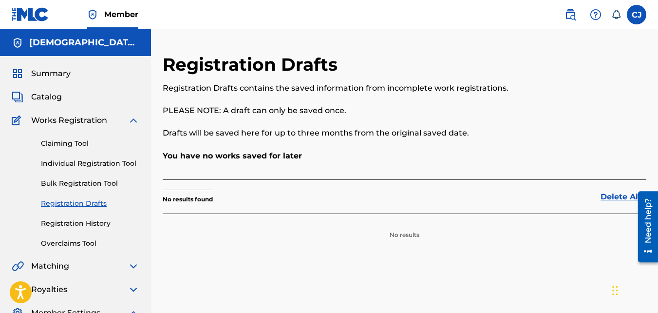
click at [88, 227] on link "Registration History" at bounding box center [90, 223] width 98 height 10
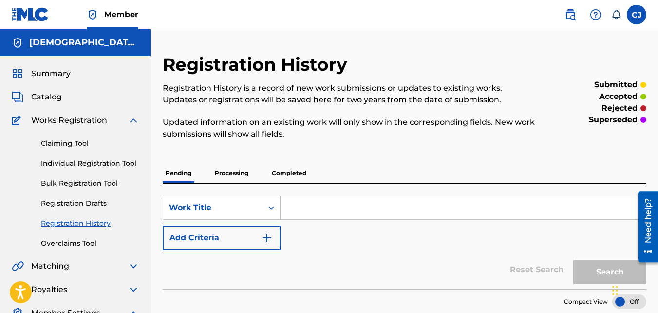
click at [62, 244] on link "Overclaims Tool" at bounding box center [90, 243] width 98 height 10
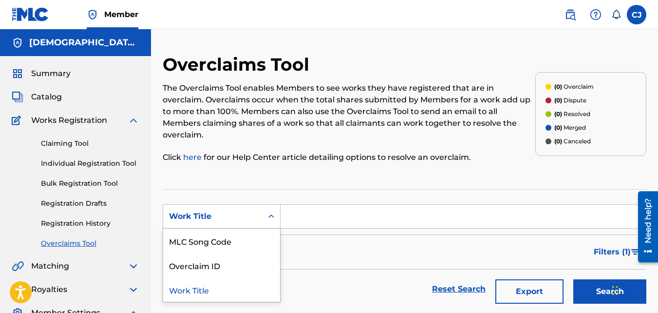
click at [217, 210] on div "Work Title" at bounding box center [213, 216] width 88 height 12
click at [232, 210] on div "Work Title" at bounding box center [213, 216] width 88 height 12
drag, startPoint x: 282, startPoint y: 206, endPoint x: 314, endPoint y: 205, distance: 32.2
click at [287, 206] on div "SearchWithCriteriaae912113-389a-4b0c-ac8f-8e401bbefe53 Work Title" at bounding box center [405, 216] width 484 height 24
click at [316, 205] on input "Search Form" at bounding box center [463, 216] width 365 height 23
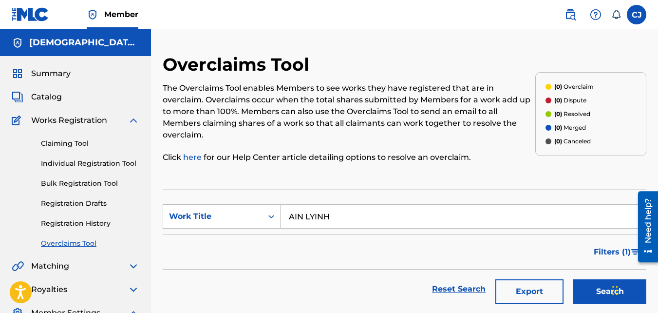
click at [286, 212] on input "AIN LYINH" at bounding box center [463, 216] width 365 height 23
click at [573, 279] on button "Search" at bounding box center [609, 291] width 73 height 24
type input "AIN LYING"
click at [607, 279] on button "Search" at bounding box center [609, 291] width 73 height 24
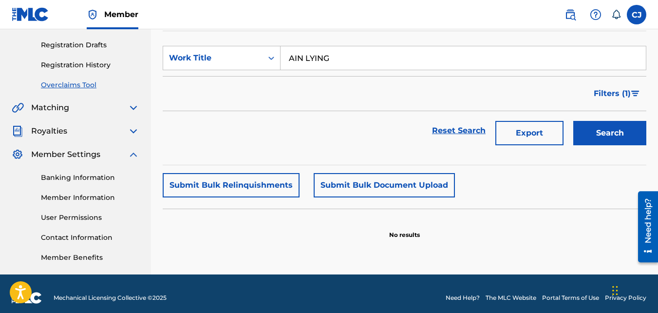
scroll to position [167, 0]
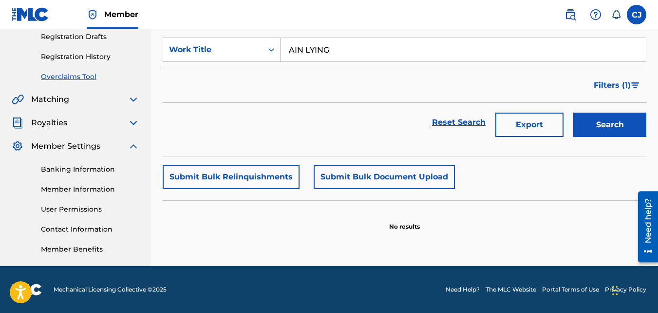
click at [600, 79] on span "Filters ( 1 )" at bounding box center [612, 85] width 37 height 12
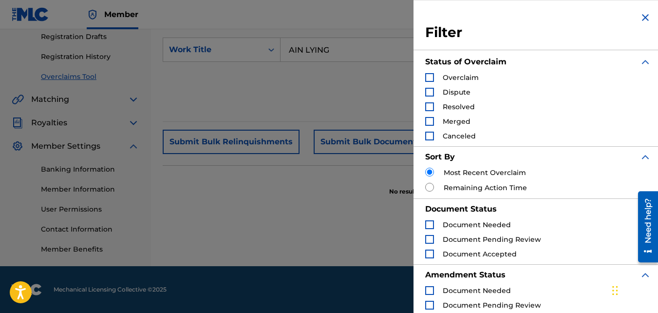
click at [352, 202] on div "Overclaims Tool The Overclaims Tool enables Members to see works they have regi…" at bounding box center [405, 76] width 484 height 379
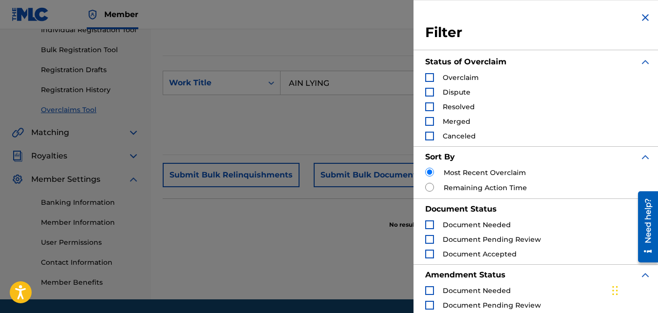
scroll to position [118, 0]
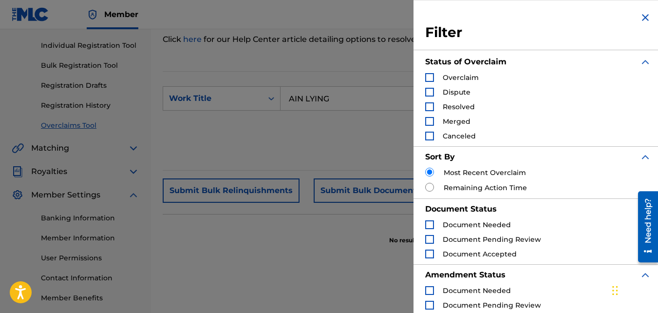
click at [643, 18] on img "Search Form" at bounding box center [646, 18] width 12 height 12
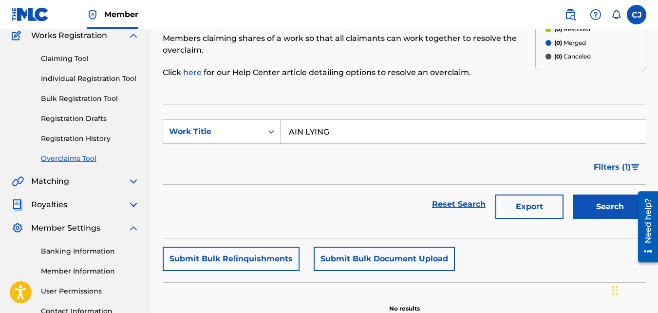
scroll to position [69, 0]
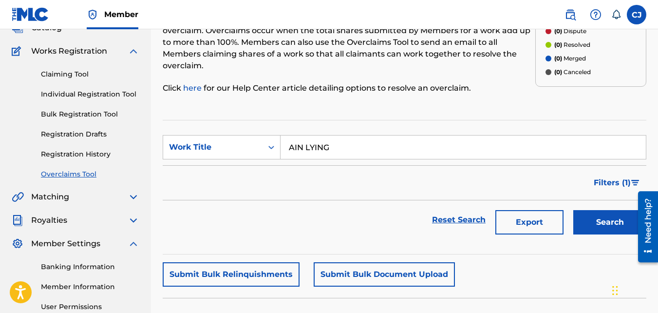
click at [67, 54] on span "Works Registration" at bounding box center [69, 51] width 76 height 12
click at [133, 50] on img at bounding box center [134, 51] width 12 height 12
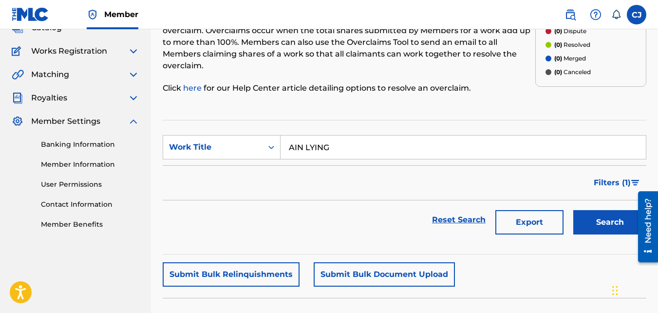
click at [136, 73] on img at bounding box center [134, 75] width 12 height 12
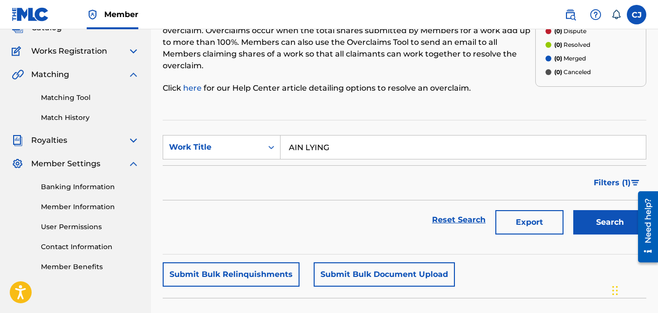
click at [89, 94] on link "Matching Tool" at bounding box center [90, 98] width 98 height 10
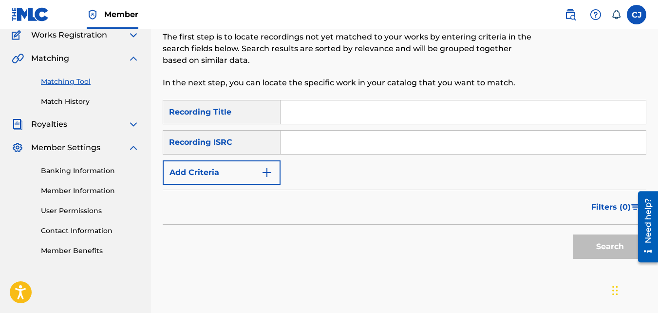
scroll to position [97, 0]
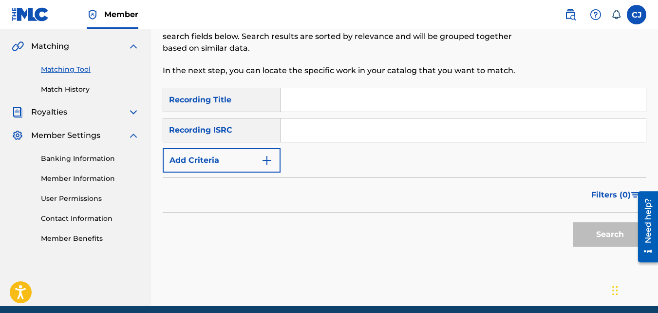
click at [314, 95] on input "Search Form" at bounding box center [463, 99] width 365 height 23
type input "AIN LYING"
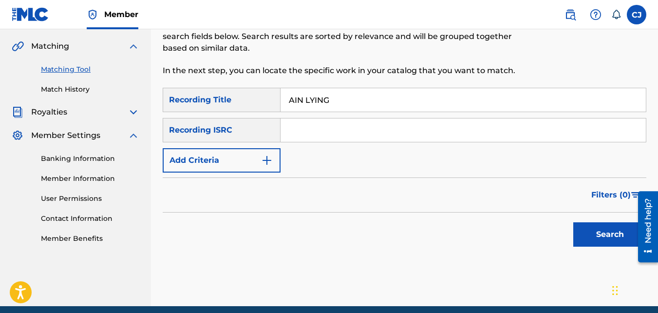
click at [600, 229] on button "Search" at bounding box center [609, 234] width 73 height 24
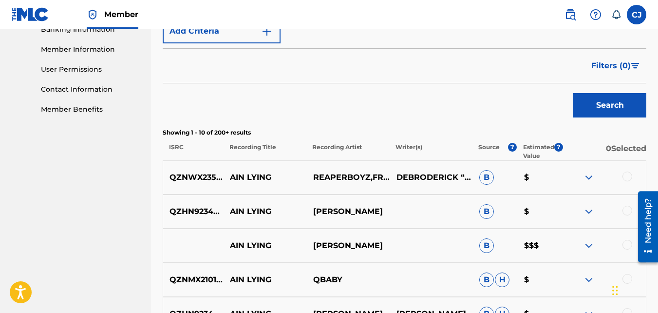
scroll to position [244, 0]
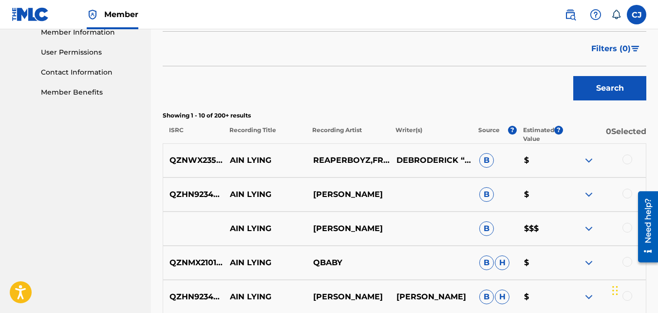
click at [480, 231] on span "B" at bounding box center [486, 228] width 15 height 15
drag, startPoint x: 300, startPoint y: 230, endPoint x: 286, endPoint y: 229, distance: 14.7
click at [299, 230] on p "AIN LYING" at bounding box center [265, 229] width 83 height 12
click at [283, 228] on p "AIN LYING" at bounding box center [265, 229] width 83 height 12
click at [329, 229] on p "LIL BAM" at bounding box center [347, 229] width 83 height 12
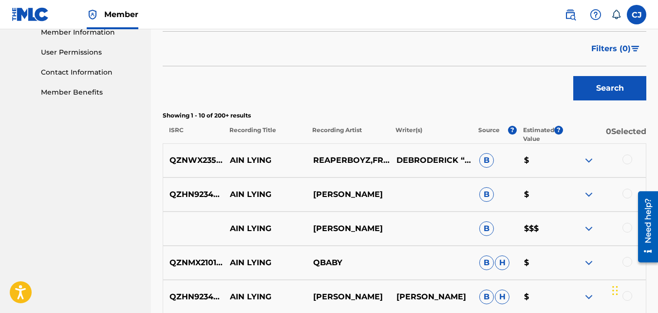
click at [585, 229] on img at bounding box center [589, 229] width 12 height 12
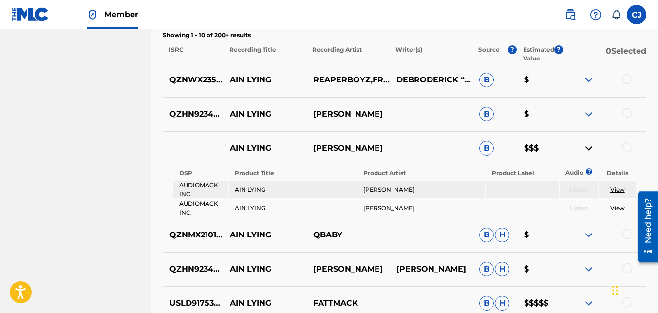
scroll to position [341, 0]
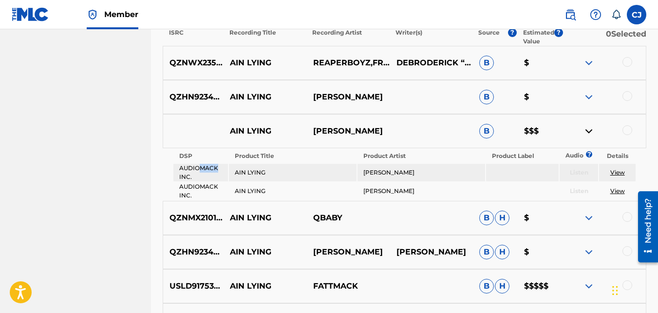
drag, startPoint x: 199, startPoint y: 169, endPoint x: 228, endPoint y: 171, distance: 29.3
click at [227, 171] on td "AUDIOMACK INC." at bounding box center [200, 173] width 55 height 18
drag, startPoint x: 228, startPoint y: 171, endPoint x: 355, endPoint y: 178, distance: 126.9
click at [350, 177] on td "AIN LYING" at bounding box center [292, 173] width 127 height 18
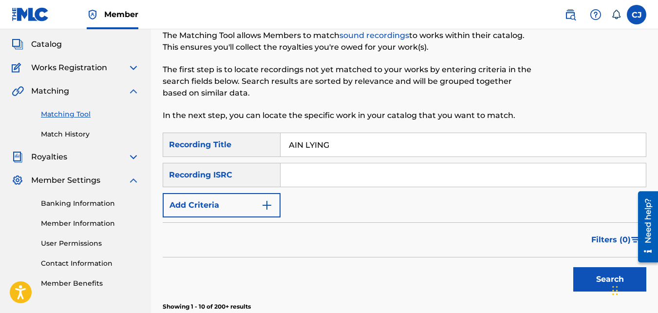
scroll to position [49, 0]
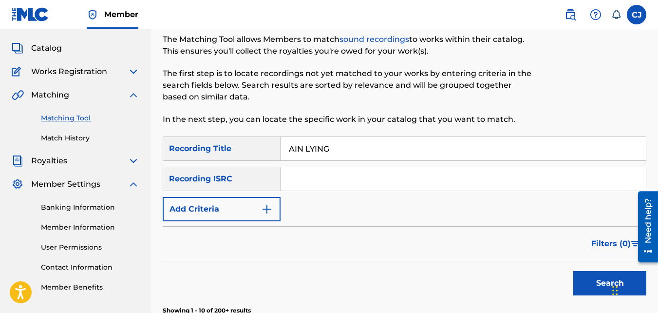
click at [57, 137] on link "Match History" at bounding box center [90, 138] width 98 height 10
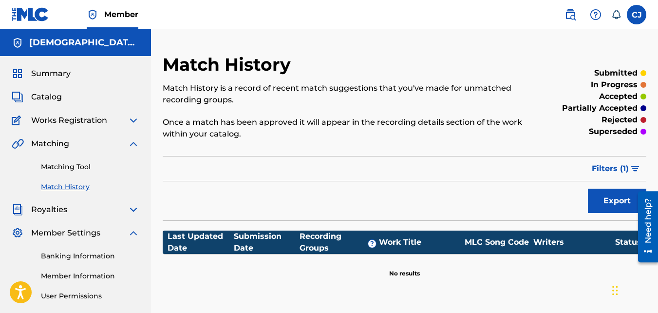
click at [137, 143] on img at bounding box center [134, 144] width 12 height 12
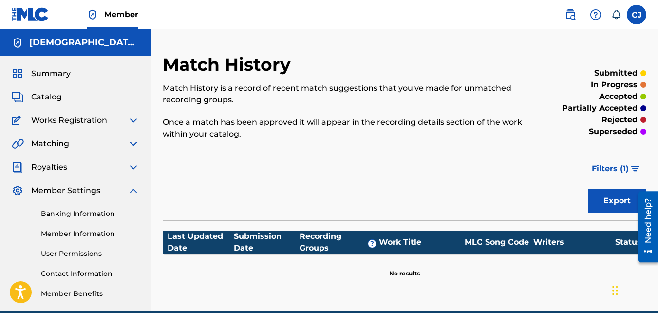
click at [133, 170] on img at bounding box center [134, 167] width 12 height 12
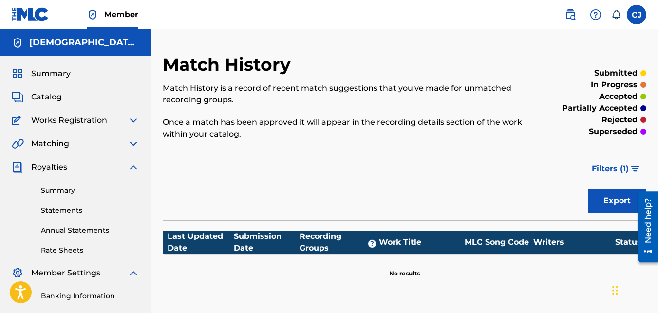
click at [67, 192] on link "Summary" at bounding box center [90, 190] width 98 height 10
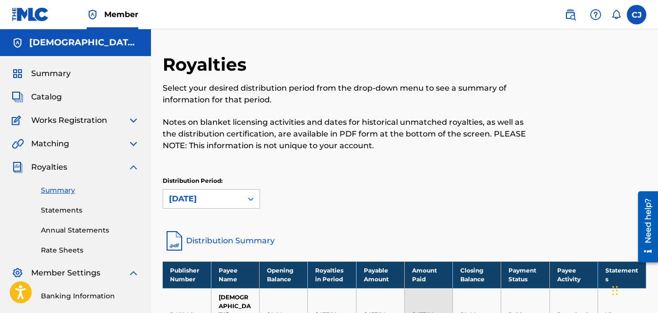
click at [67, 217] on div "Summary Statements Annual Statements Rate Sheets" at bounding box center [76, 214] width 128 height 82
click at [68, 207] on link "Statements" at bounding box center [90, 210] width 98 height 10
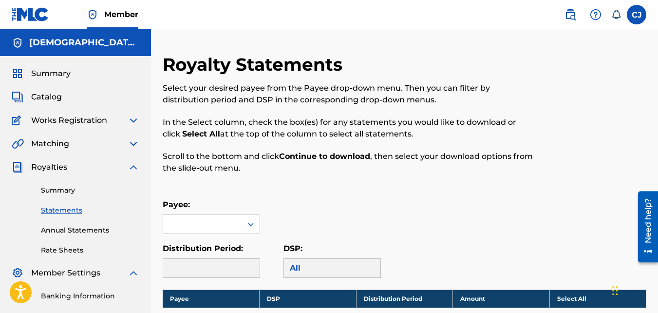
click at [75, 229] on link "Annual Statements" at bounding box center [90, 230] width 98 height 10
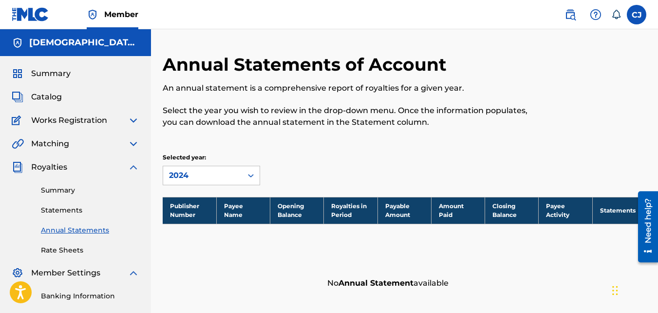
click at [72, 248] on link "Rate Sheets" at bounding box center [90, 250] width 98 height 10
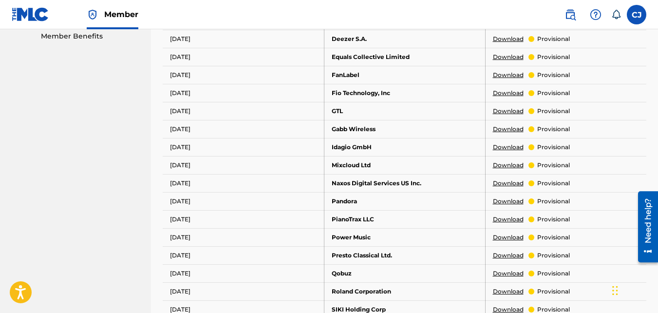
scroll to position [341, 0]
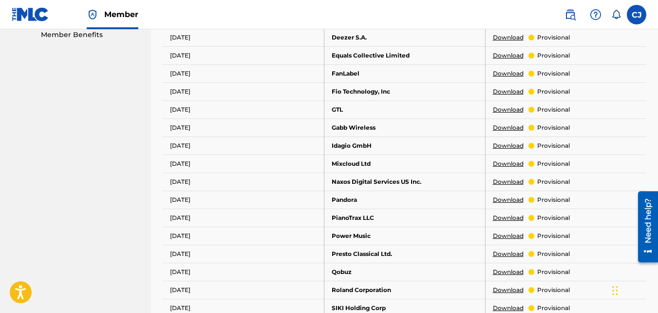
click at [596, 13] on img at bounding box center [596, 15] width 12 height 12
click at [567, 10] on img at bounding box center [571, 15] width 12 height 12
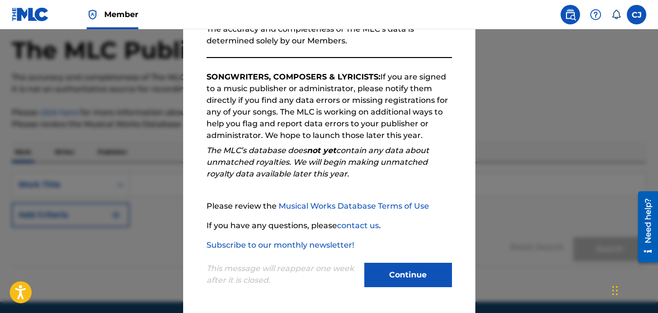
scroll to position [49, 0]
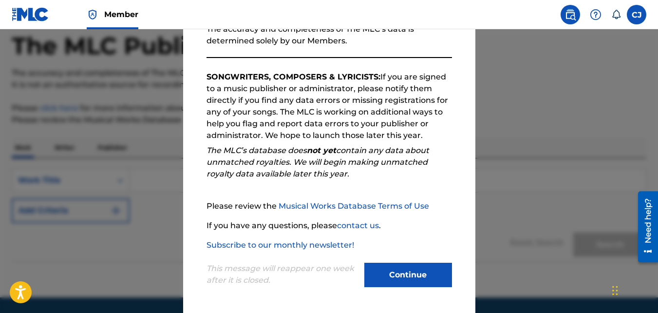
click at [404, 275] on button "Continue" at bounding box center [408, 275] width 88 height 24
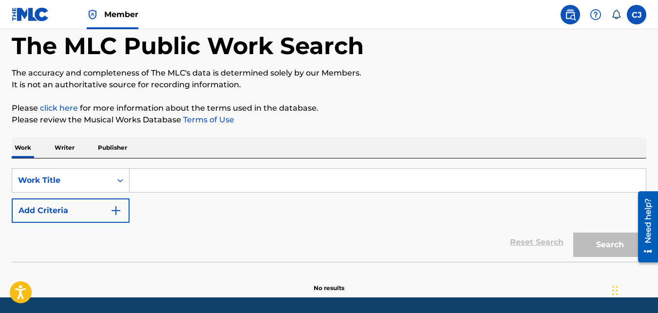
click at [57, 146] on p "Writer" at bounding box center [65, 147] width 26 height 20
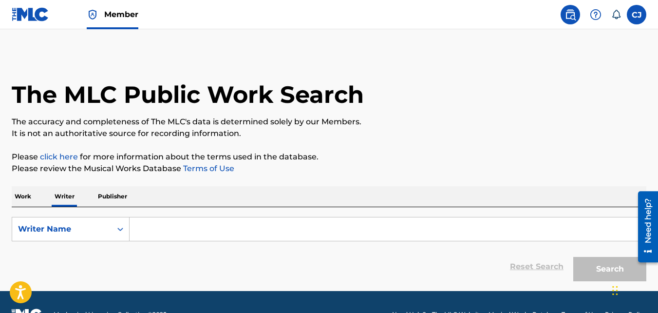
click at [21, 9] on img at bounding box center [31, 14] width 38 height 14
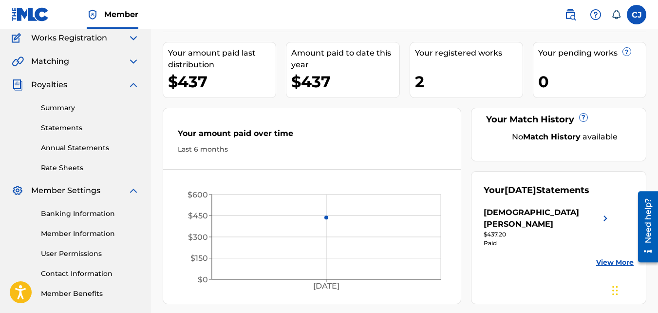
scroll to position [97, 0]
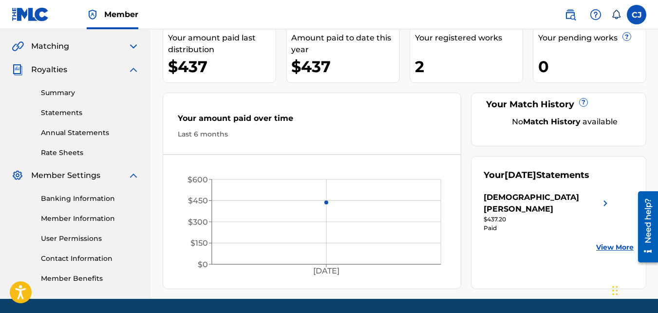
click at [95, 183] on div "Banking Information Member Information User Permissions Contact Information Mem…" at bounding box center [76, 232] width 128 height 102
click at [102, 176] on div "Member Settings" at bounding box center [76, 176] width 128 height 12
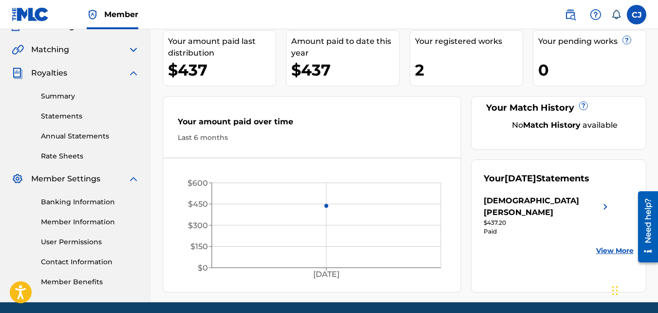
scroll to position [78, 0]
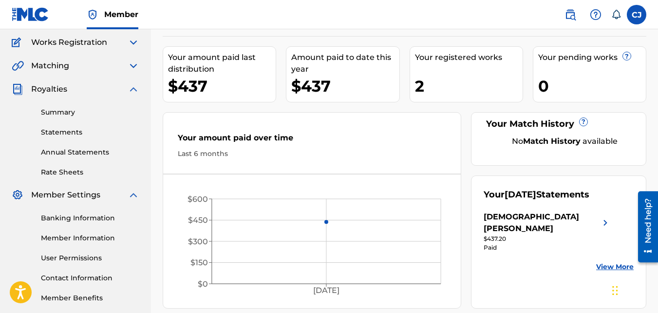
click at [83, 219] on link "Banking Information" at bounding box center [90, 218] width 98 height 10
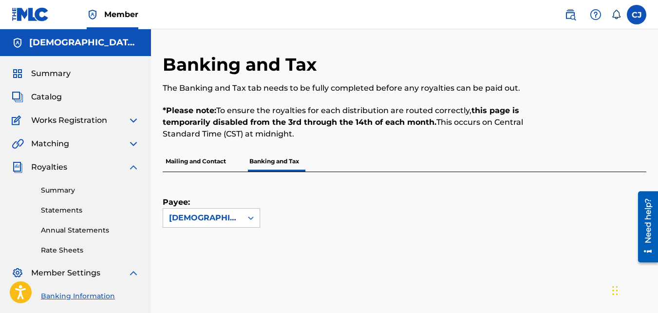
scroll to position [49, 0]
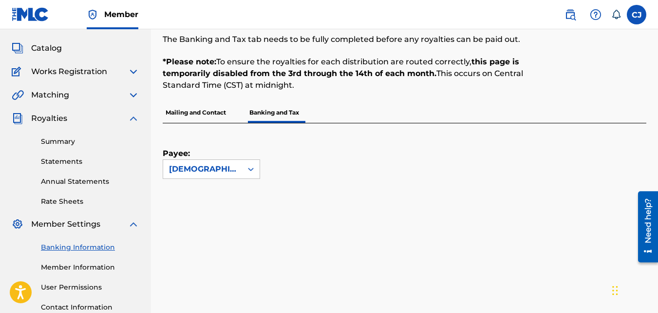
click at [178, 114] on p "Mailing and Contact" at bounding box center [196, 112] width 66 height 20
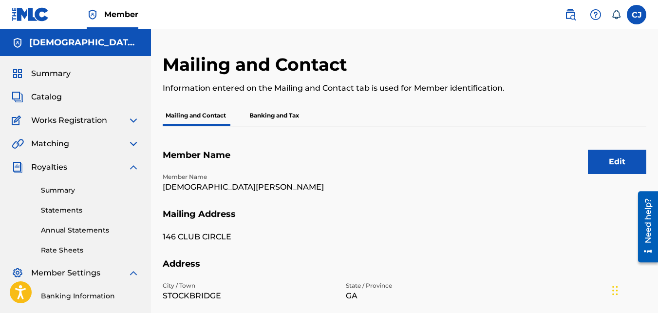
click at [276, 113] on p "Banking and Tax" at bounding box center [275, 115] width 56 height 20
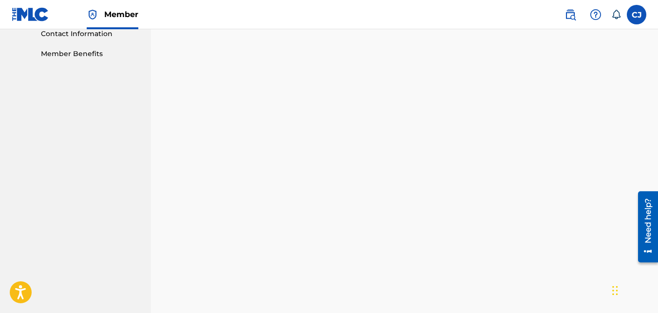
scroll to position [322, 0]
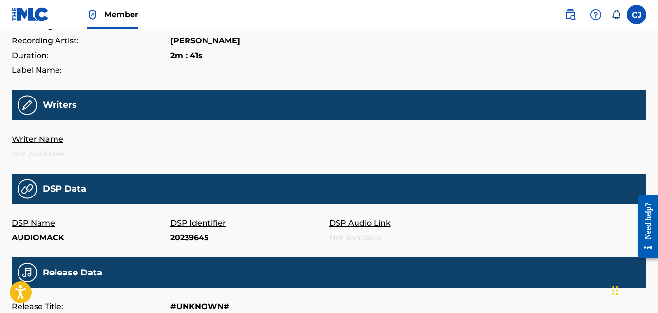
scroll to position [195, 0]
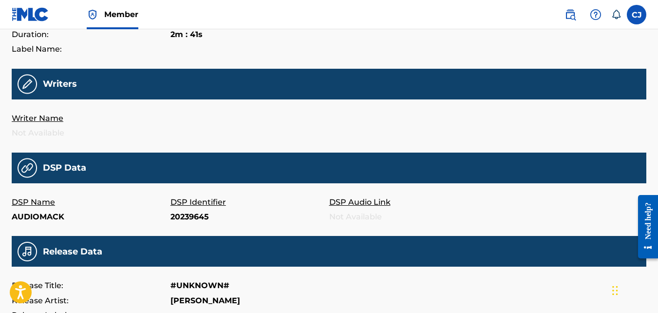
click at [23, 83] on img at bounding box center [27, 84] width 19 height 20
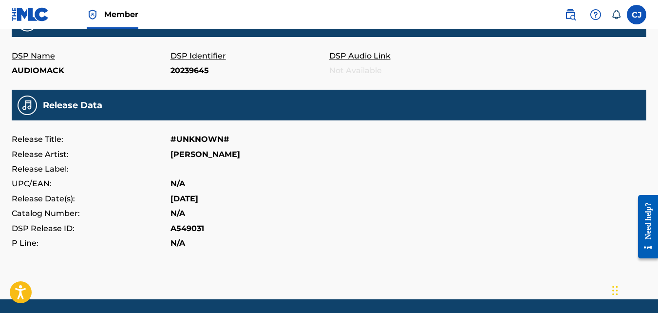
scroll to position [374, 0]
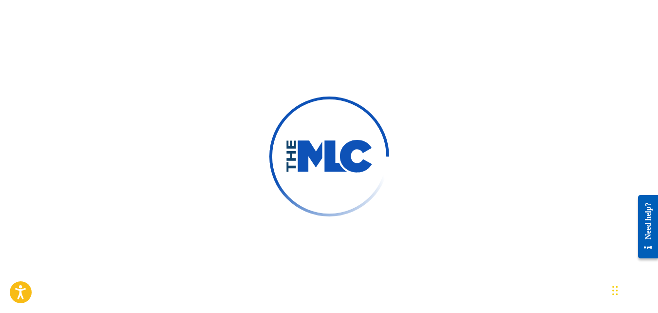
click at [351, 61] on div at bounding box center [329, 156] width 658 height 313
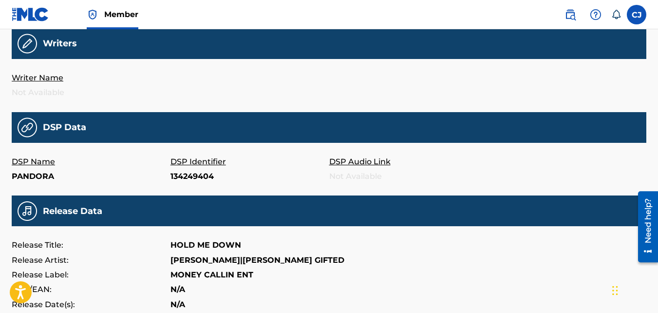
scroll to position [179, 0]
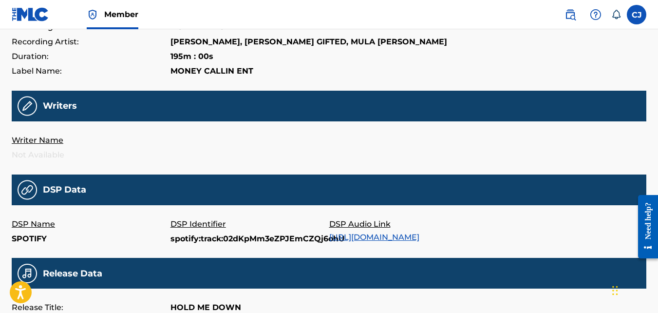
scroll to position [195, 0]
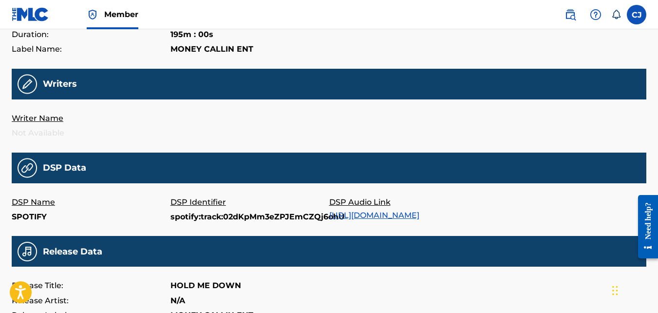
click at [29, 88] on img at bounding box center [27, 84] width 19 height 20
click at [36, 114] on p "Writer Name" at bounding box center [91, 118] width 159 height 15
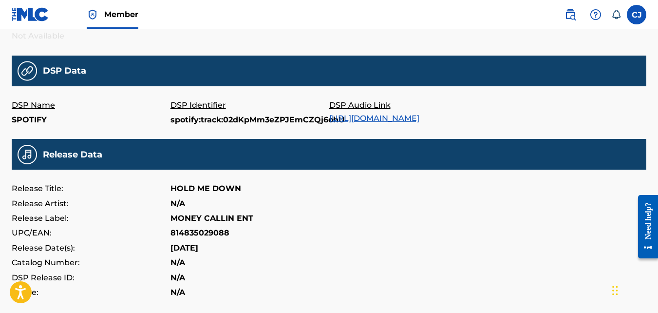
scroll to position [277, 0]
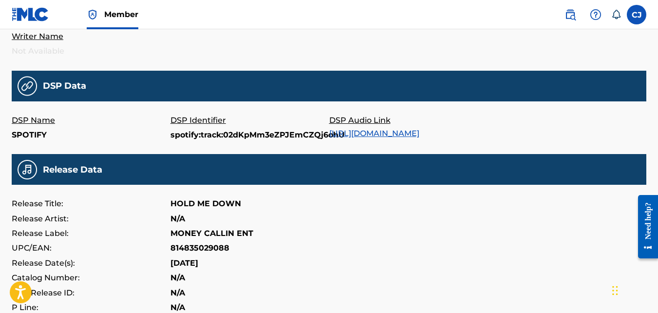
click at [363, 132] on link "[URL][DOMAIN_NAME]" at bounding box center [374, 133] width 90 height 9
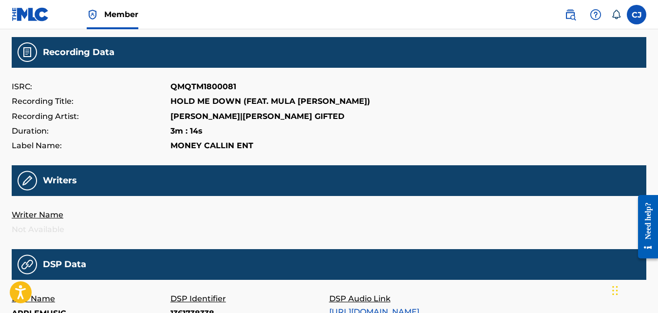
scroll to position [97, 0]
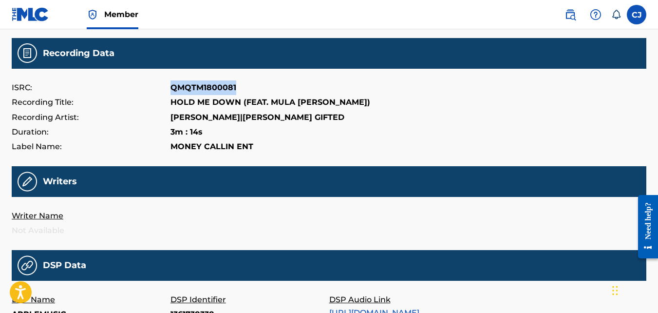
drag, startPoint x: 238, startPoint y: 84, endPoint x: 172, endPoint y: 91, distance: 67.0
click at [172, 91] on div "ISRC: QMQTM1800081" at bounding box center [329, 87] width 635 height 15
drag, startPoint x: 173, startPoint y: 91, endPoint x: 180, endPoint y: 88, distance: 7.4
copy p "QMQTM1800081"
